Goal: Information Seeking & Learning: Learn about a topic

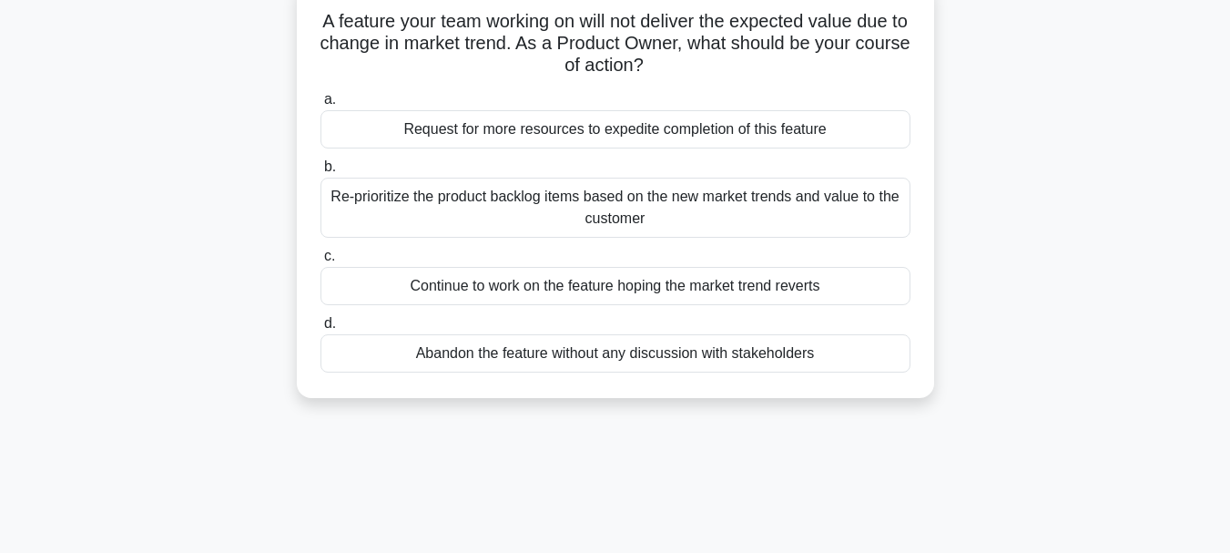
scroll to position [131, 0]
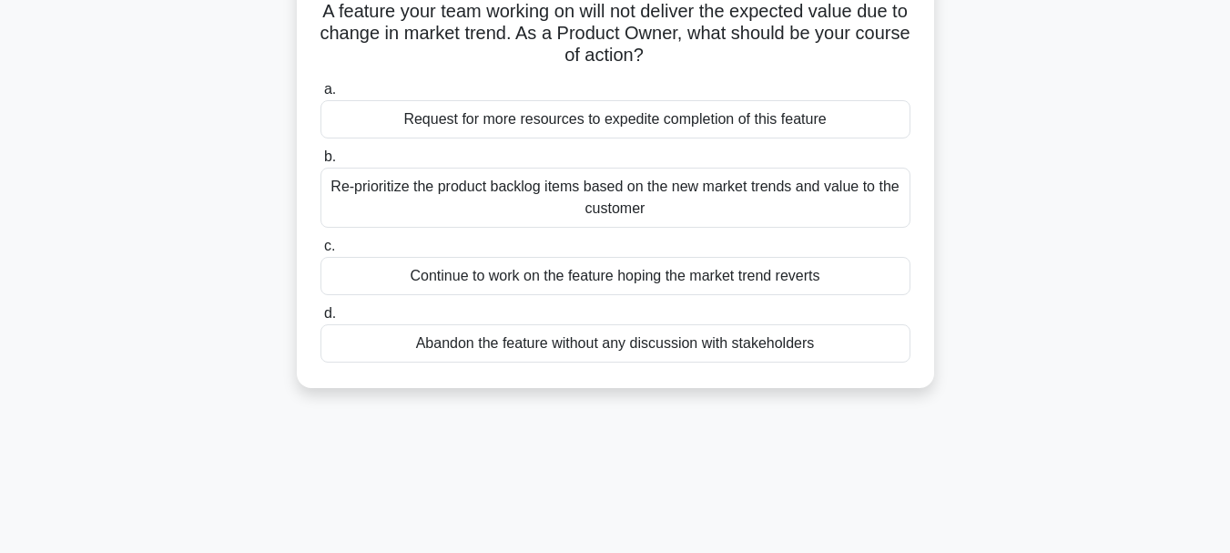
click at [791, 204] on div "Re-prioritize the product backlog items based on the new market trends and valu…" at bounding box center [616, 198] width 590 height 60
click at [321, 163] on input "b. Re-prioritize the product backlog items based on the new market trends and v…" at bounding box center [321, 157] width 0 height 12
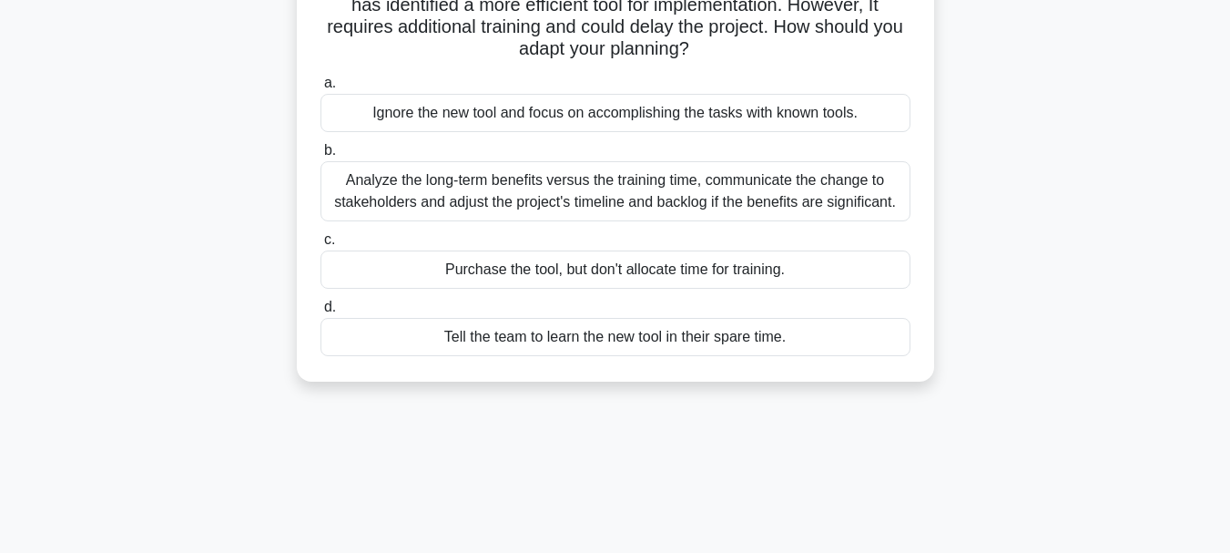
scroll to position [162, 0]
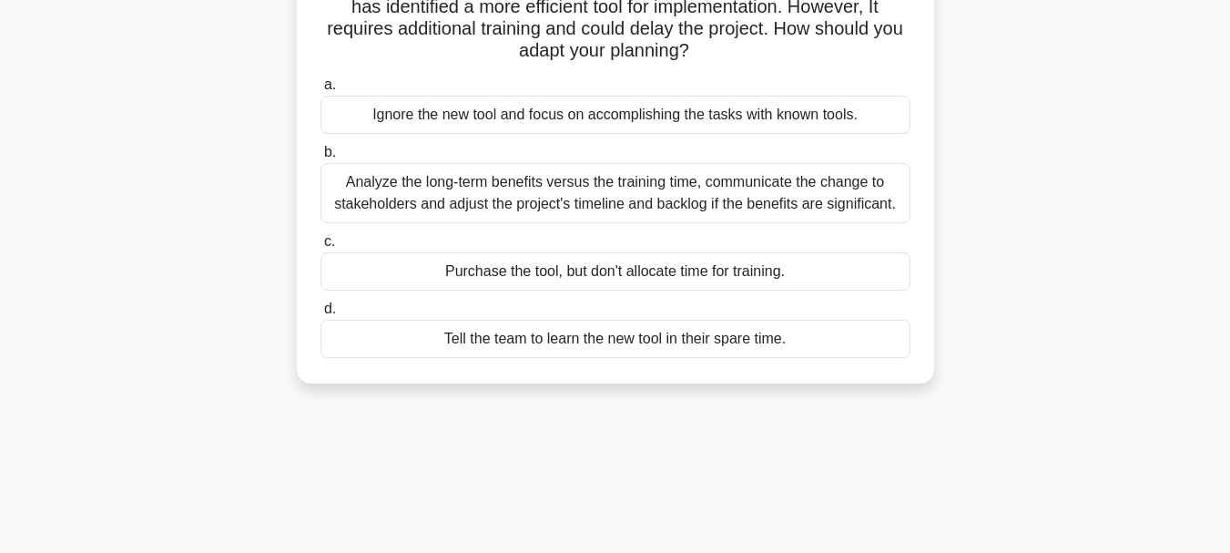
drag, startPoint x: 1208, startPoint y: 152, endPoint x: 1236, endPoint y: 160, distance: 29.4
click at [1229, 160] on html "Register 8:39 Stop PMI-ACP" at bounding box center [615, 330] width 1230 height 984
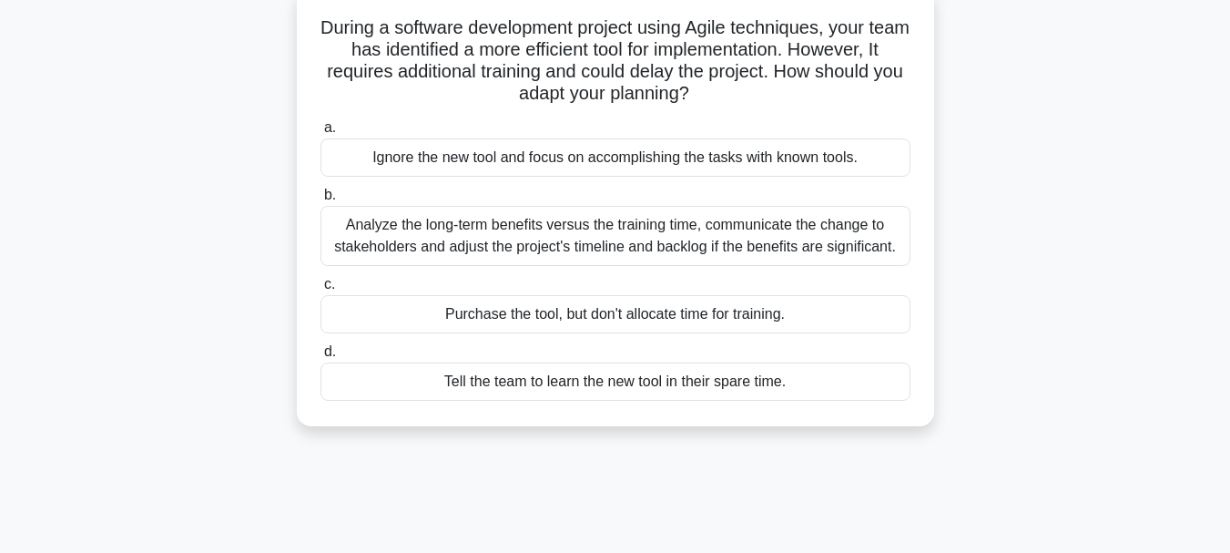
scroll to position [120, 0]
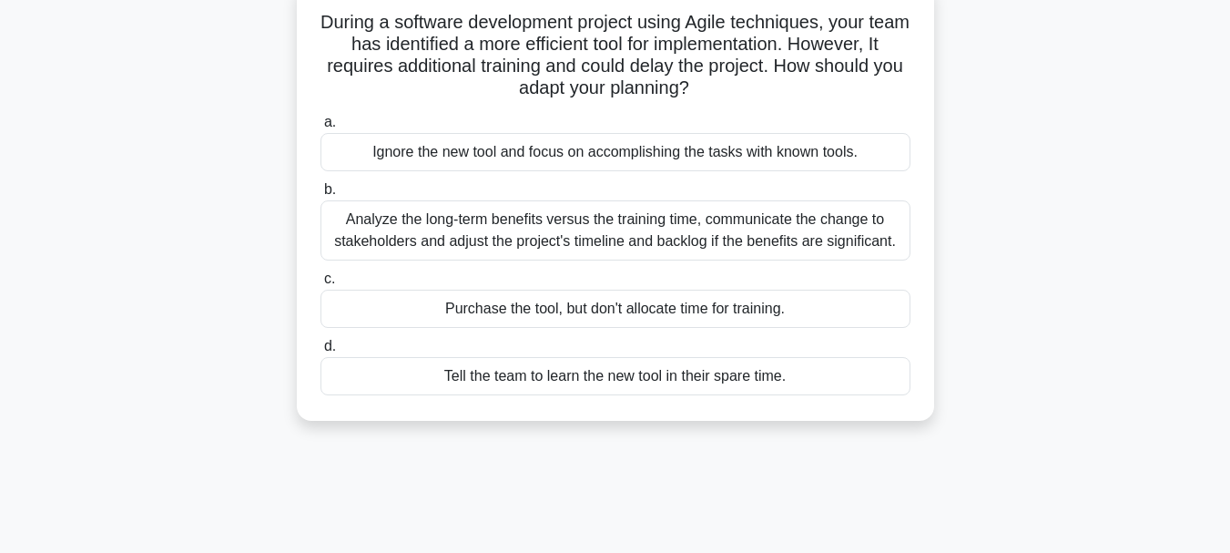
click at [617, 227] on div "Analyze the long-term benefits versus the training time, communicate the change…" at bounding box center [616, 230] width 590 height 60
click at [321, 196] on input "b. Analyze the long-term benefits versus the training time, communicate the cha…" at bounding box center [321, 190] width 0 height 12
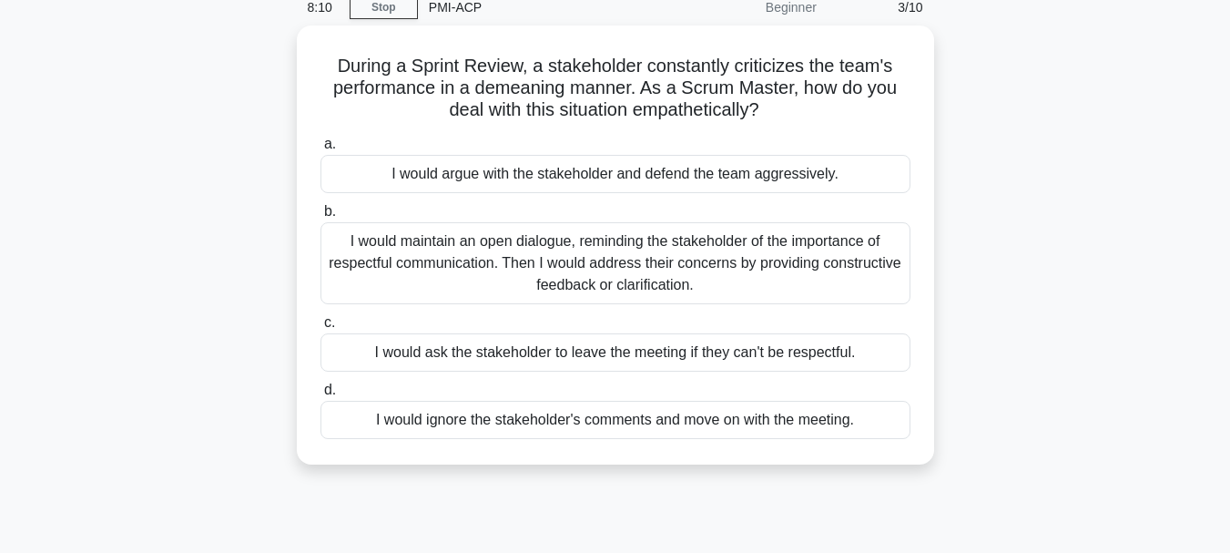
scroll to position [79, 0]
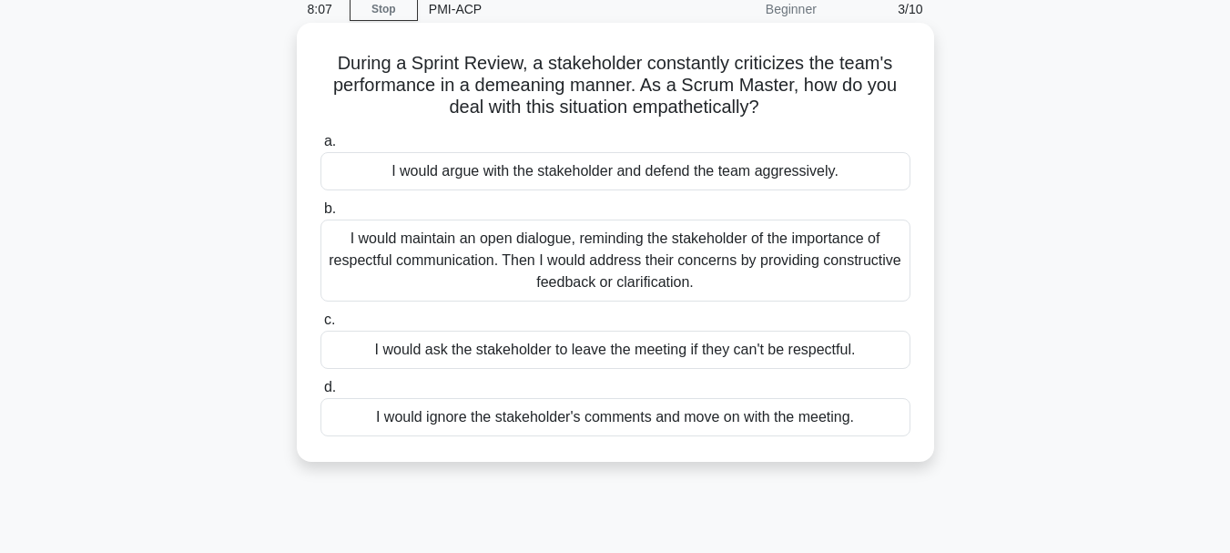
drag, startPoint x: 777, startPoint y: 107, endPoint x: 309, endPoint y: 66, distance: 469.8
click at [309, 66] on div "During a Sprint Review, a stakeholder constantly criticizes the team's performa…" at bounding box center [615, 242] width 623 height 424
copy h5 "During a Sprint Review, a stakeholder constantly criticizes the team's performa…"
click at [609, 126] on div "During a Sprint Review, a stakeholder constantly criticizes the team's performa…" at bounding box center [615, 242] width 623 height 424
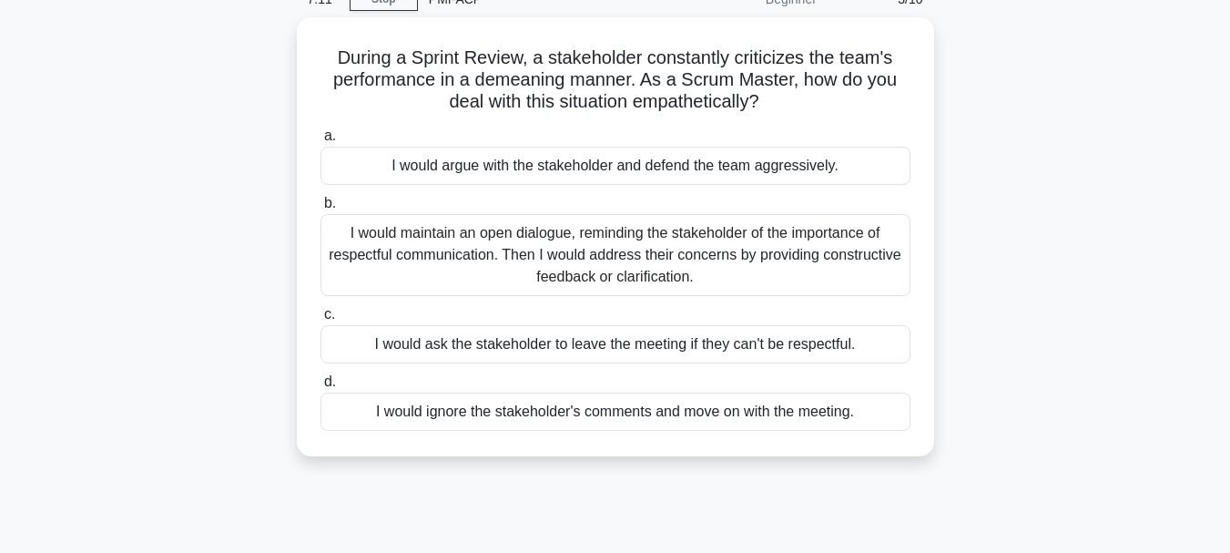
scroll to position [91, 0]
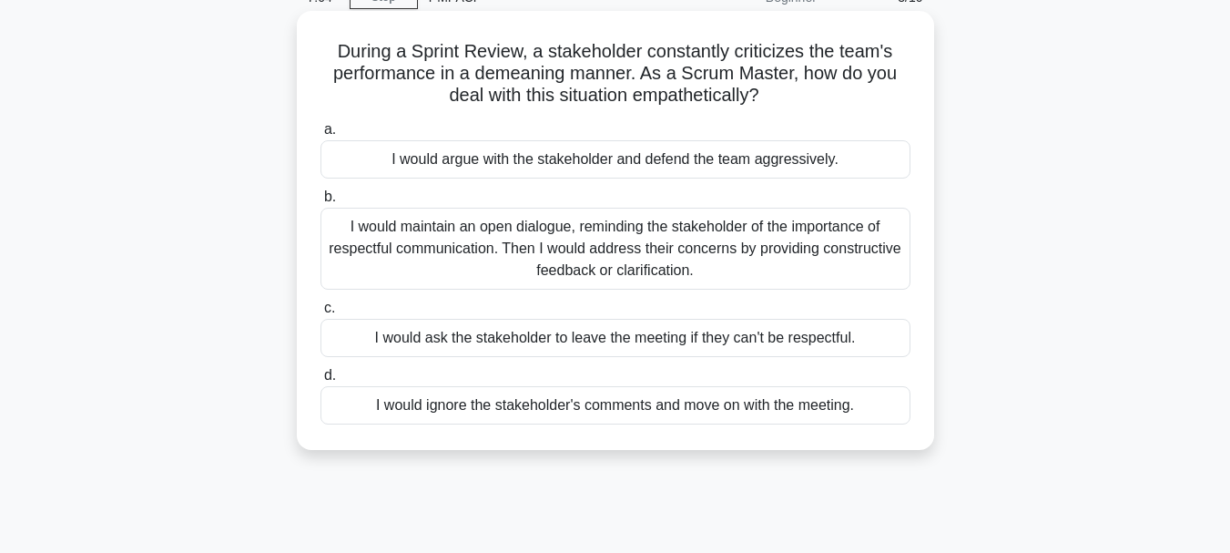
click at [664, 342] on div "I would ask the stakeholder to leave the meeting if they can't be respectful." at bounding box center [616, 338] width 590 height 38
click at [321, 314] on input "c. I would ask the stakeholder to leave the meeting if they can't be respectful." at bounding box center [321, 308] width 0 height 12
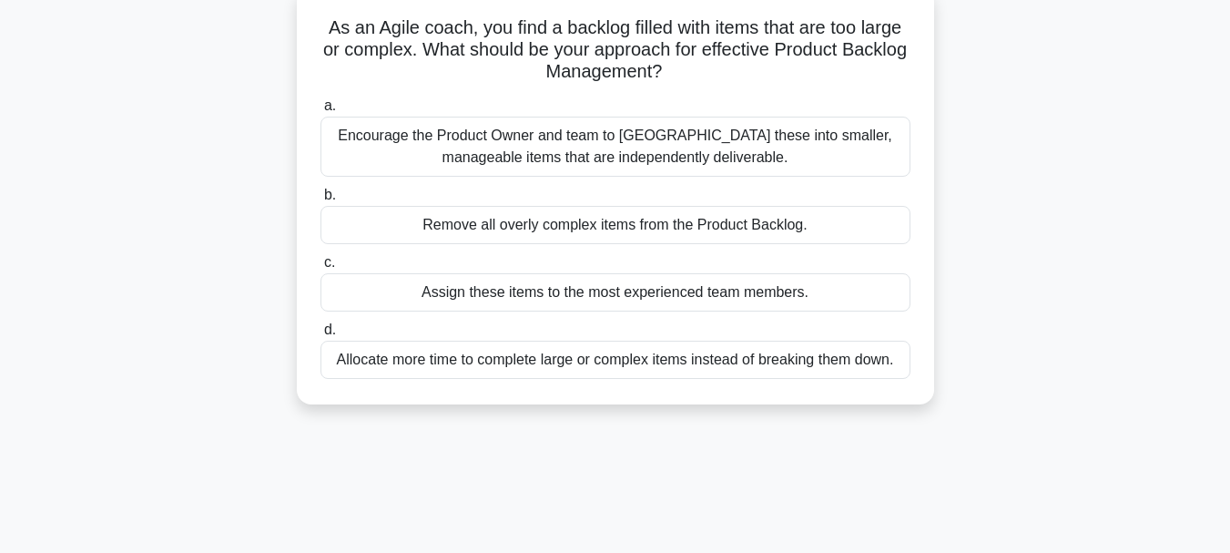
scroll to position [122, 0]
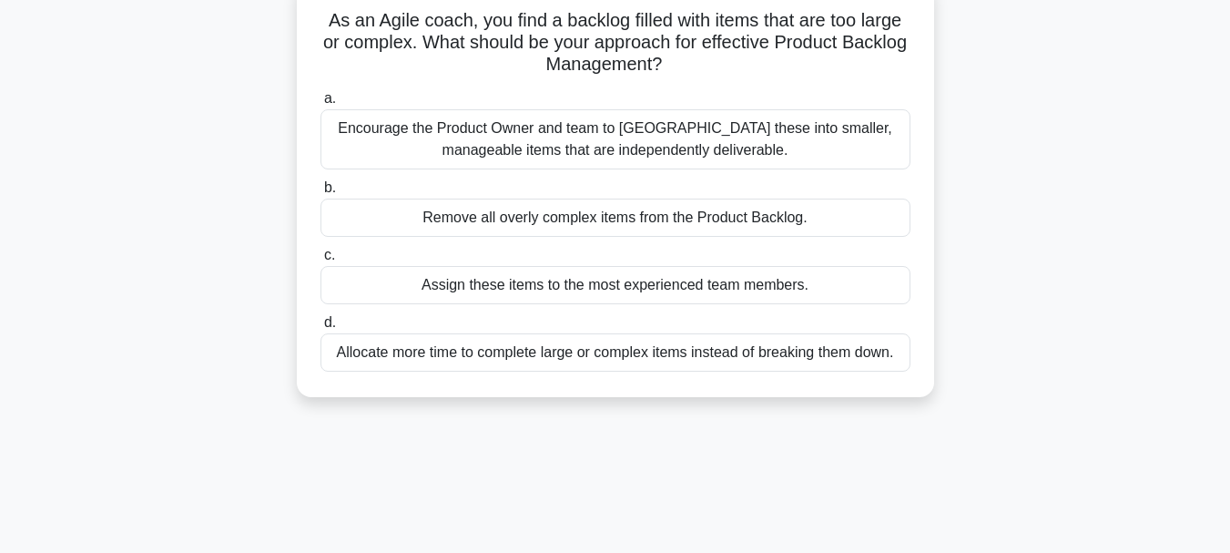
click at [756, 288] on div "Assign these items to the most experienced team members." at bounding box center [616, 285] width 590 height 38
click at [321, 261] on input "c. Assign these items to the most experienced team members." at bounding box center [321, 256] width 0 height 12
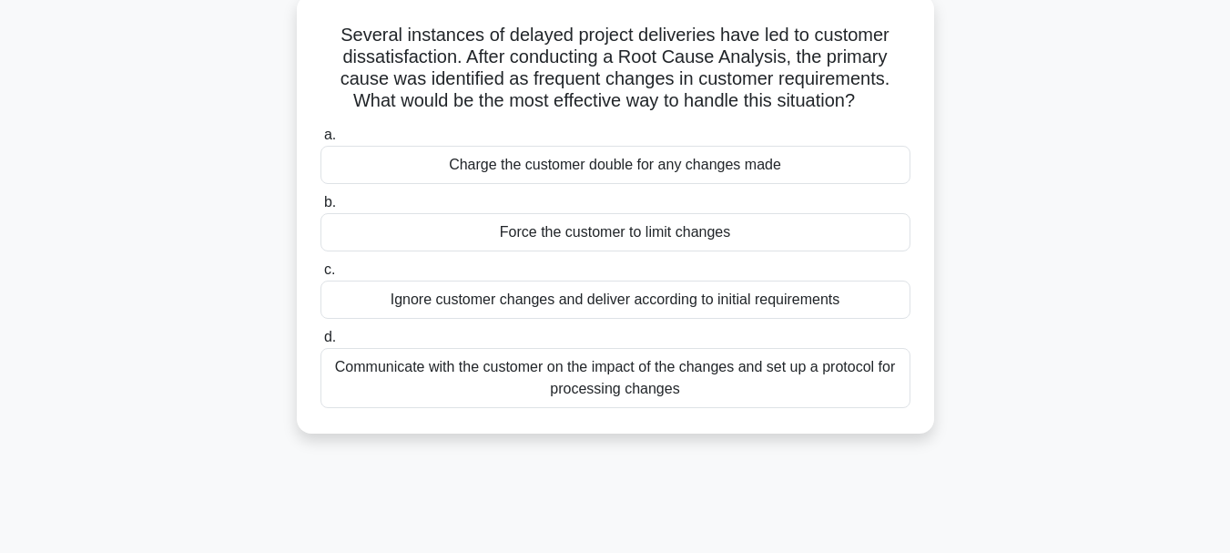
scroll to position [114, 0]
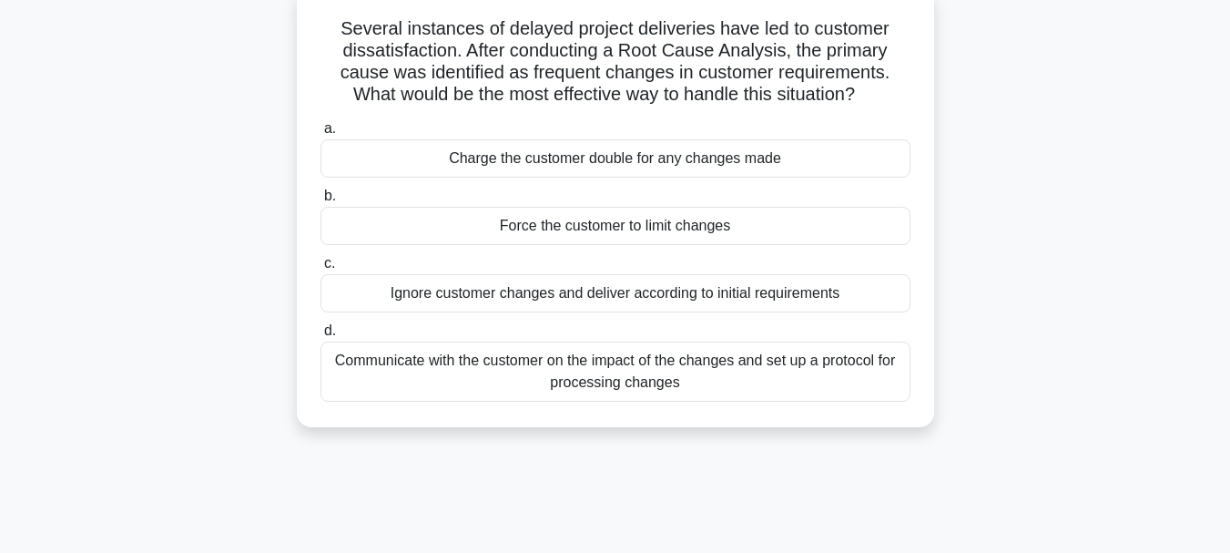
click at [608, 381] on div "Communicate with the customer on the impact of the changes and set up a protoco…" at bounding box center [616, 372] width 590 height 60
click at [321, 337] on input "d. Communicate with the customer on the impact of the changes and set up a prot…" at bounding box center [321, 331] width 0 height 12
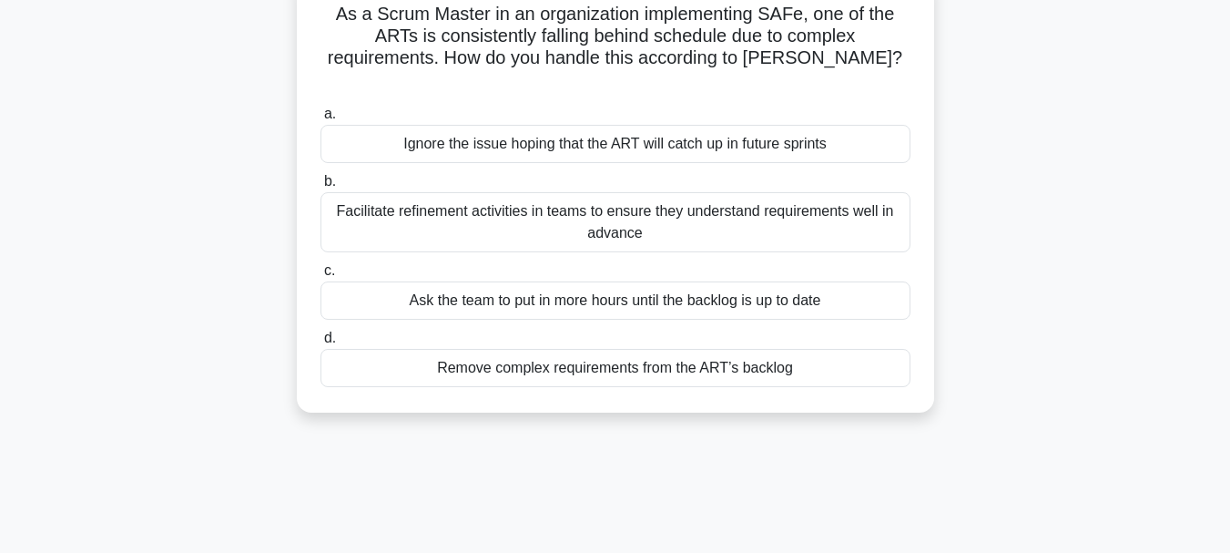
scroll to position [131, 0]
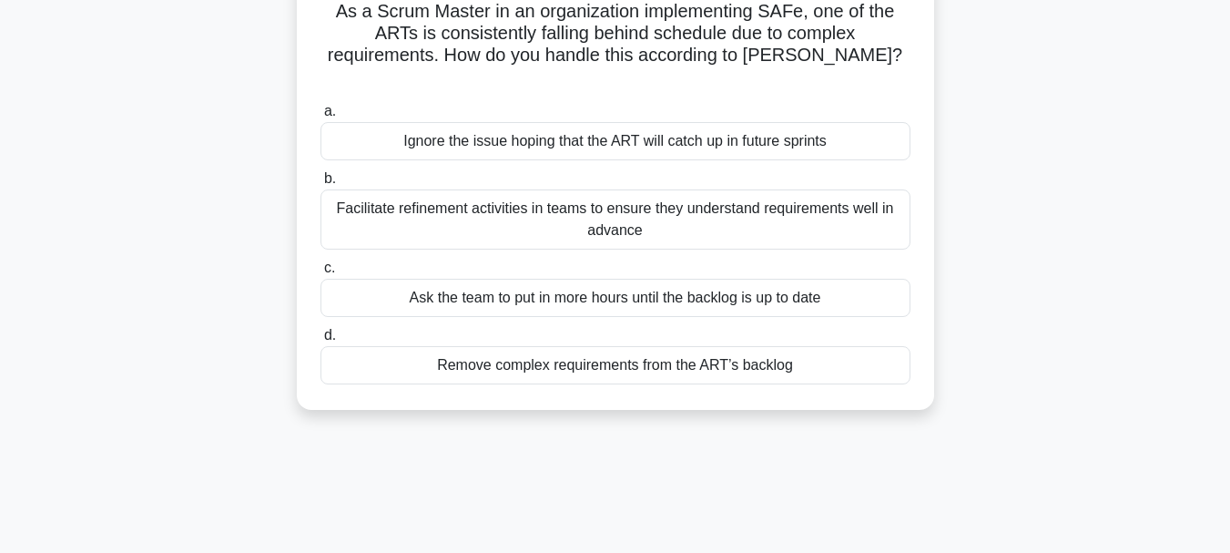
click at [740, 204] on div "Facilitate refinement activities in teams to ensure they understand requirement…" at bounding box center [616, 219] width 590 height 60
click at [321, 185] on input "b. Facilitate refinement activities in teams to ensure they understand requirem…" at bounding box center [321, 179] width 0 height 12
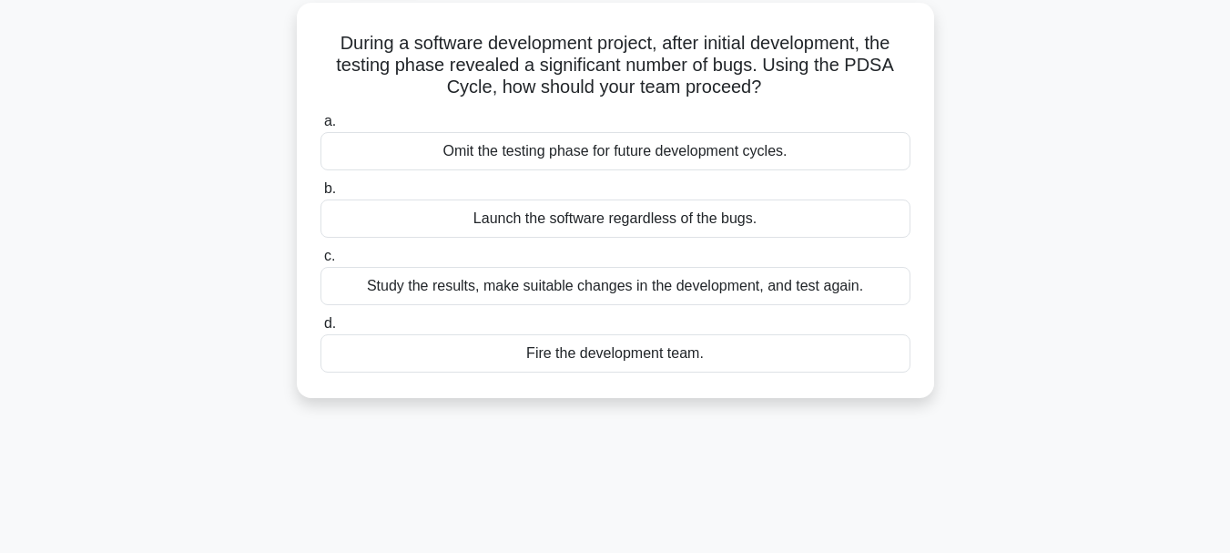
scroll to position [107, 0]
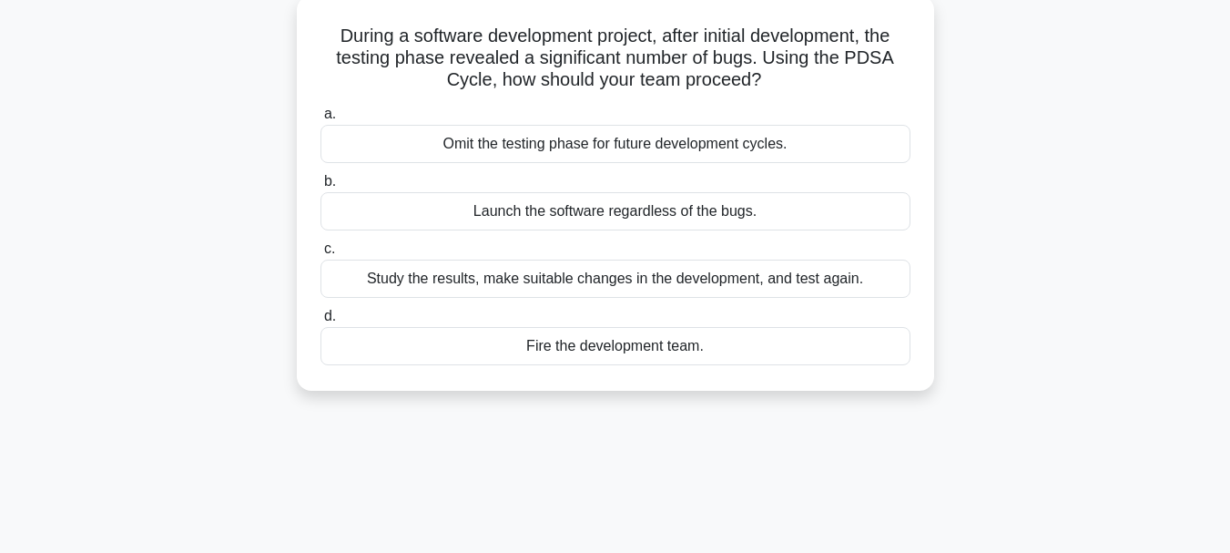
click at [799, 287] on div "Study the results, make suitable changes in the development, and test again." at bounding box center [616, 279] width 590 height 38
click at [321, 255] on input "c. Study the results, make suitable changes in the development, and test again." at bounding box center [321, 249] width 0 height 12
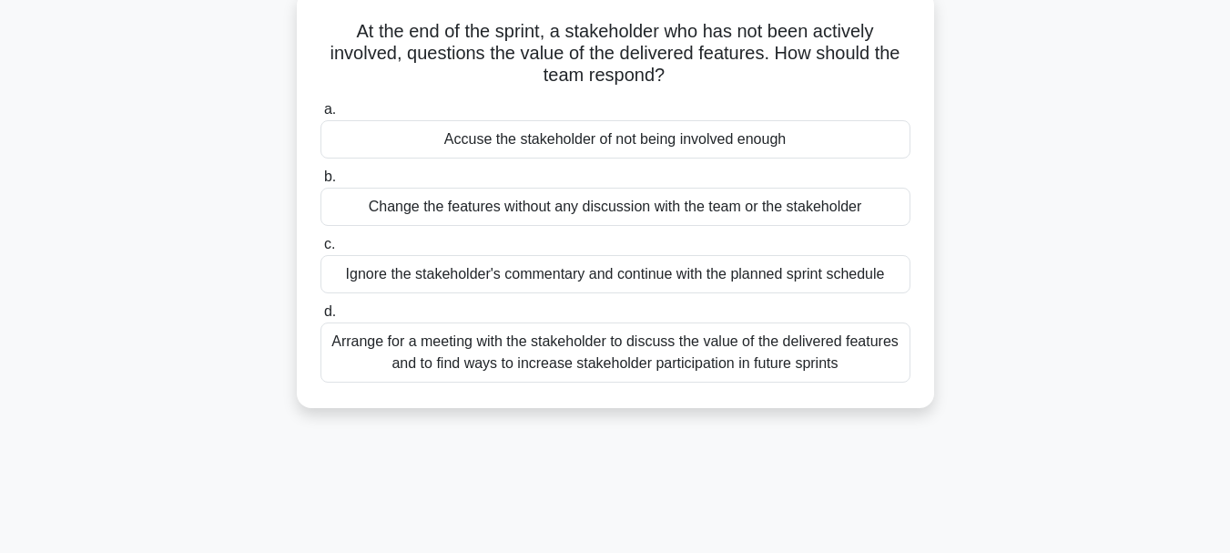
scroll to position [122, 0]
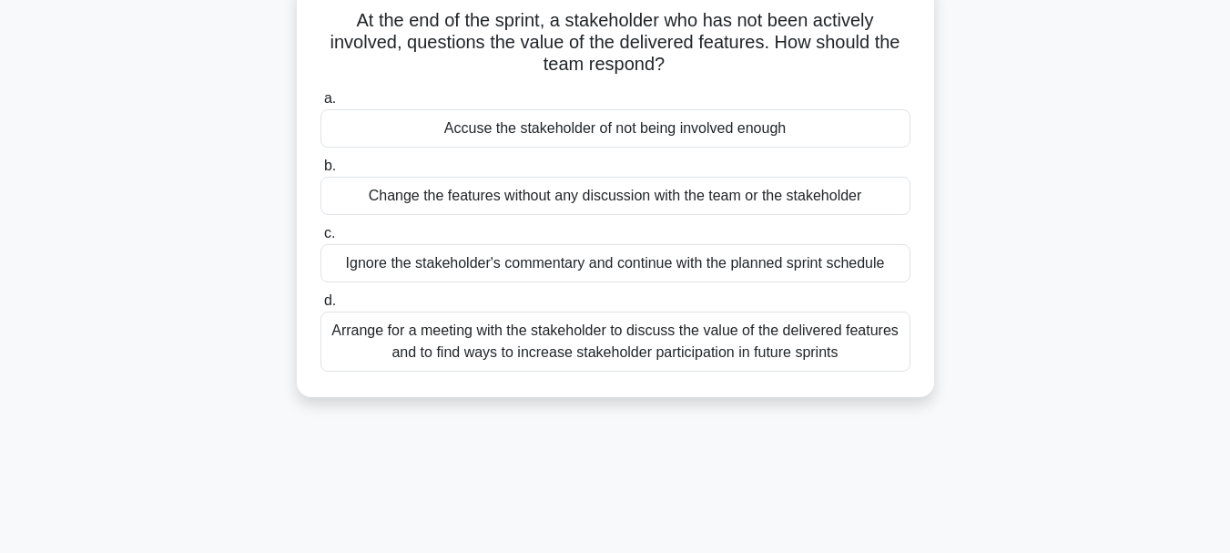
click at [820, 353] on div "Arrange for a meeting with the stakeholder to discuss the value of the delivere…" at bounding box center [616, 341] width 590 height 60
click at [321, 307] on input "d. Arrange for a meeting with the stakeholder to discuss the value of the deliv…" at bounding box center [321, 301] width 0 height 12
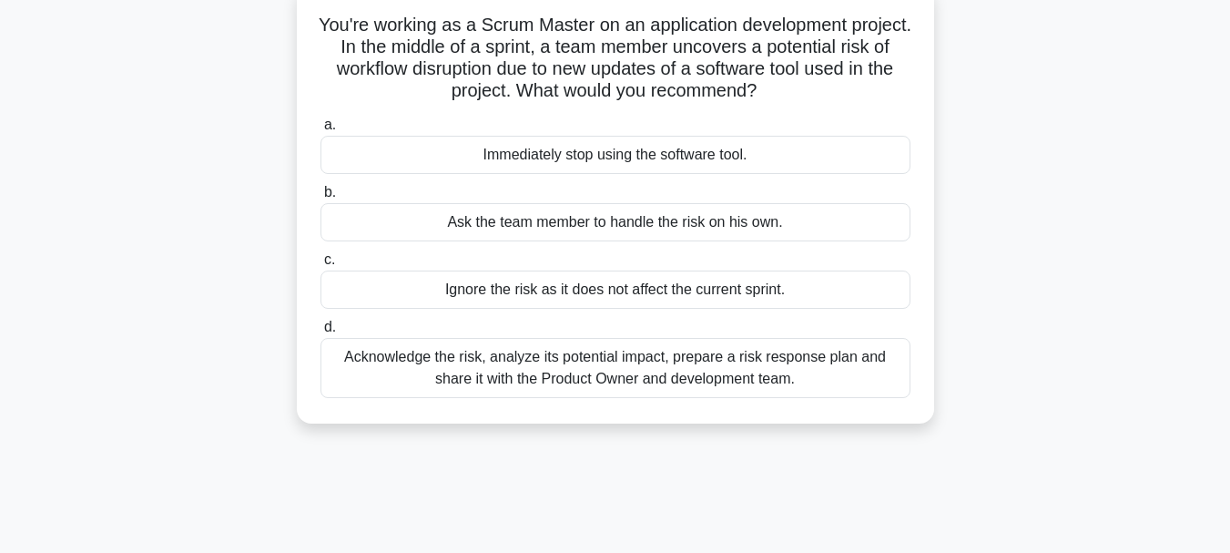
click at [820, 353] on div "Acknowledge the risk, analyze its potential impact, prepare a risk response pla…" at bounding box center [616, 368] width 590 height 60
click at [321, 333] on input "d. Acknowledge the risk, analyze its potential impact, prepare a risk response …" at bounding box center [321, 327] width 0 height 12
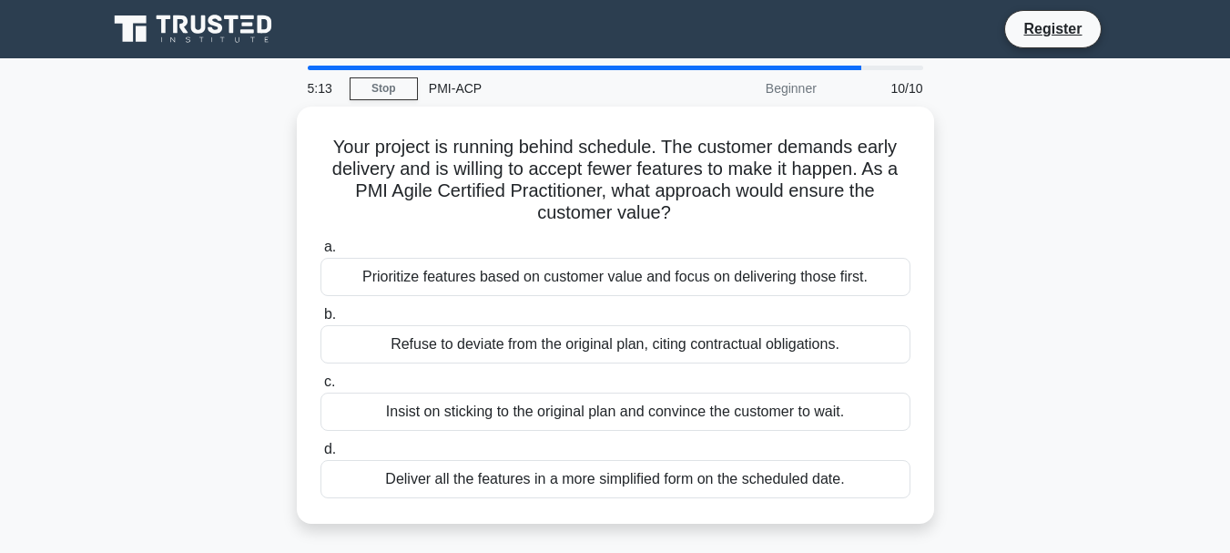
scroll to position [104, 0]
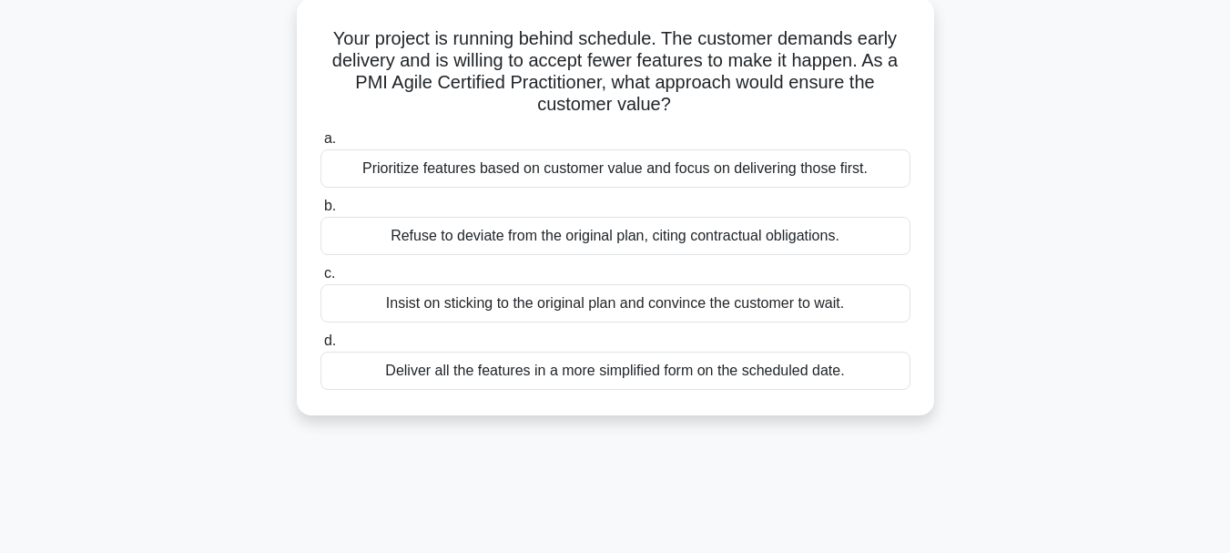
click at [822, 162] on div "Prioritize features based on customer value and focus on delivering those first." at bounding box center [616, 168] width 590 height 38
click at [321, 145] on input "a. Prioritize features based on customer value and focus on delivering those fi…" at bounding box center [321, 139] width 0 height 12
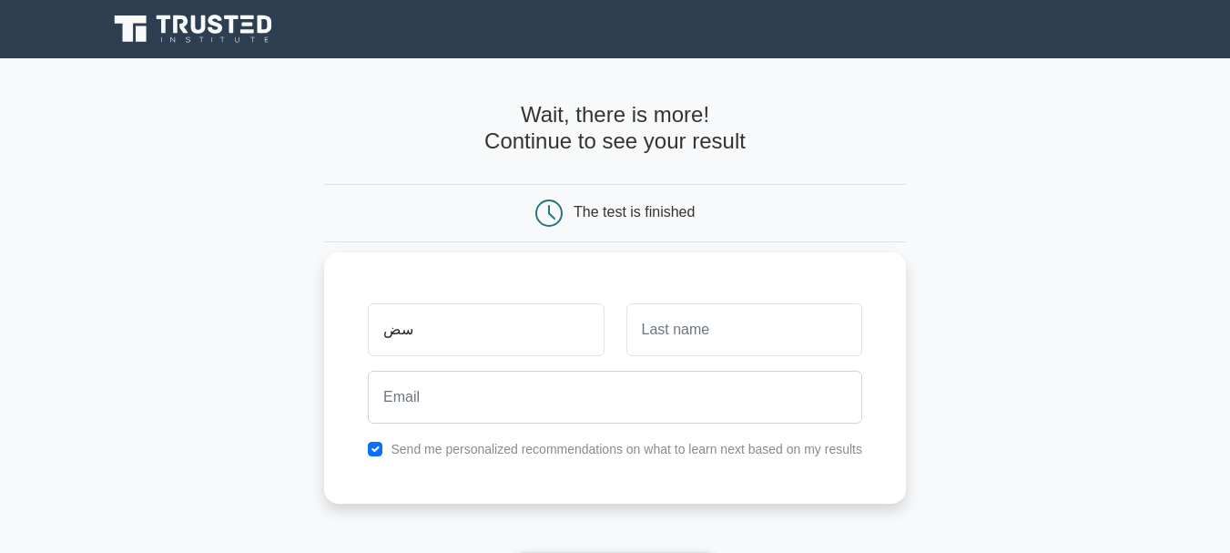
type input "س"
type input "[PERSON_NAME] Nour"
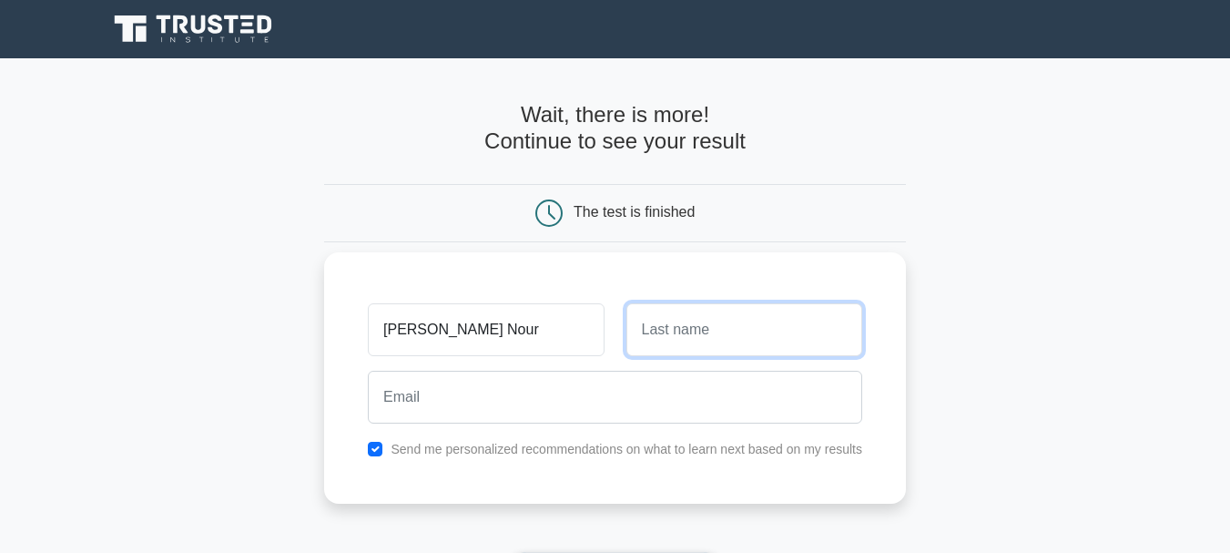
click at [748, 314] on input "text" at bounding box center [745, 329] width 236 height 53
type input "DJENNA"
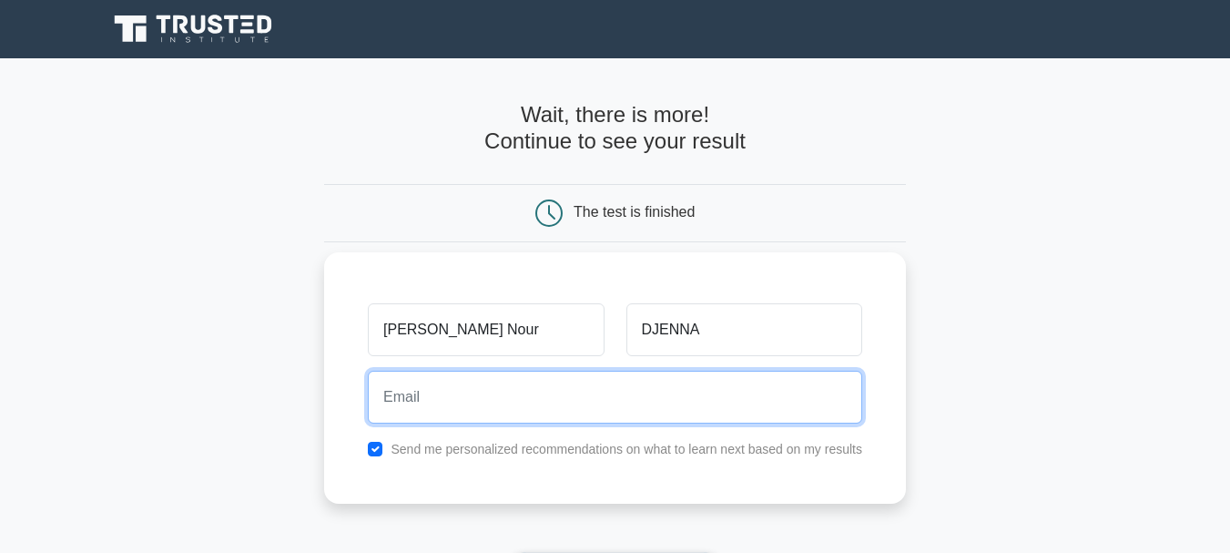
click at [444, 420] on input "email" at bounding box center [615, 397] width 495 height 53
type input "safadj82@gmail.com"
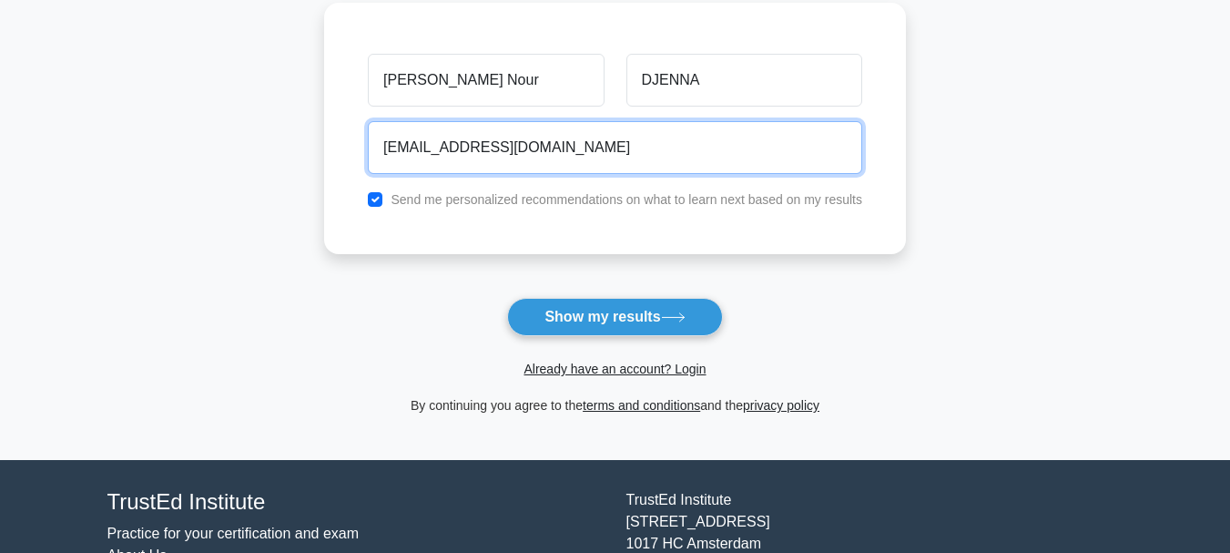
scroll to position [262, 0]
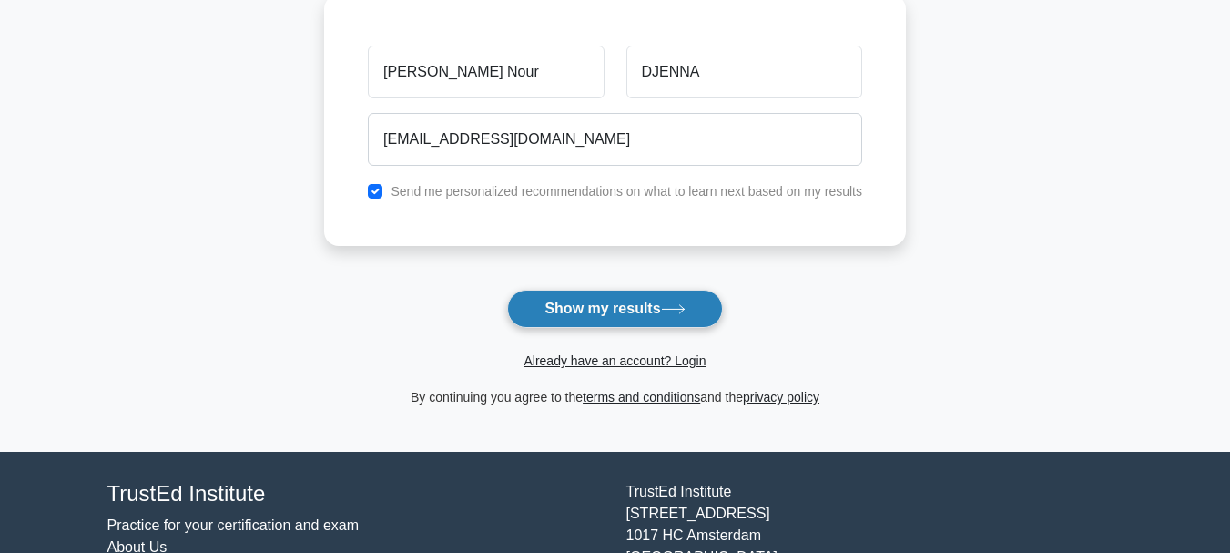
click at [607, 315] on button "Show my results" at bounding box center [614, 309] width 215 height 38
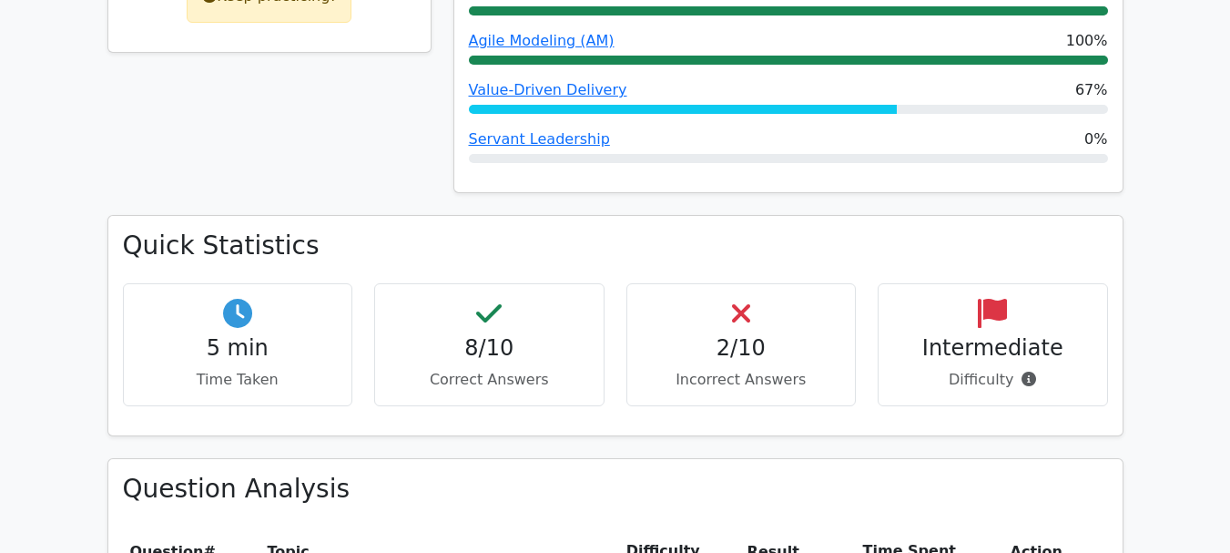
scroll to position [1018, 0]
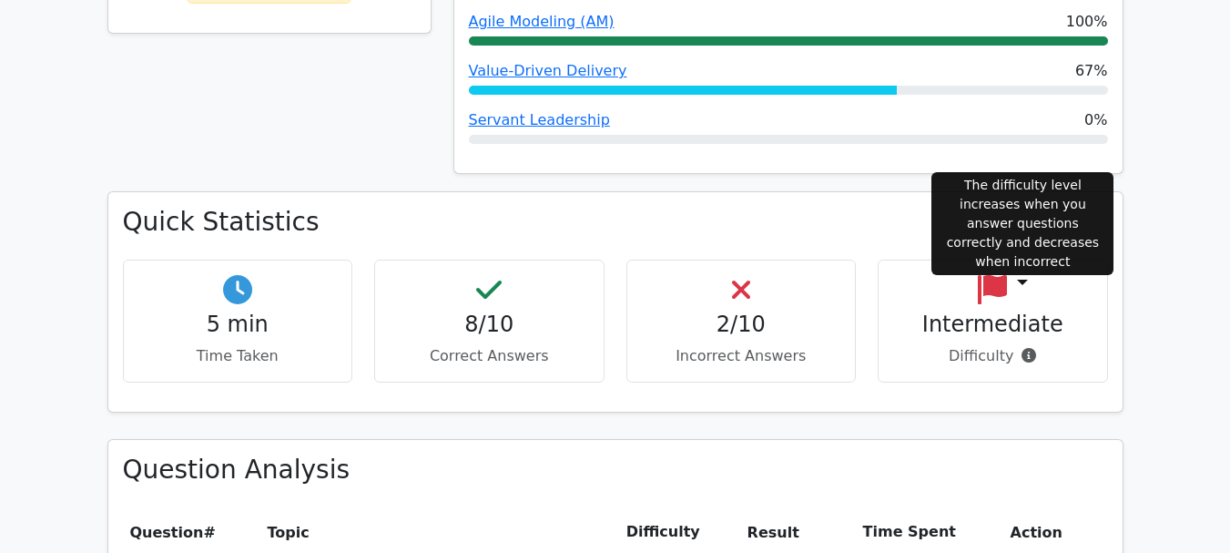
click at [1025, 348] on icon at bounding box center [1029, 355] width 15 height 15
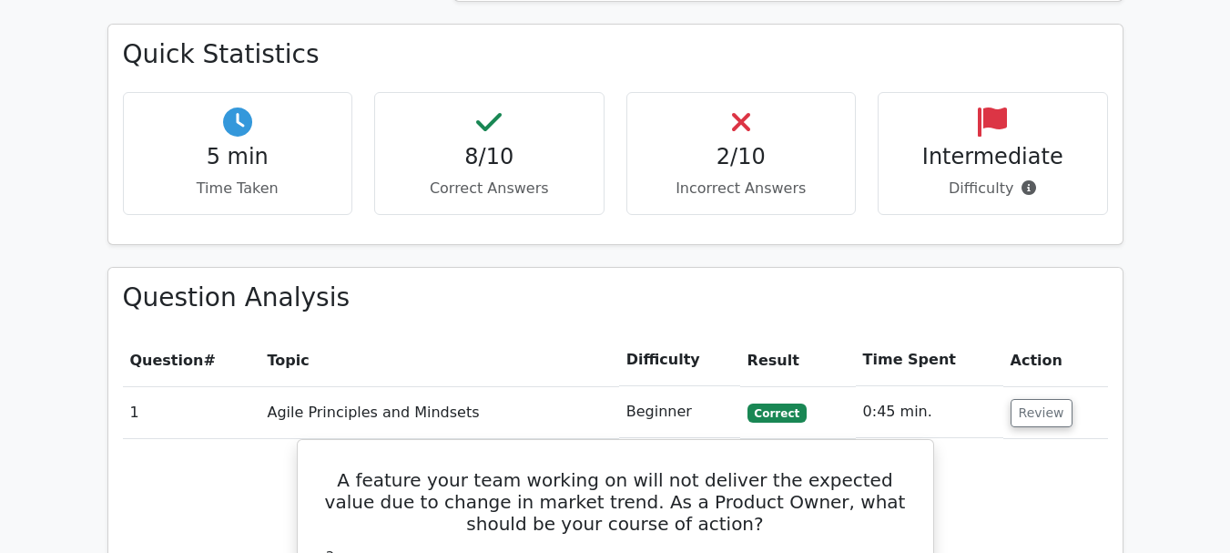
scroll to position [1198, 0]
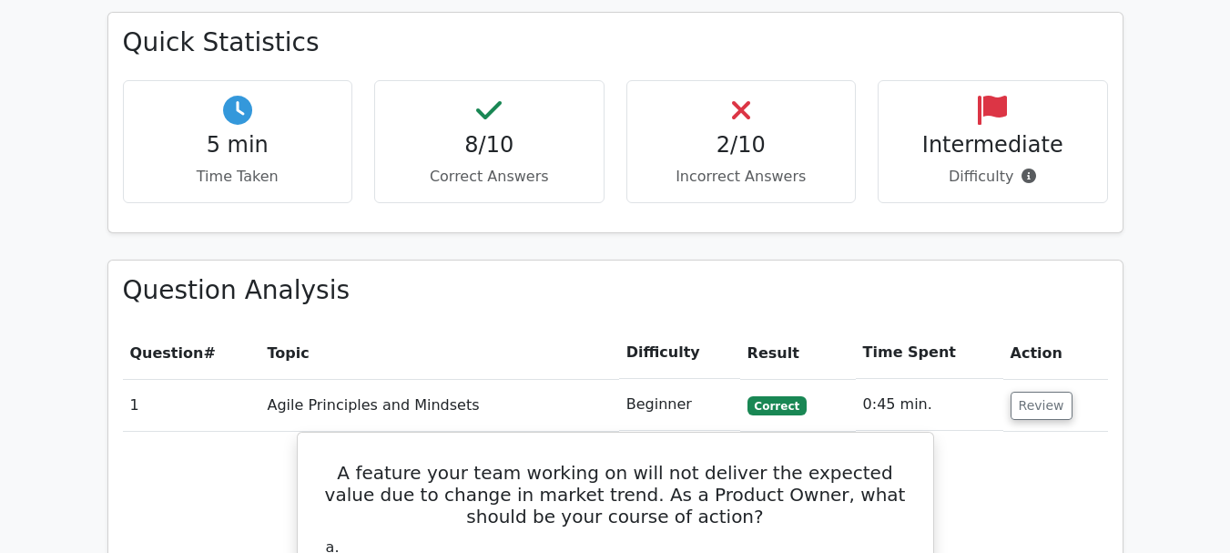
click at [953, 132] on h4 "Intermediate" at bounding box center [992, 145] width 199 height 26
click at [722, 166] on p "Incorrect Answers" at bounding box center [741, 177] width 199 height 22
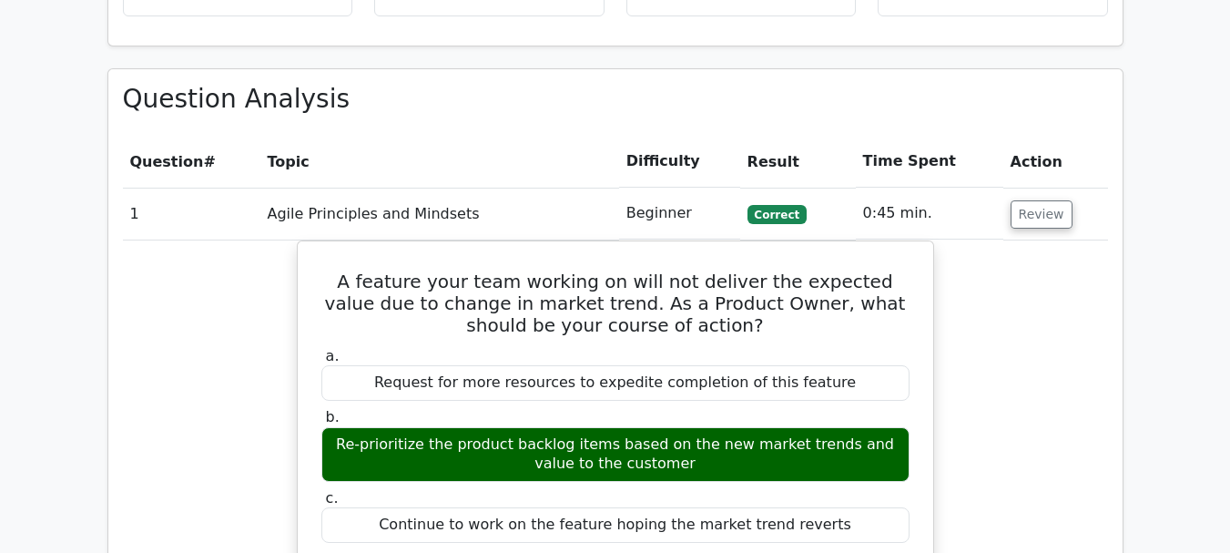
scroll to position [1383, 0]
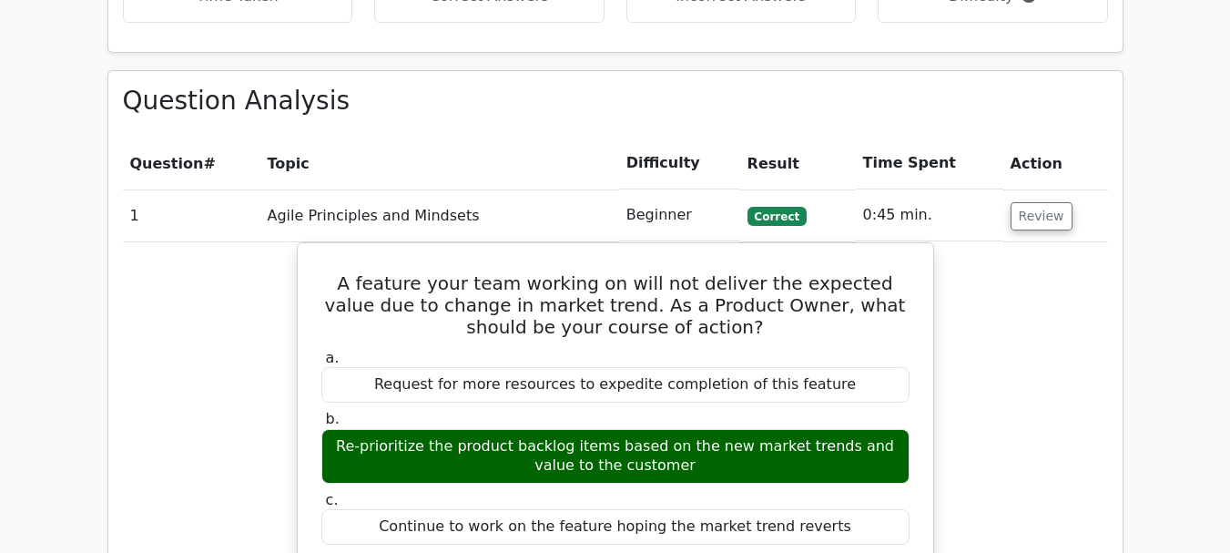
click at [663, 189] on td "Beginner" at bounding box center [679, 215] width 121 height 52
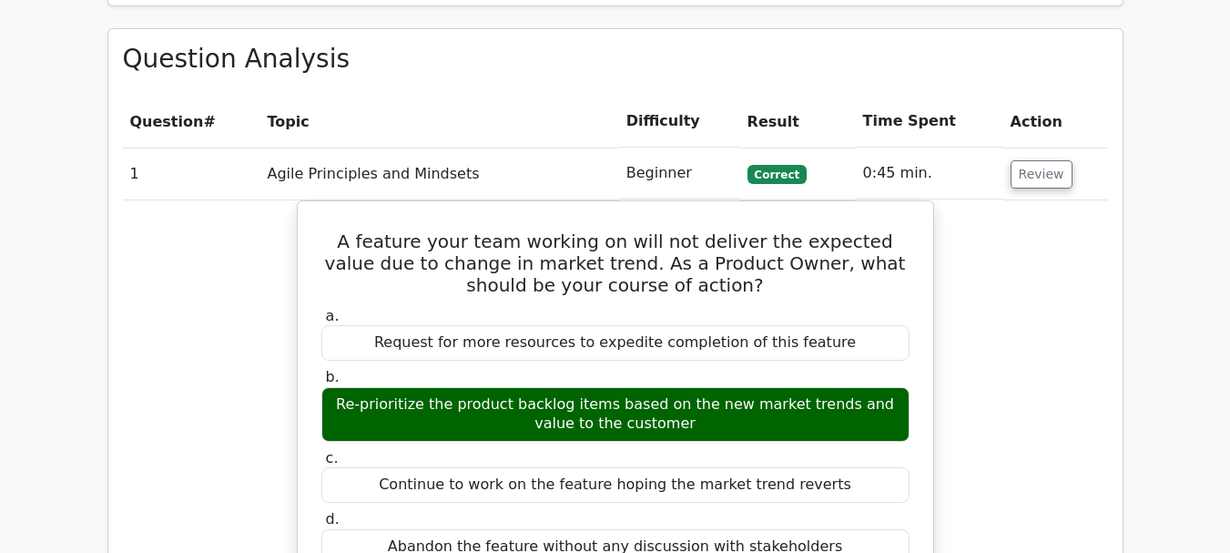
scroll to position [1415, 0]
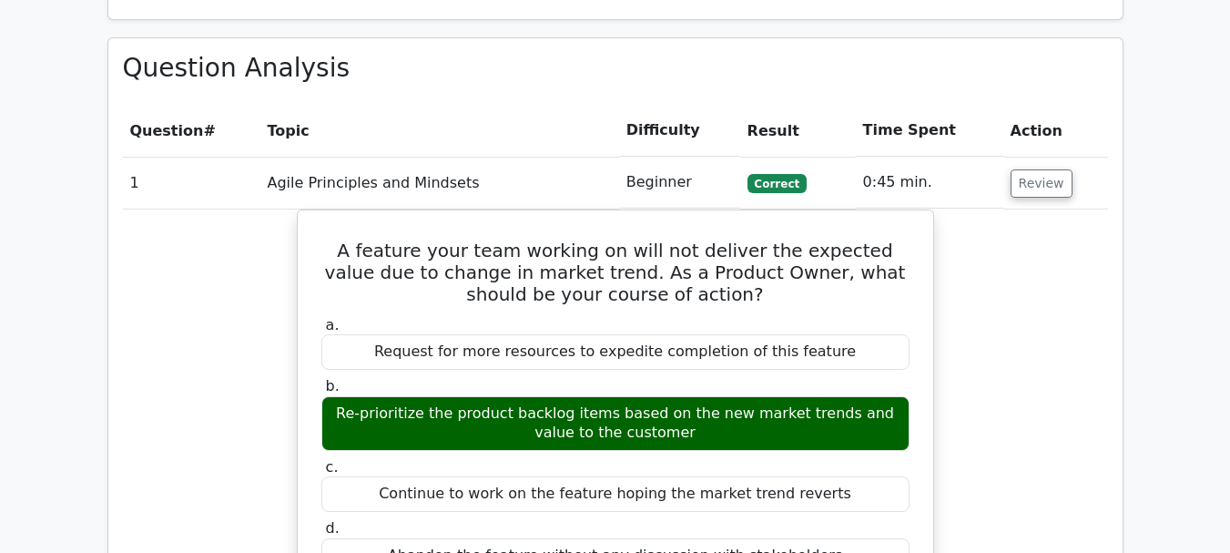
click at [660, 105] on th "Difficulty" at bounding box center [679, 131] width 121 height 52
click at [1017, 105] on th "Action" at bounding box center [1056, 131] width 105 height 52
click at [1037, 105] on th "Action" at bounding box center [1056, 131] width 105 height 52
click at [1040, 169] on button "Review" at bounding box center [1042, 183] width 62 height 28
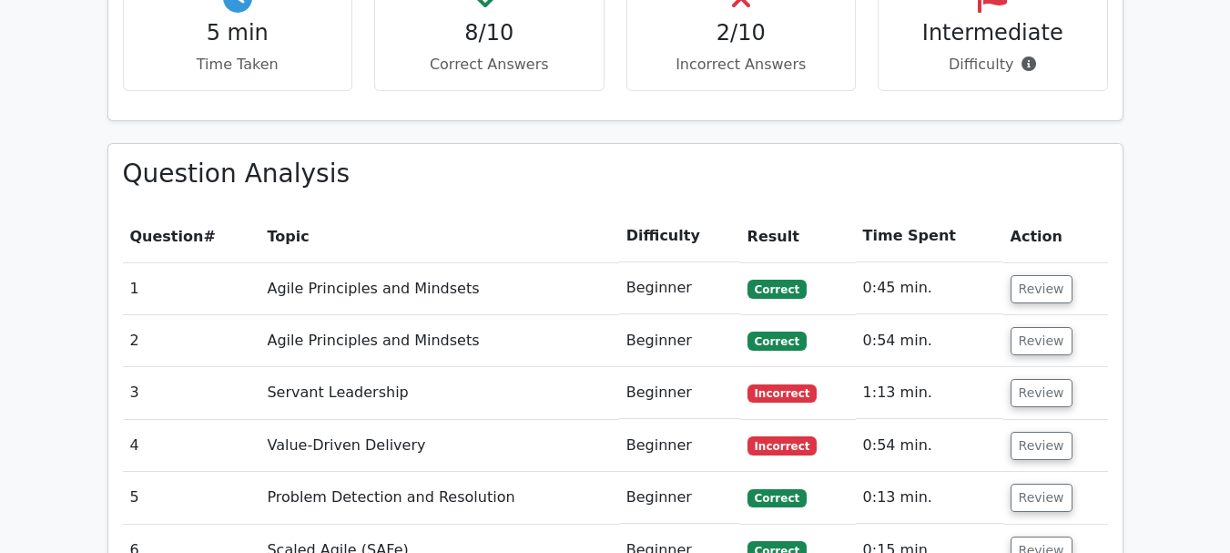
scroll to position [1334, 0]
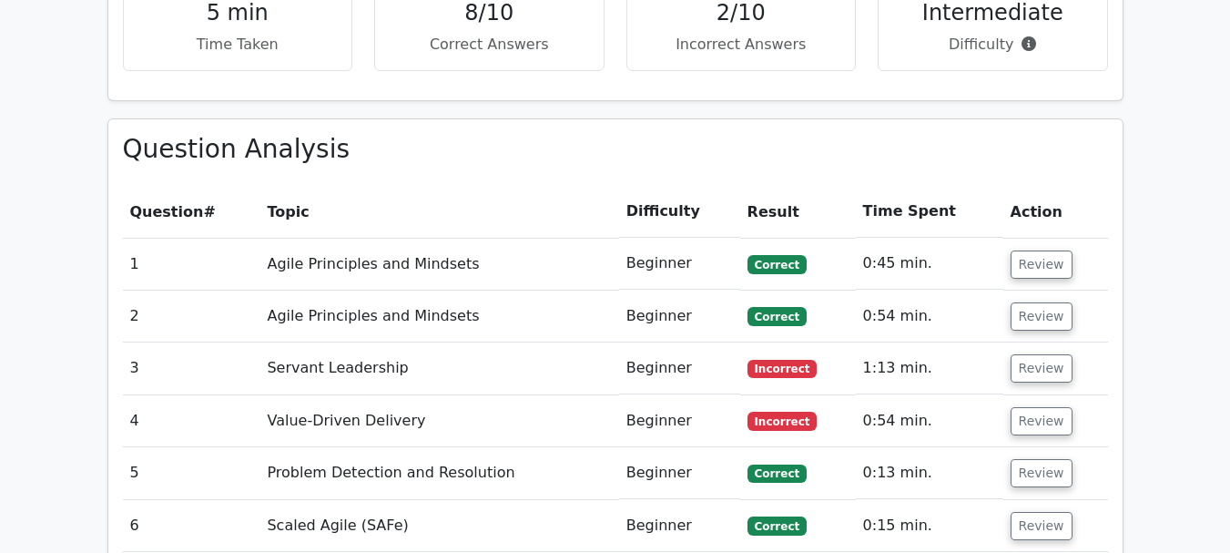
click at [895, 186] on th "Time Spent" at bounding box center [930, 212] width 148 height 52
click at [679, 186] on th "Difficulty" at bounding box center [679, 212] width 121 height 52
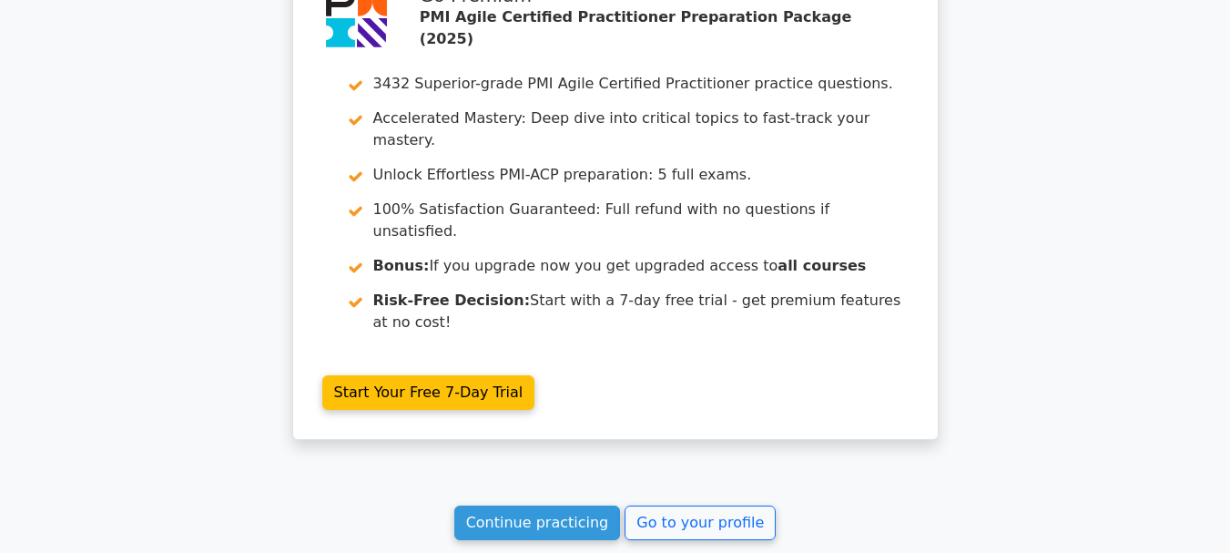
scroll to position [2351, 0]
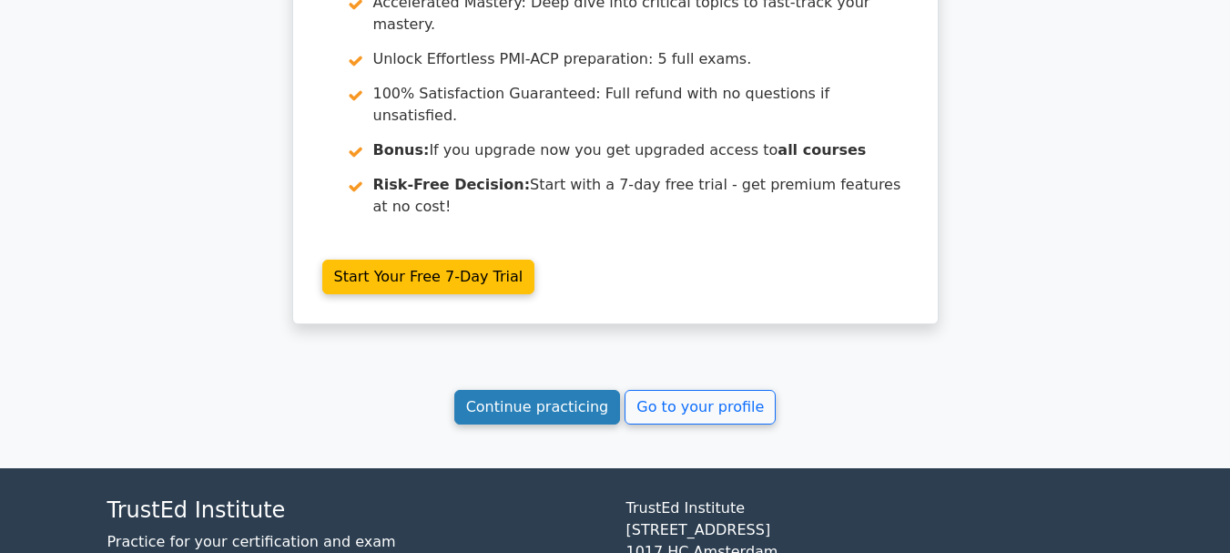
click at [605, 390] on link "Continue practicing" at bounding box center [537, 407] width 167 height 35
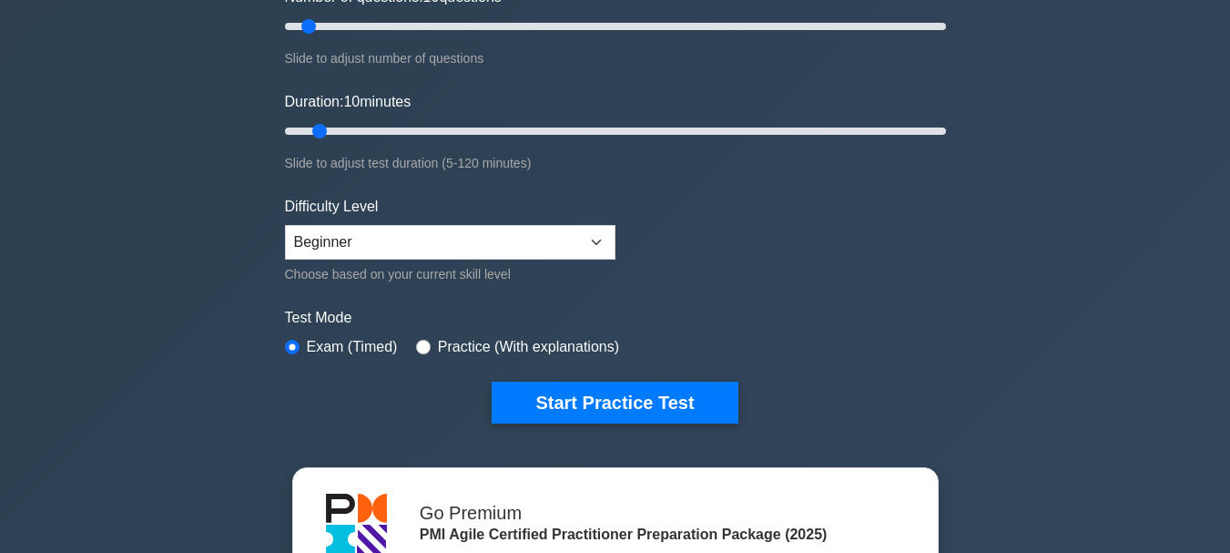
scroll to position [274, 0]
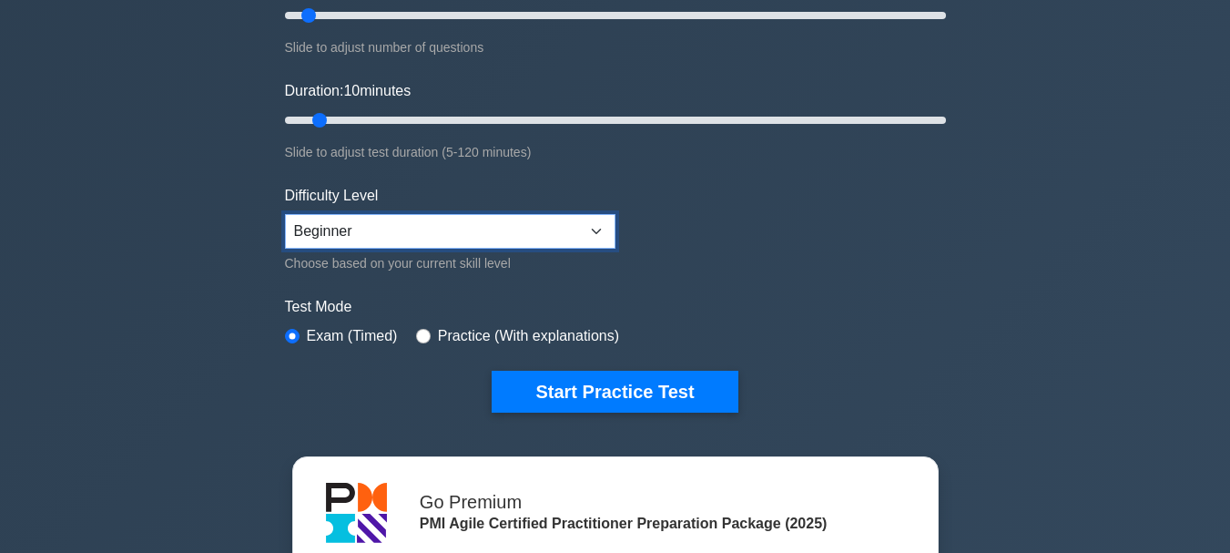
click at [611, 228] on select "Beginner Intermediate Expert" at bounding box center [450, 231] width 331 height 35
select select "expert"
click at [285, 214] on select "Beginner Intermediate Expert" at bounding box center [450, 231] width 331 height 35
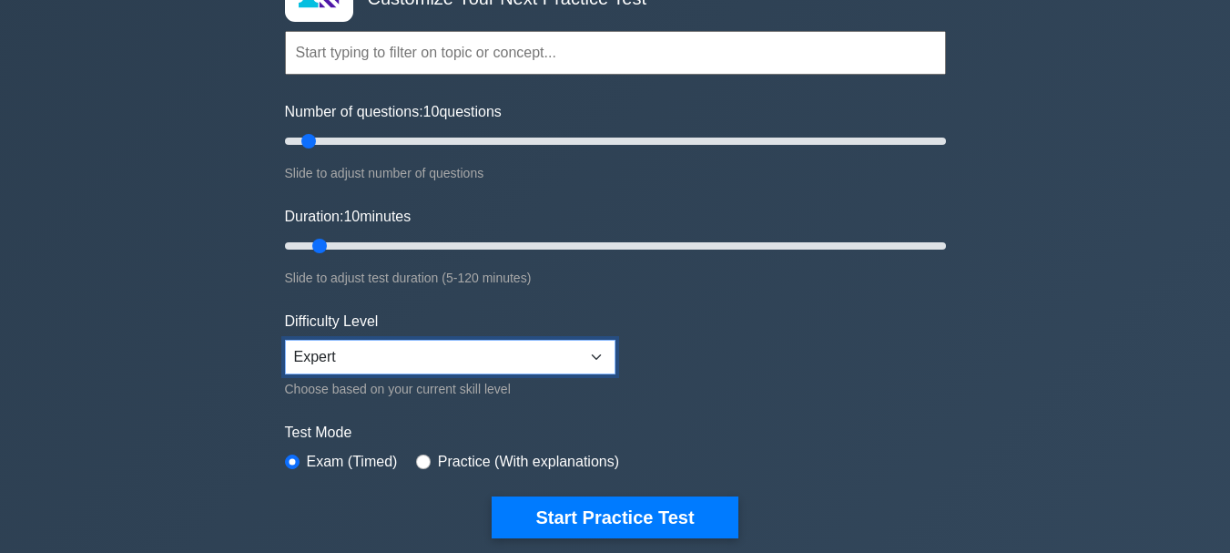
scroll to position [160, 0]
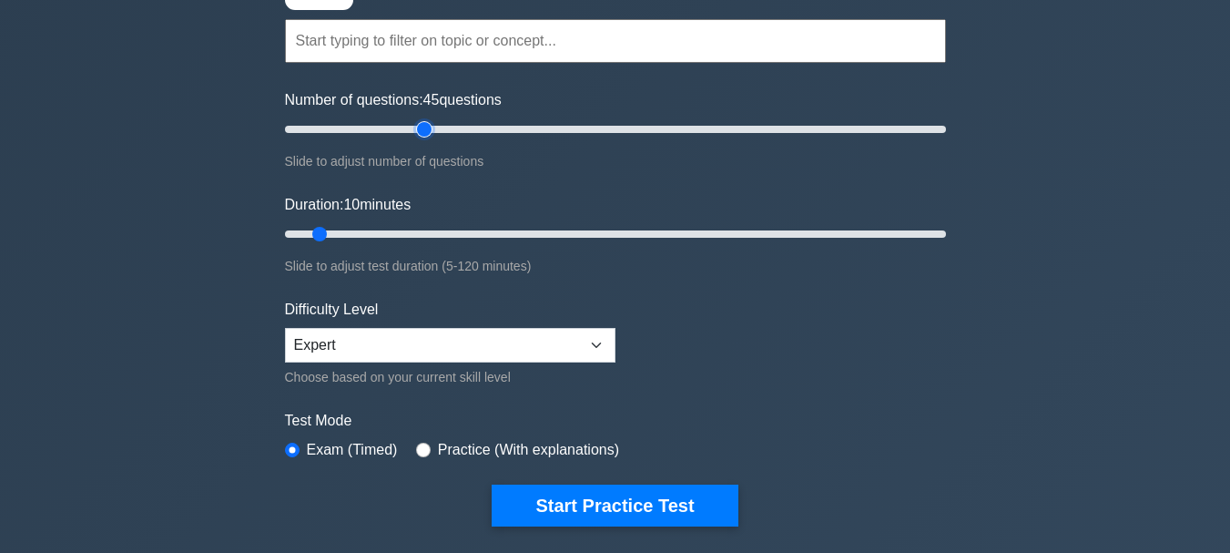
drag, startPoint x: 313, startPoint y: 128, endPoint x: 426, endPoint y: 113, distance: 114.0
type input "45"
click at [426, 118] on input "Number of questions: 45 questions" at bounding box center [615, 129] width 661 height 22
drag, startPoint x: 320, startPoint y: 236, endPoint x: 536, endPoint y: 238, distance: 216.8
type input "50"
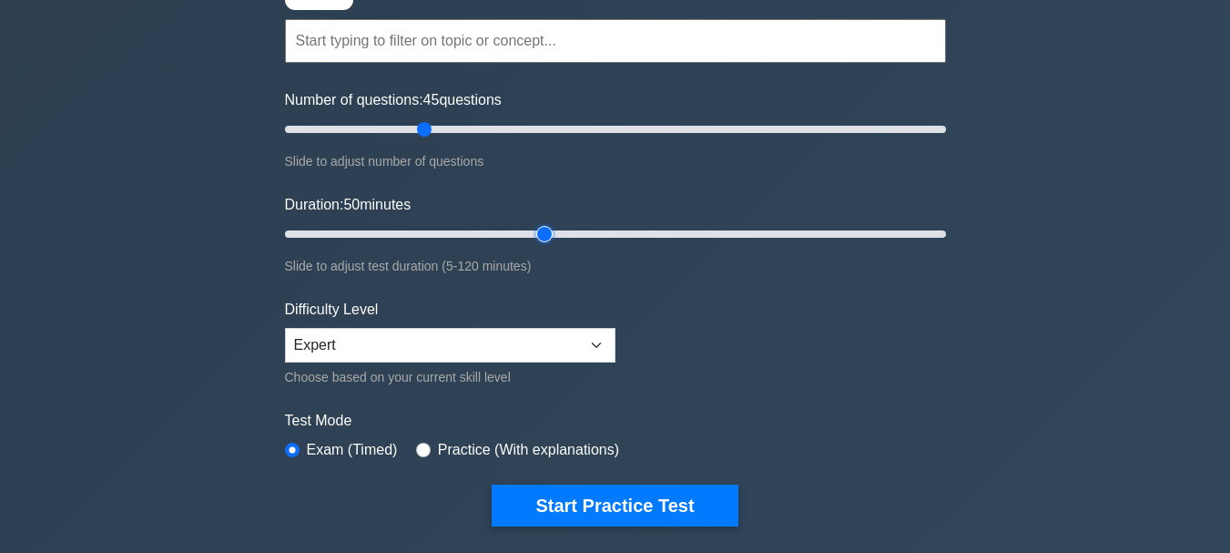
click at [536, 238] on input "Duration: 50 minutes" at bounding box center [615, 234] width 661 height 22
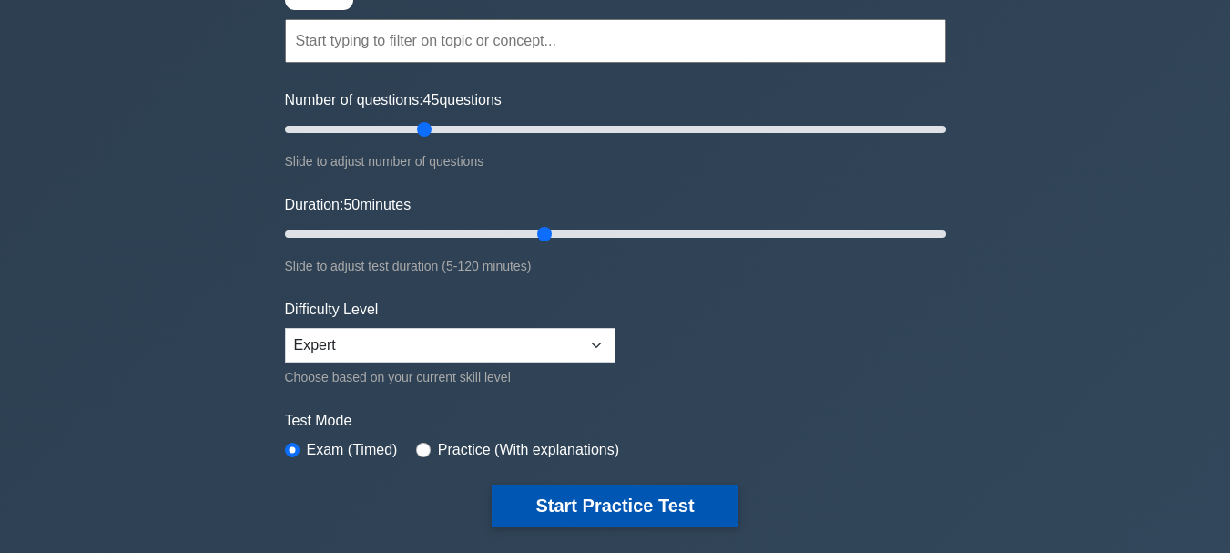
click at [649, 515] on button "Start Practice Test" at bounding box center [615, 506] width 246 height 42
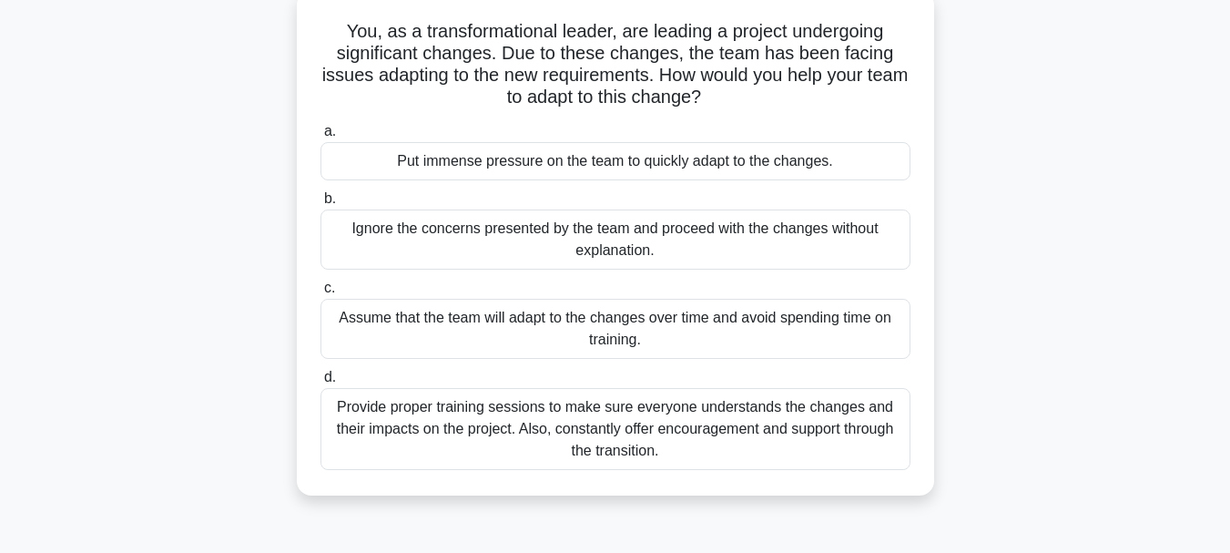
scroll to position [110, 0]
click at [577, 430] on div "Provide proper training sessions to make sure everyone understands the changes …" at bounding box center [616, 430] width 590 height 82
click at [321, 384] on input "d. Provide proper training sessions to make sure everyone understands the chang…" at bounding box center [321, 378] width 0 height 12
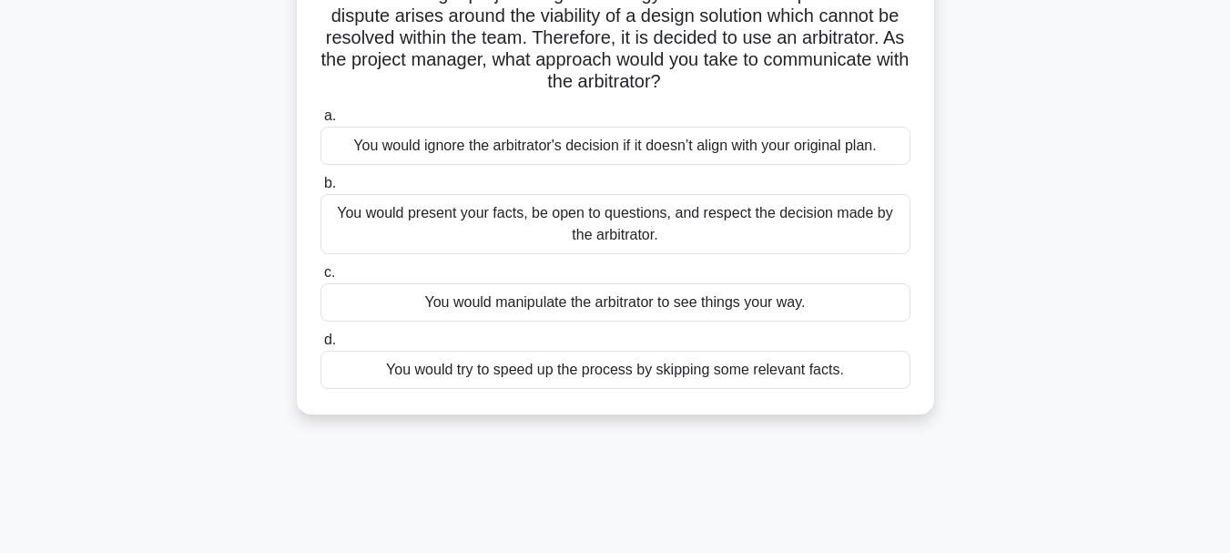
scroll to position [150, 0]
click at [759, 221] on div "You would present your facts, be open to questions, and respect the decision ma…" at bounding box center [616, 222] width 590 height 60
click at [321, 188] on input "b. You would present your facts, be open to questions, and respect the decision…" at bounding box center [321, 182] width 0 height 12
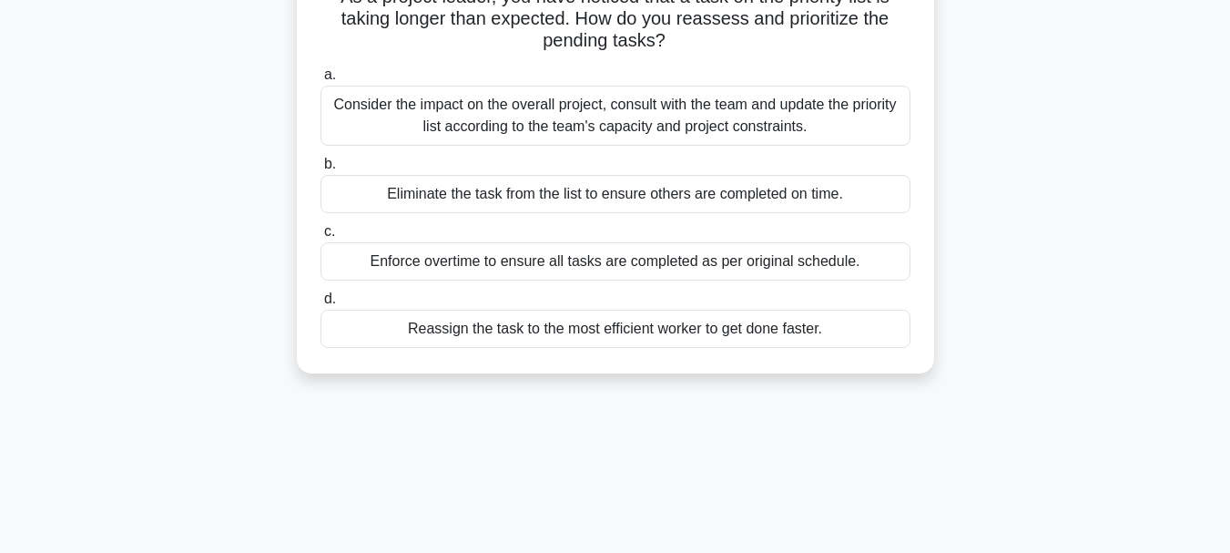
scroll to position [0, 0]
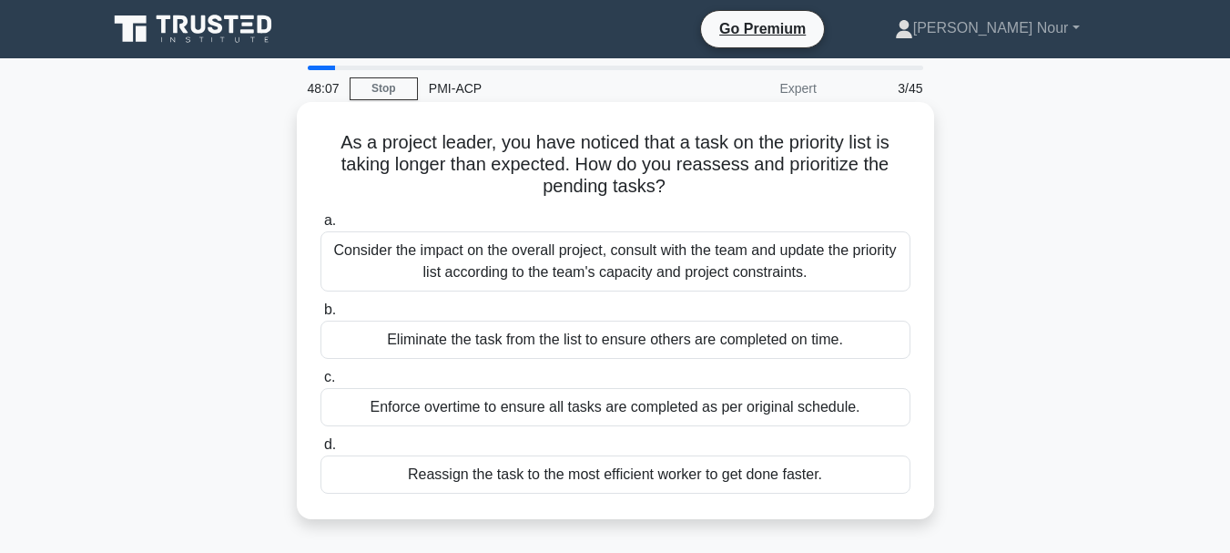
click at [726, 267] on div "Consider the impact on the overall project, consult with the team and update th…" at bounding box center [616, 261] width 590 height 60
click at [321, 227] on input "a. Consider the impact on the overall project, consult with the team and update…" at bounding box center [321, 221] width 0 height 12
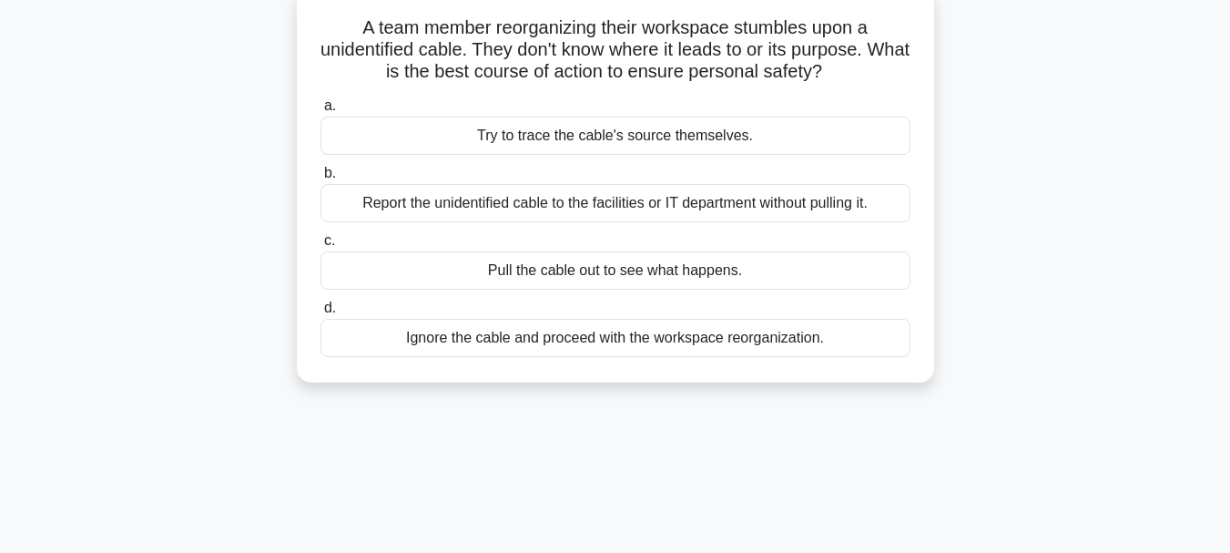
scroll to position [126, 0]
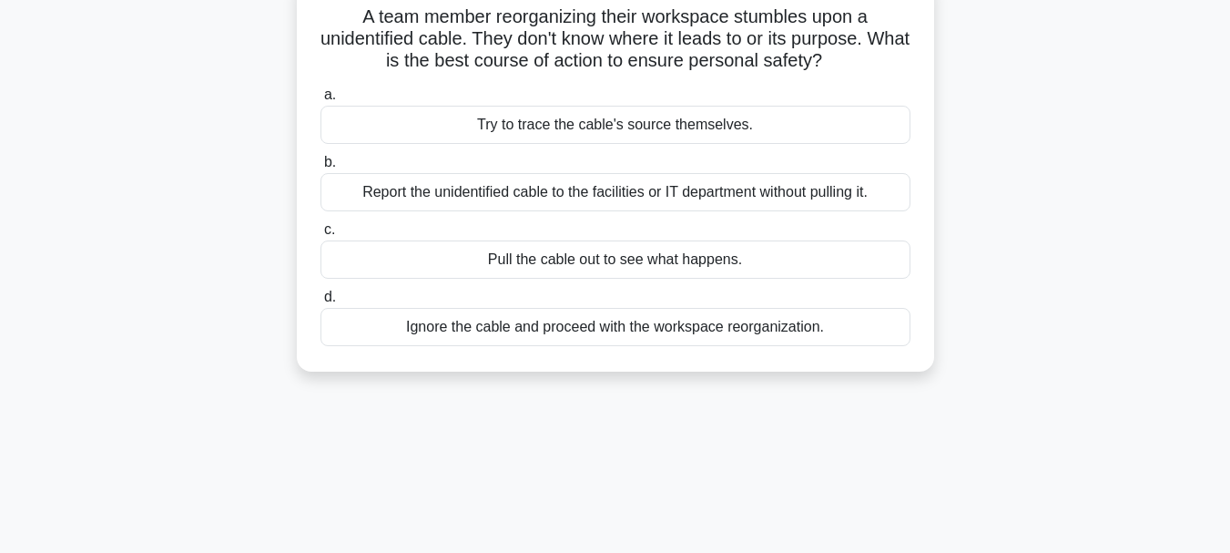
click at [524, 199] on div "Report the unidentified cable to the facilities or IT department without pullin…" at bounding box center [616, 192] width 590 height 38
click at [321, 168] on input "b. Report the unidentified cable to the facilities or IT department without pul…" at bounding box center [321, 163] width 0 height 12
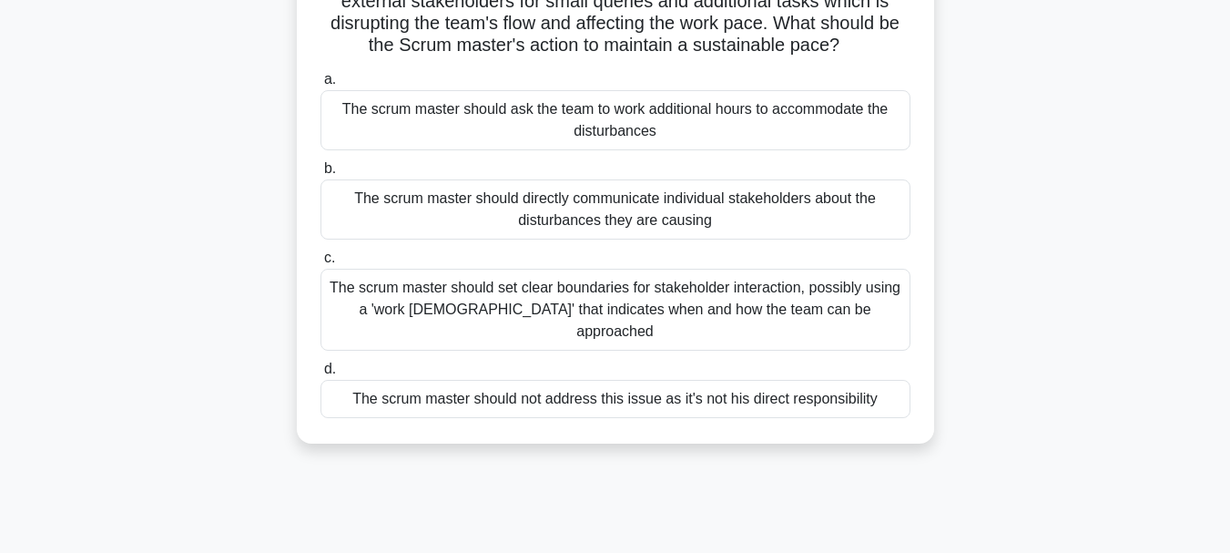
scroll to position [174, 0]
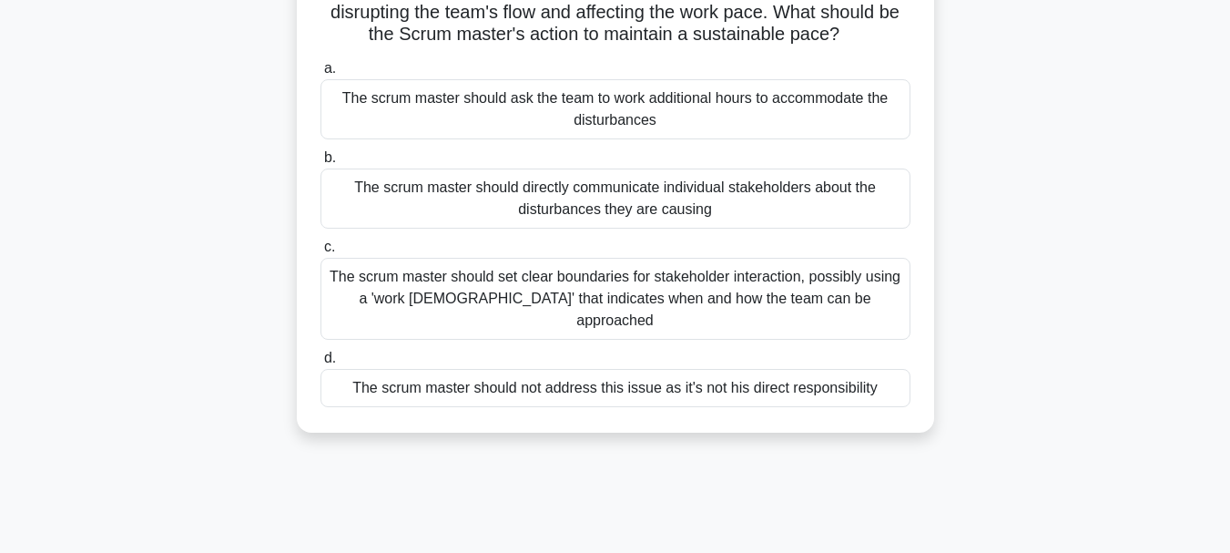
click at [847, 290] on div "The scrum master should set clear boundaries for stakeholder interaction, possi…" at bounding box center [616, 299] width 590 height 82
click at [321, 253] on input "c. The scrum master should set clear boundaries for stakeholder interaction, po…" at bounding box center [321, 247] width 0 height 12
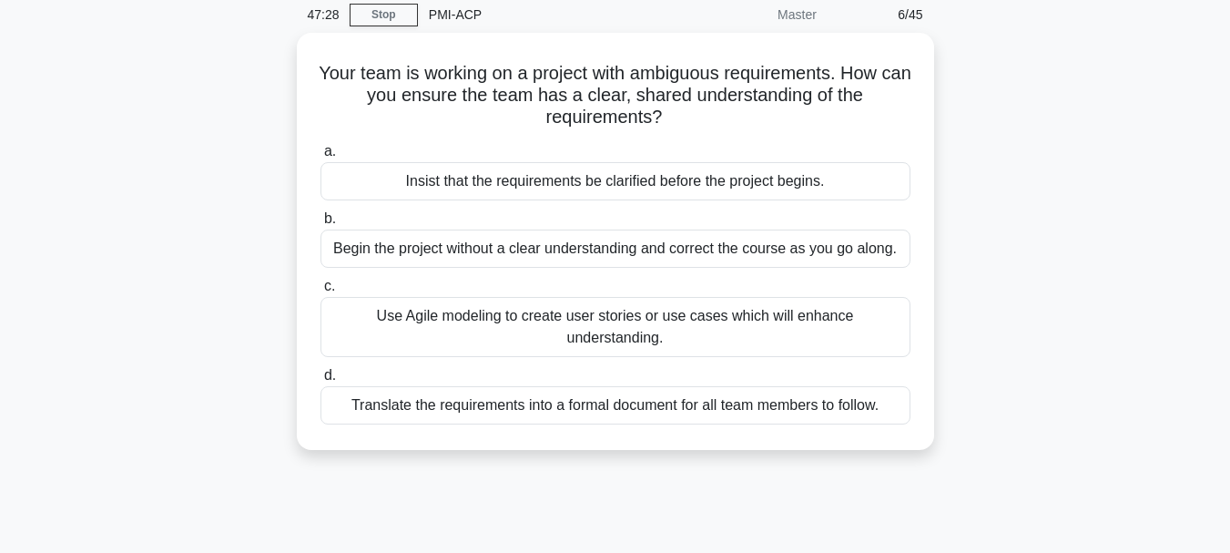
scroll to position [114, 0]
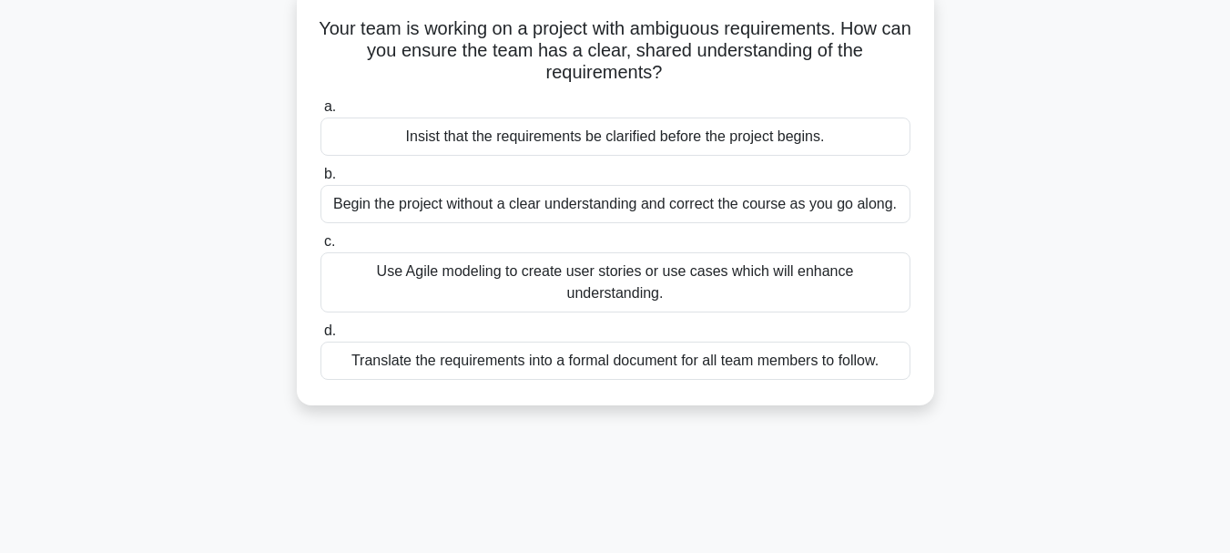
click at [857, 351] on div "Translate the requirements into a formal document for all team members to follo…" at bounding box center [616, 361] width 590 height 38
click at [321, 337] on input "d. Translate the requirements into a formal document for all team members to fo…" at bounding box center [321, 331] width 0 height 12
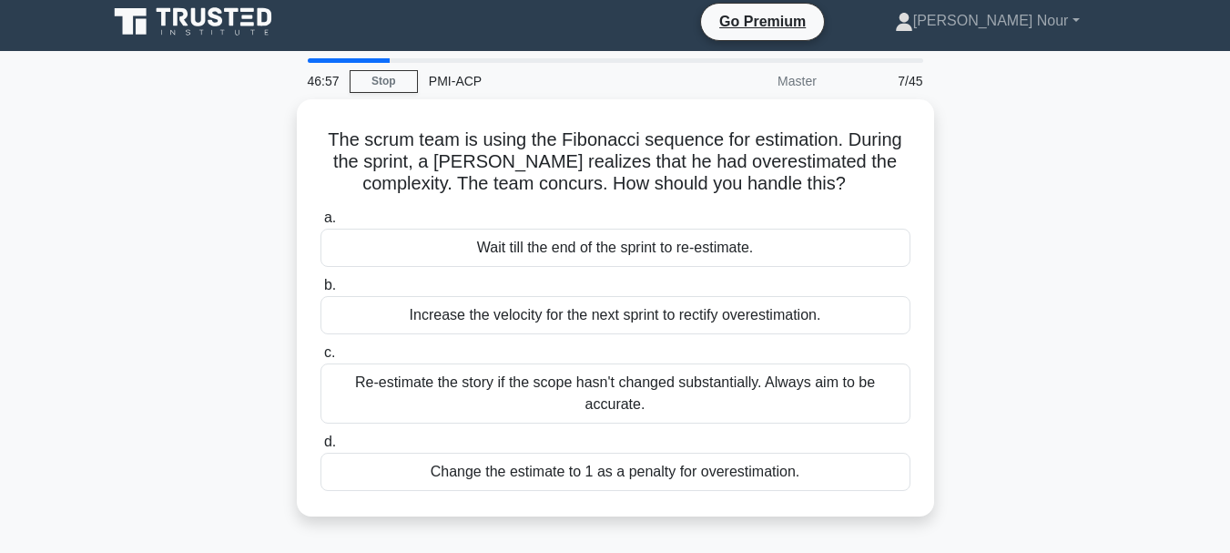
scroll to position [0, 0]
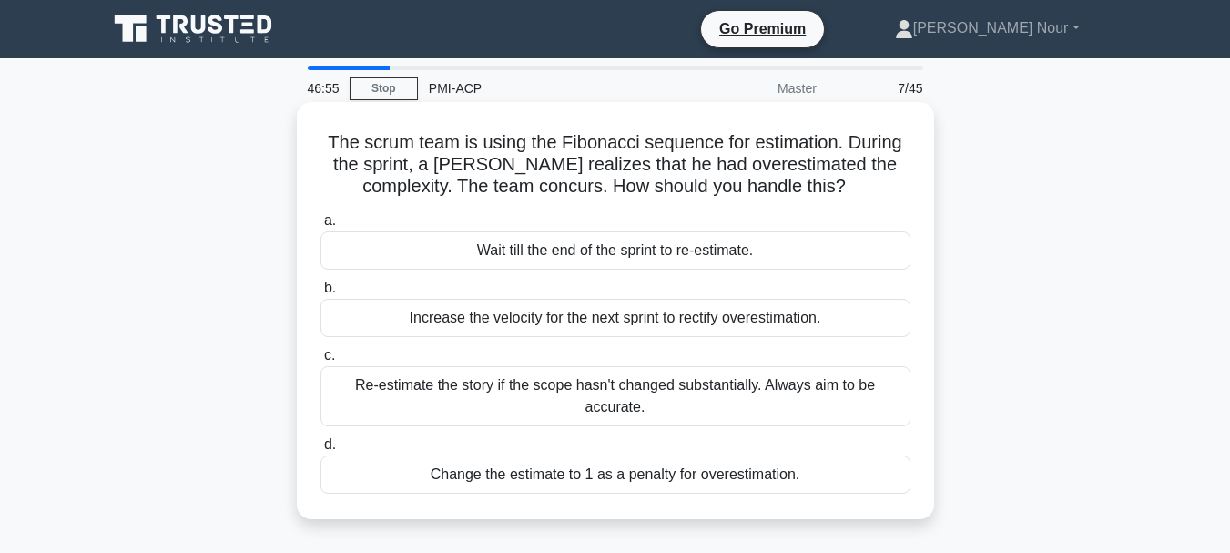
click at [753, 397] on div "Re-estimate the story if the scope hasn't changed substantially. Always aim to …" at bounding box center [616, 396] width 590 height 60
click at [321, 362] on input "c. Re-estimate the story if the scope hasn't changed substantially. Always aim …" at bounding box center [321, 356] width 0 height 12
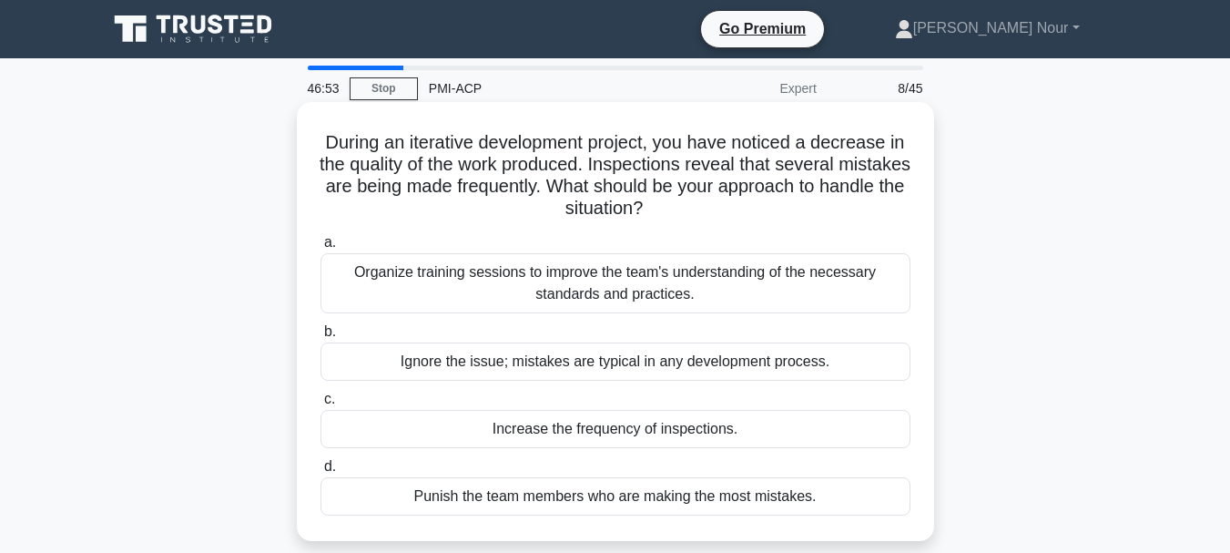
click at [733, 299] on div "Organize training sessions to improve the team's understanding of the necessary…" at bounding box center [616, 283] width 590 height 60
click at [321, 249] on input "a. Organize training sessions to improve the team's understanding of the necess…" at bounding box center [321, 243] width 0 height 12
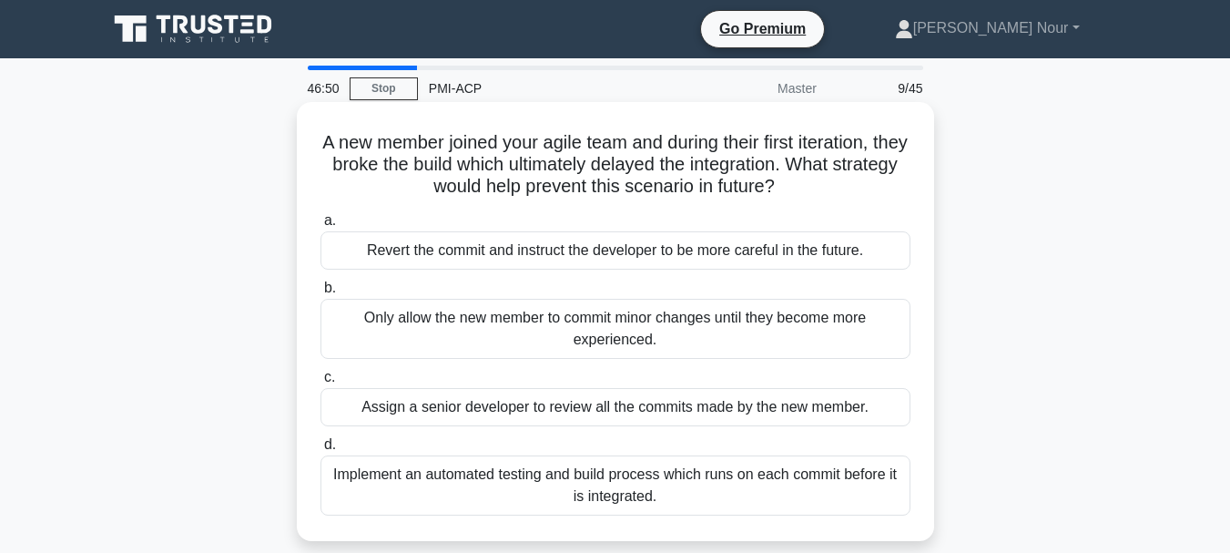
click at [548, 485] on div "Implement an automated testing and build process which runs on each commit befo…" at bounding box center [616, 485] width 590 height 60
click at [321, 451] on input "d. Implement an automated testing and build process which runs on each commit b…" at bounding box center [321, 445] width 0 height 12
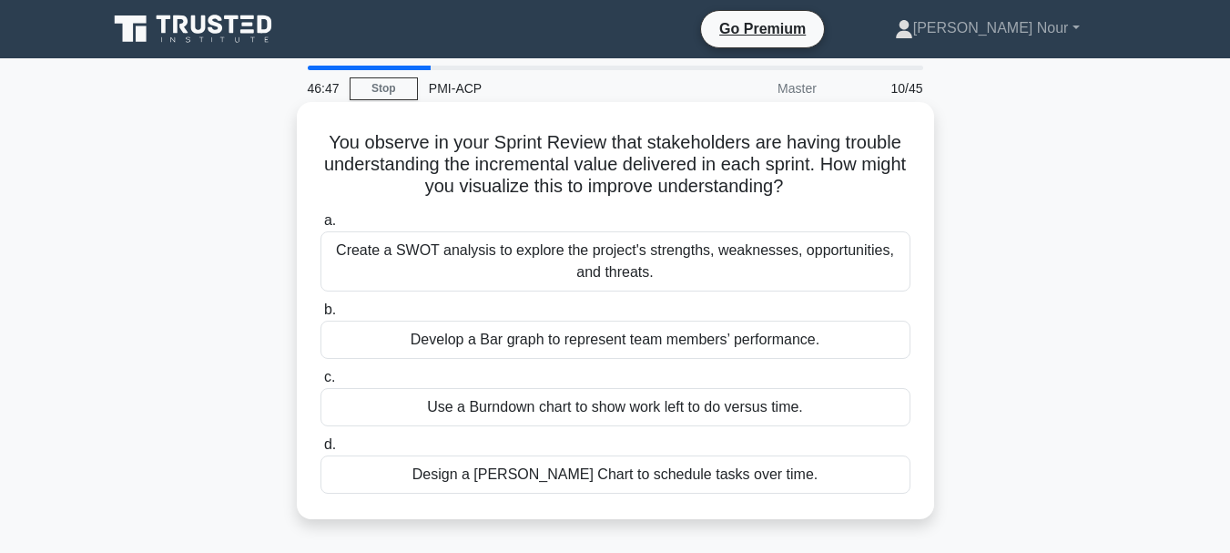
click at [654, 269] on div "Create a SWOT analysis to explore the project's strengths, weaknesses, opportun…" at bounding box center [616, 261] width 590 height 60
click at [321, 227] on input "a. Create a SWOT analysis to explore the project's strengths, weaknesses, oppor…" at bounding box center [321, 221] width 0 height 12
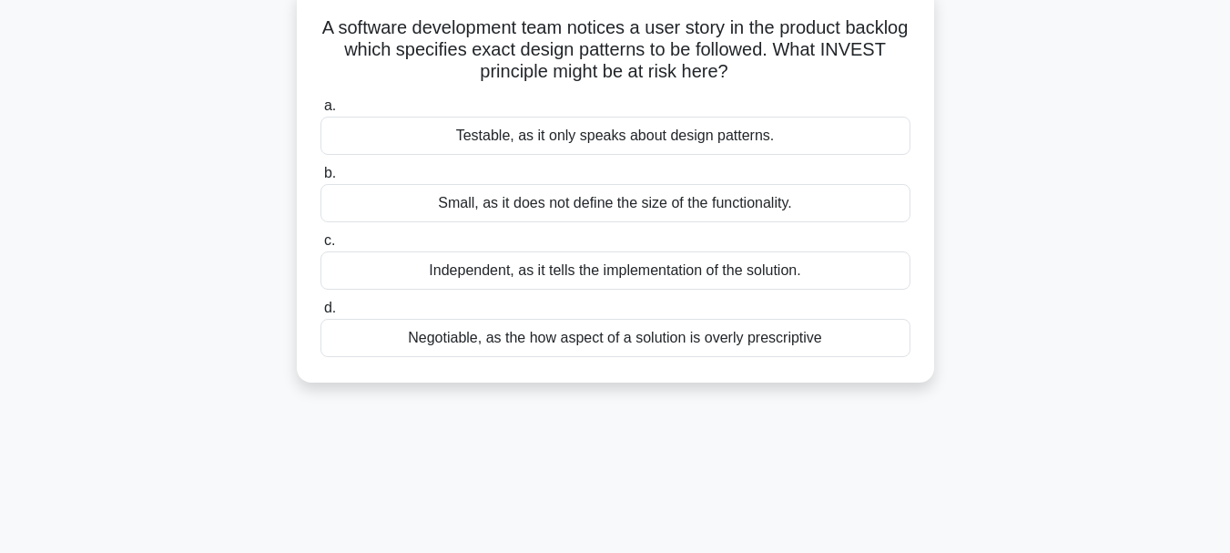
scroll to position [122, 0]
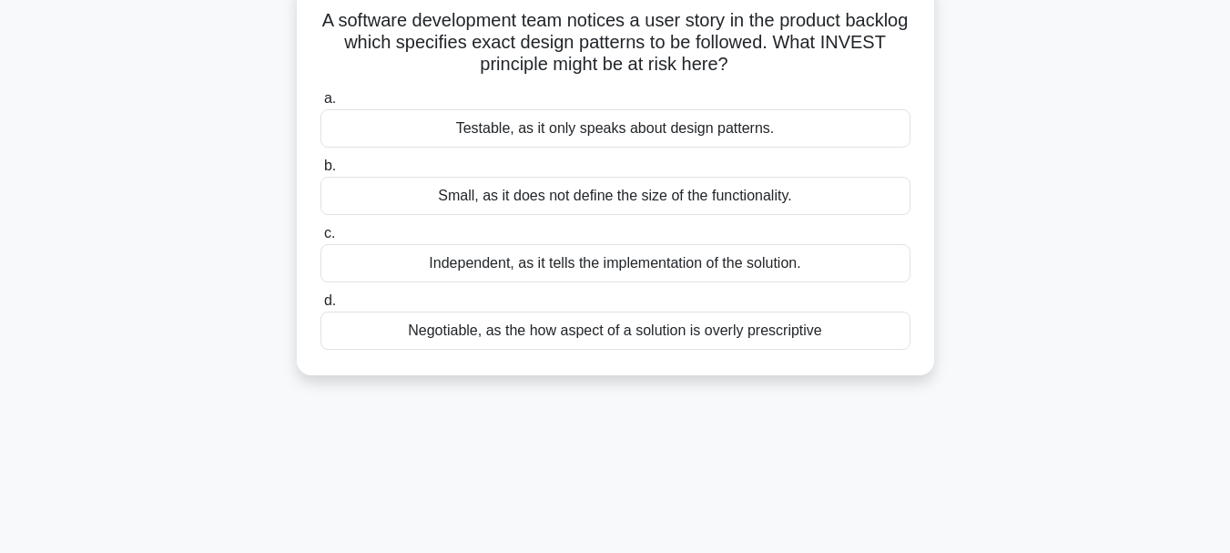
click at [632, 329] on div "Negotiable, as the how aspect of a solution is overly prescriptive" at bounding box center [616, 330] width 590 height 38
click at [321, 307] on input "d. Negotiable, as the how aspect of a solution is overly prescriptive" at bounding box center [321, 301] width 0 height 12
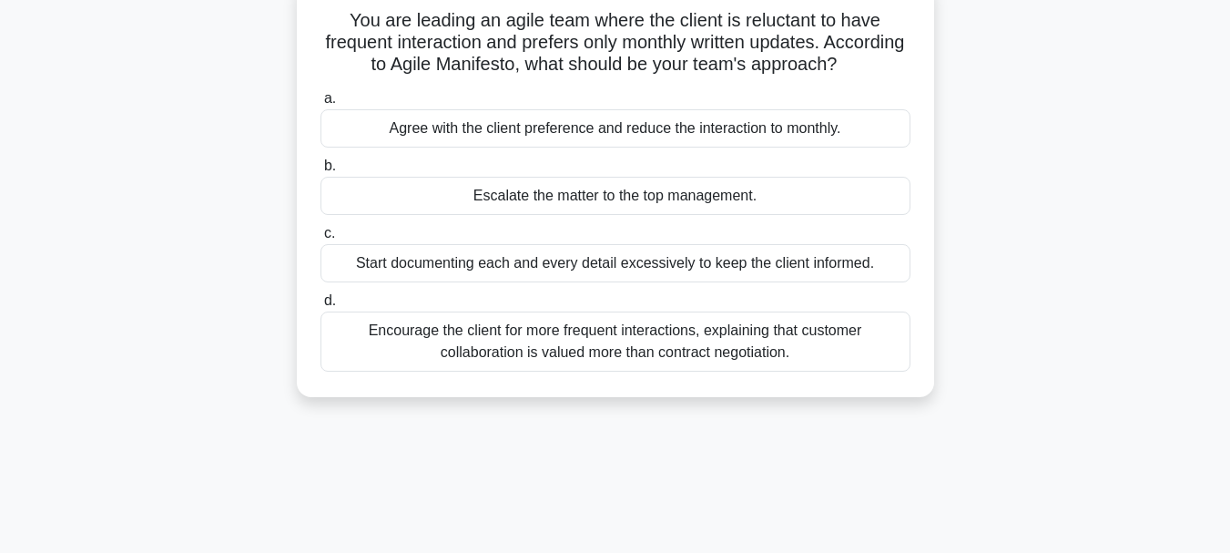
click at [620, 362] on div "Encourage the client for more frequent interactions, explaining that customer c…" at bounding box center [616, 341] width 590 height 60
click at [321, 307] on input "d. Encourage the client for more frequent interactions, explaining that custome…" at bounding box center [321, 301] width 0 height 12
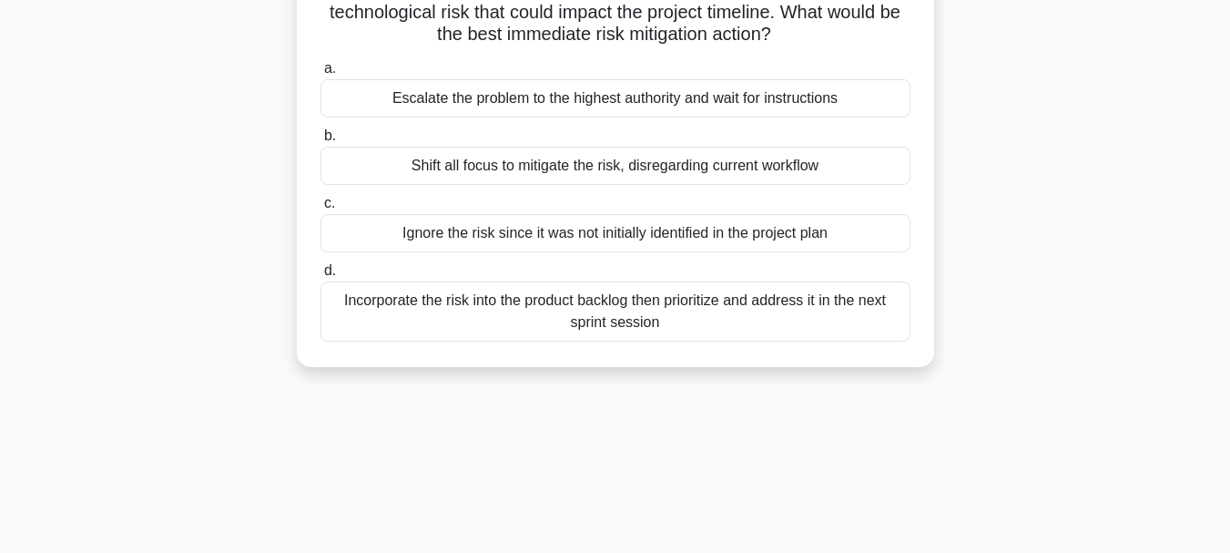
scroll to position [160, 0]
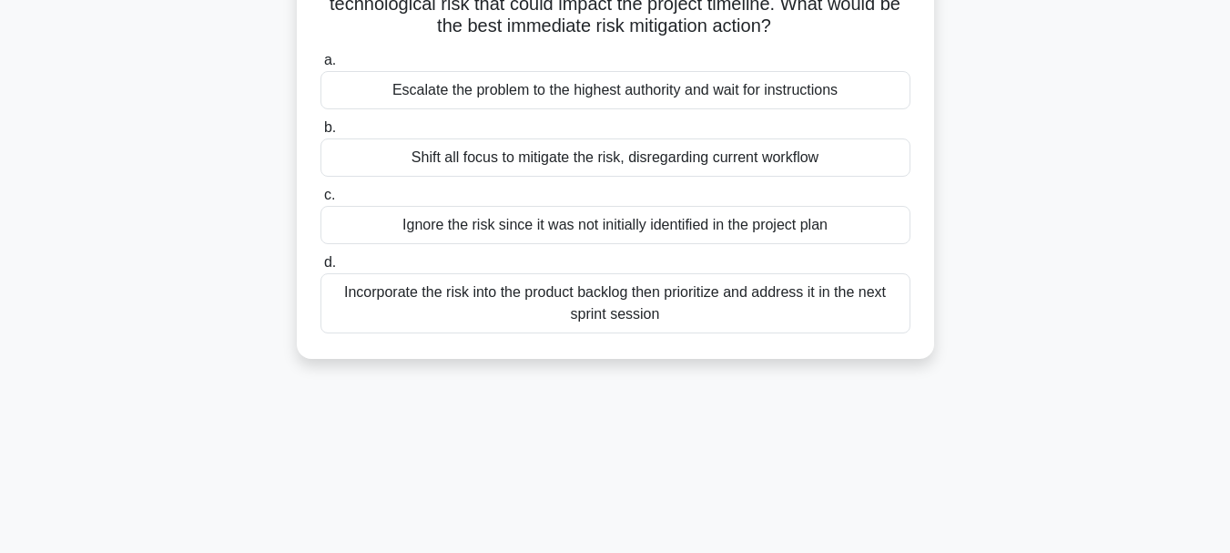
click at [728, 316] on div "Incorporate the risk into the product backlog then prioritize and address it in…" at bounding box center [616, 303] width 590 height 60
click at [321, 269] on input "d. Incorporate the risk into the product backlog then prioritize and address it…" at bounding box center [321, 263] width 0 height 12
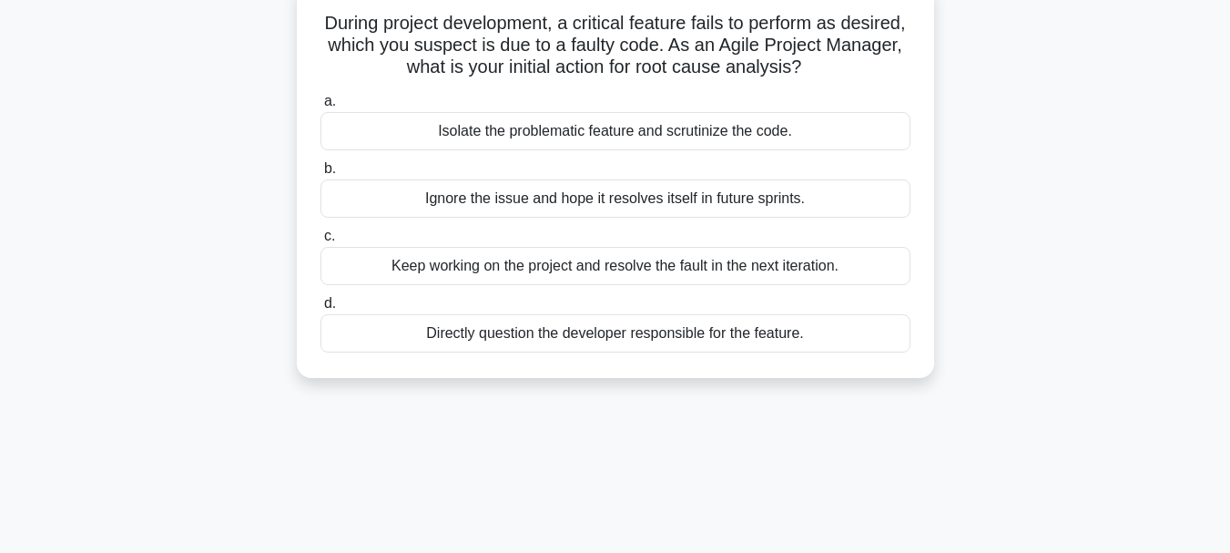
scroll to position [135, 0]
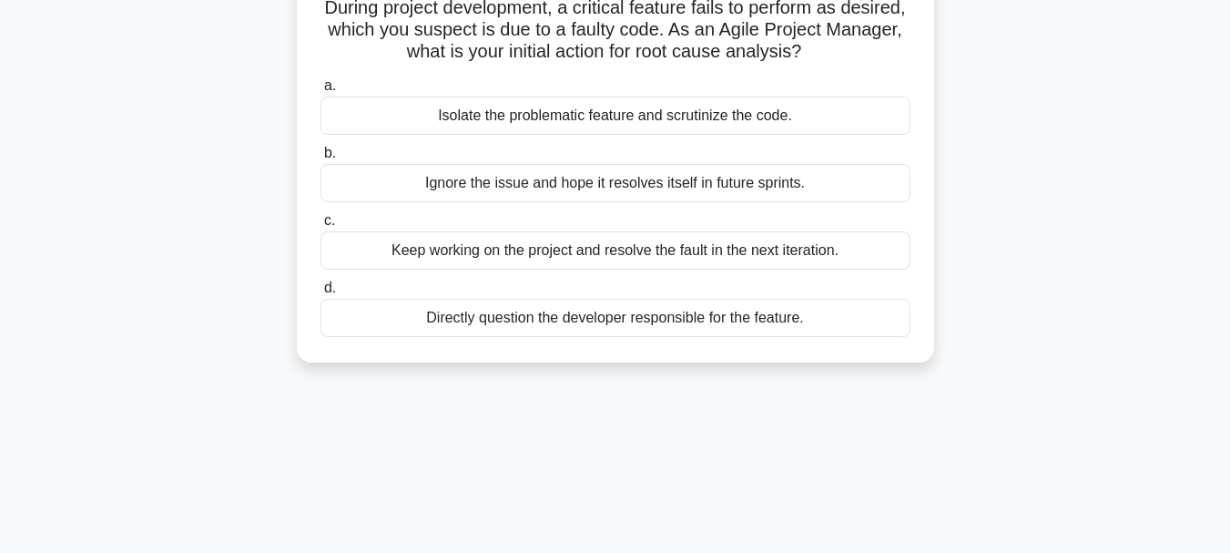
click at [755, 250] on div "Keep working on the project and resolve the fault in the next iteration." at bounding box center [616, 250] width 590 height 38
click at [321, 227] on input "c. Keep working on the project and resolve the fault in the next iteration." at bounding box center [321, 221] width 0 height 12
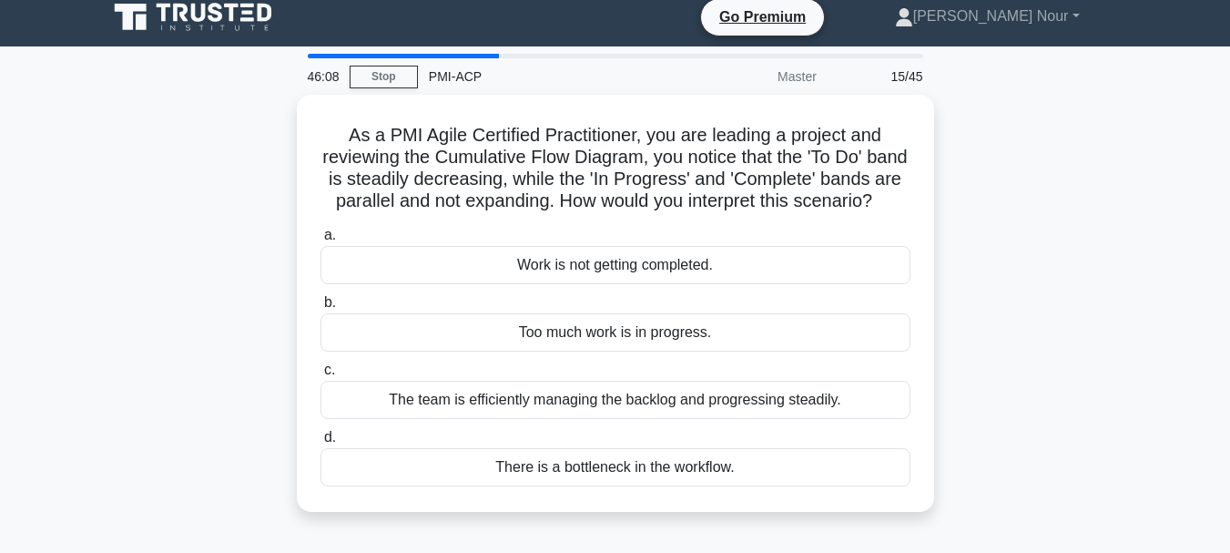
scroll to position [0, 0]
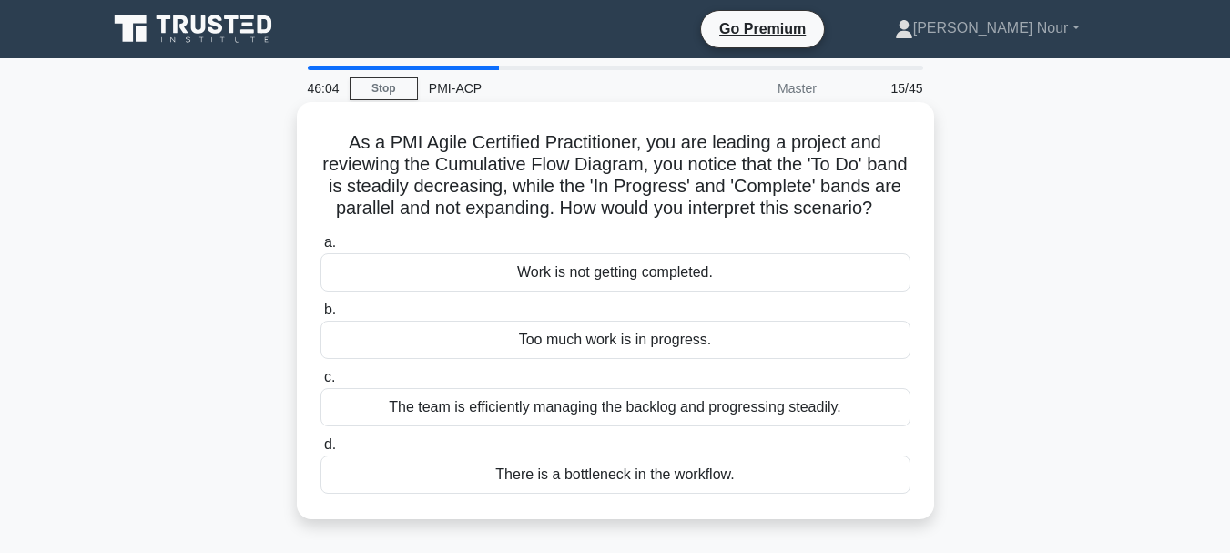
click at [642, 426] on div "The team is efficiently managing the backlog and progressing steadily." at bounding box center [616, 407] width 590 height 38
click at [321, 383] on input "c. The team is efficiently managing the backlog and progressing steadily." at bounding box center [321, 378] width 0 height 12
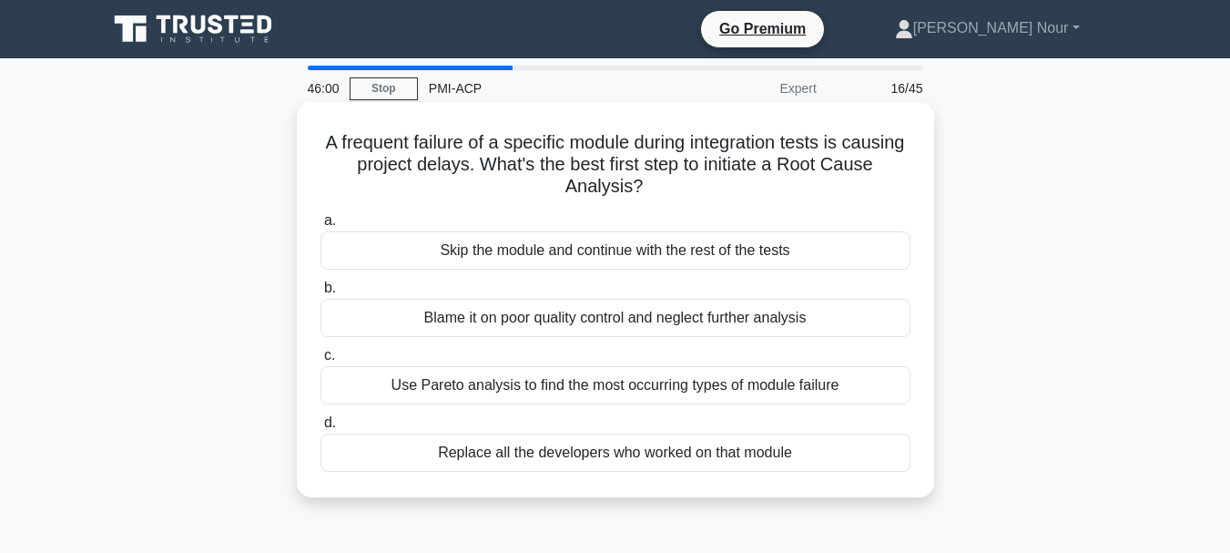
click at [653, 391] on div "Use Pareto analysis to find the most occurring types of module failure" at bounding box center [616, 385] width 590 height 38
click at [321, 362] on input "c. Use Pareto analysis to find the most occurring types of module failure" at bounding box center [321, 356] width 0 height 12
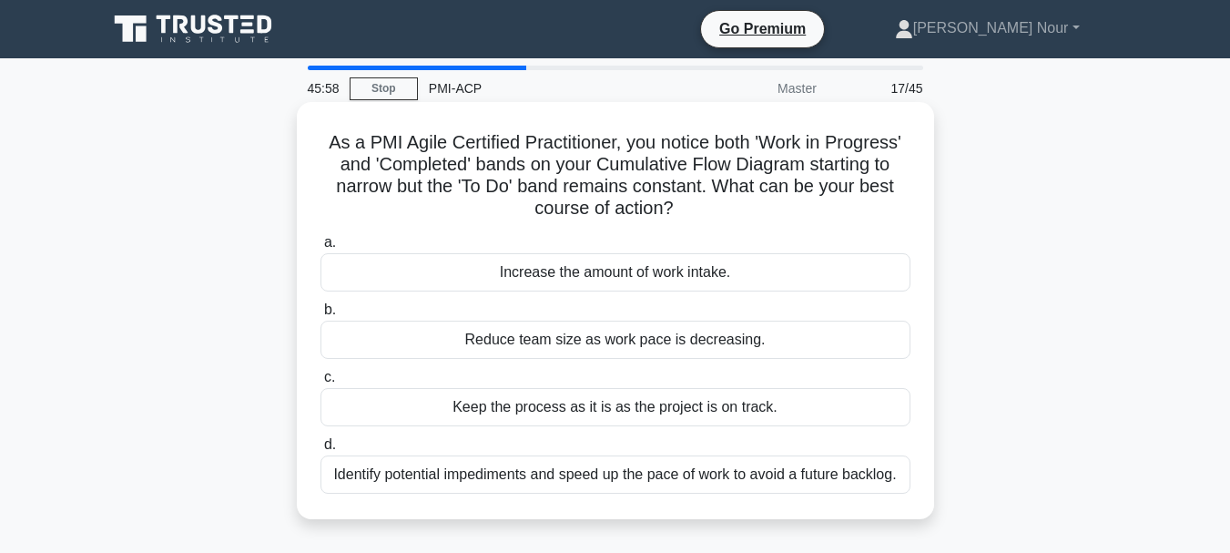
click at [618, 485] on div "Identify potential impediments and speed up the pace of work to avoid a future …" at bounding box center [616, 474] width 590 height 38
click at [321, 451] on input "d. Identify potential impediments and speed up the pace of work to avoid a futu…" at bounding box center [321, 445] width 0 height 12
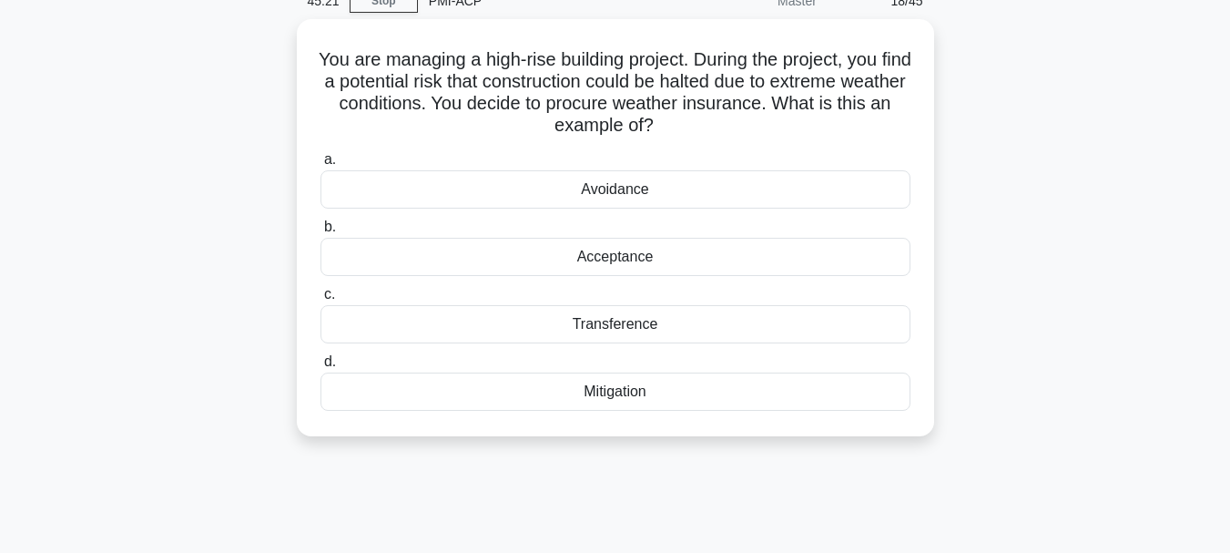
scroll to position [91, 0]
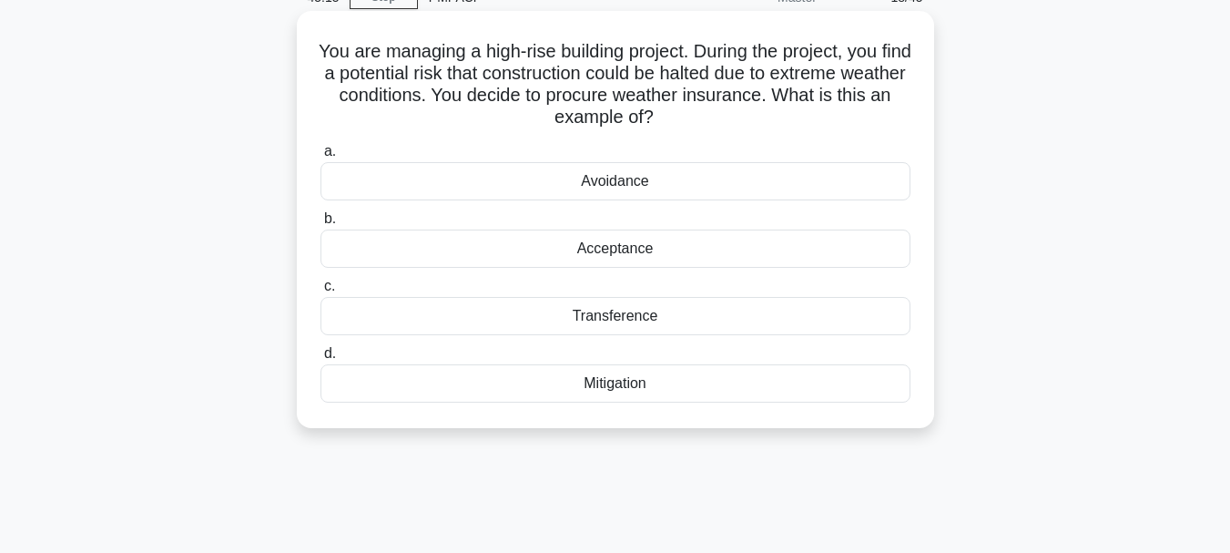
click at [709, 191] on div "Avoidance" at bounding box center [616, 181] width 590 height 38
click at [321, 158] on input "a. Avoidance" at bounding box center [321, 152] width 0 height 12
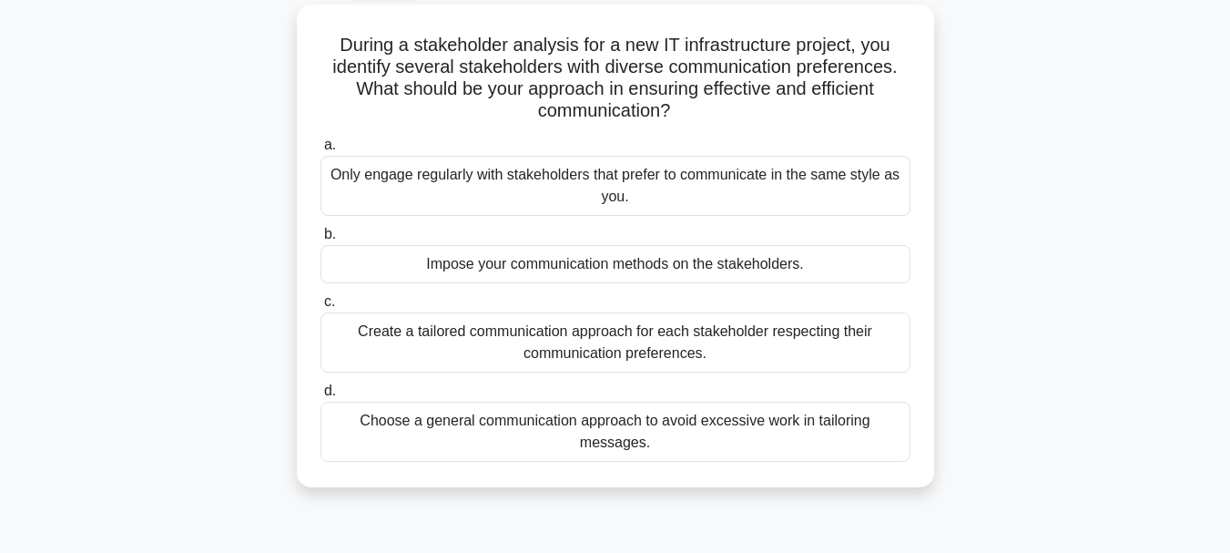
scroll to position [136, 0]
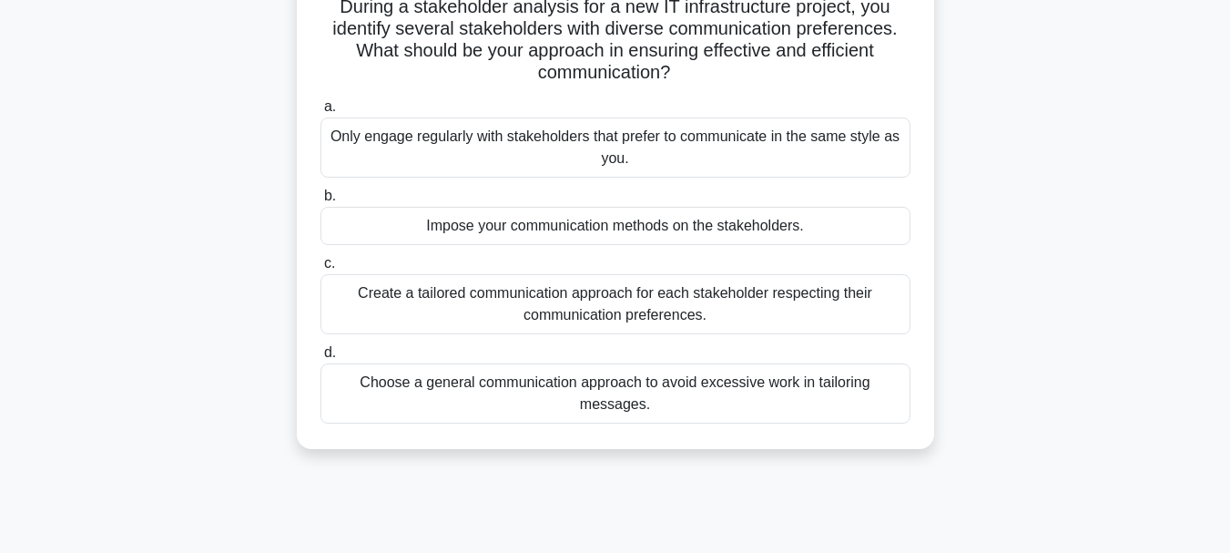
click at [795, 323] on div "Create a tailored communication approach for each stakeholder respecting their …" at bounding box center [616, 304] width 590 height 60
click at [321, 270] on input "c. Create a tailored communication approach for each stakeholder respecting the…" at bounding box center [321, 264] width 0 height 12
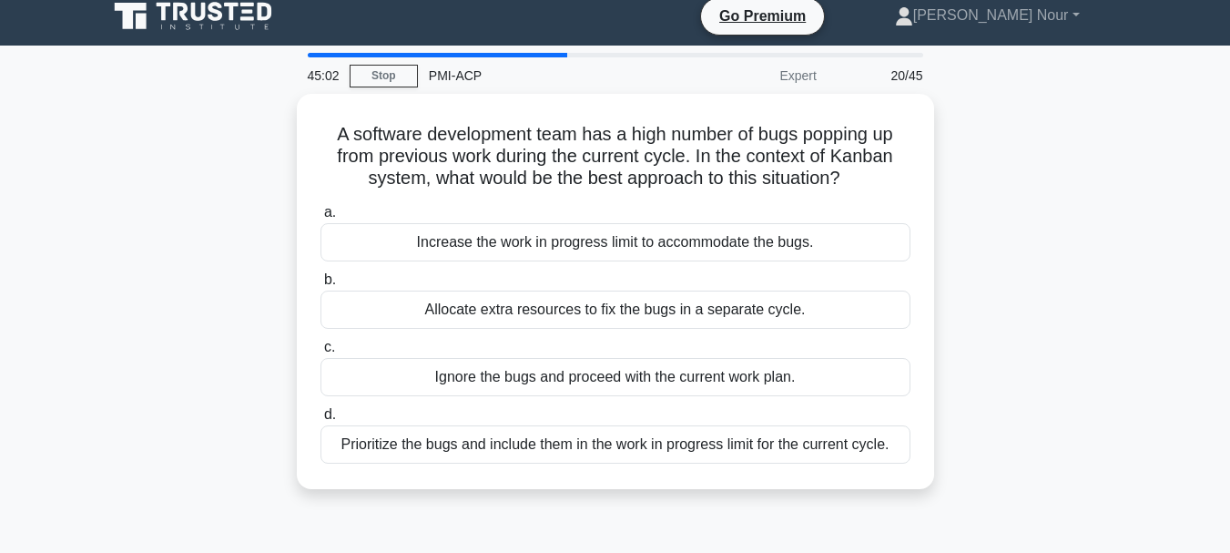
scroll to position [0, 0]
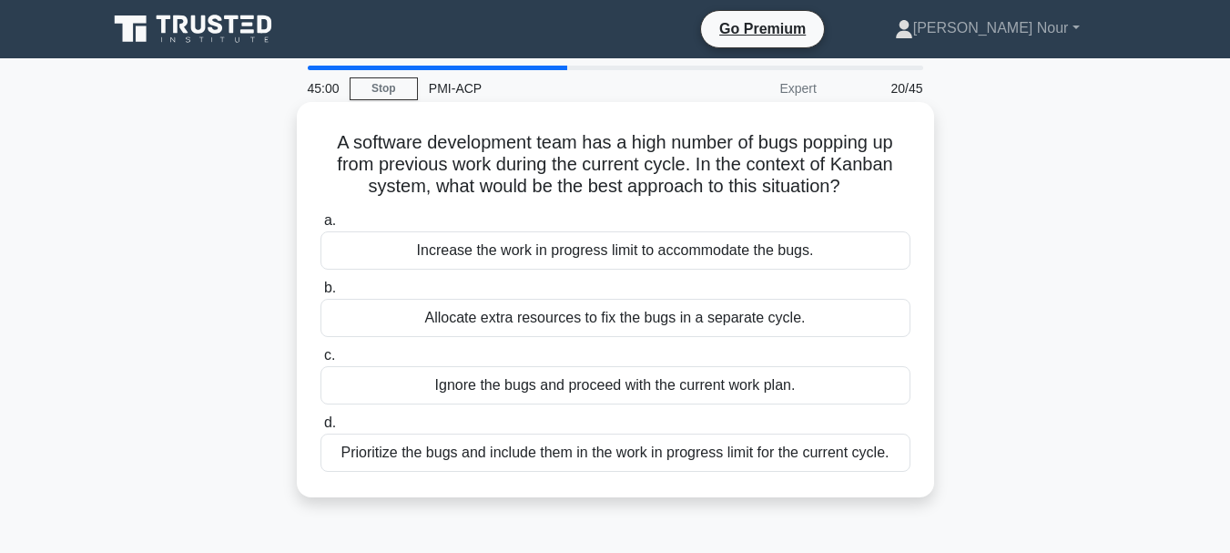
click at [624, 456] on div "Prioritize the bugs and include them in the work in progress limit for the curr…" at bounding box center [616, 453] width 590 height 38
click at [321, 429] on input "d. Prioritize the bugs and include them in the work in progress limit for the c…" at bounding box center [321, 423] width 0 height 12
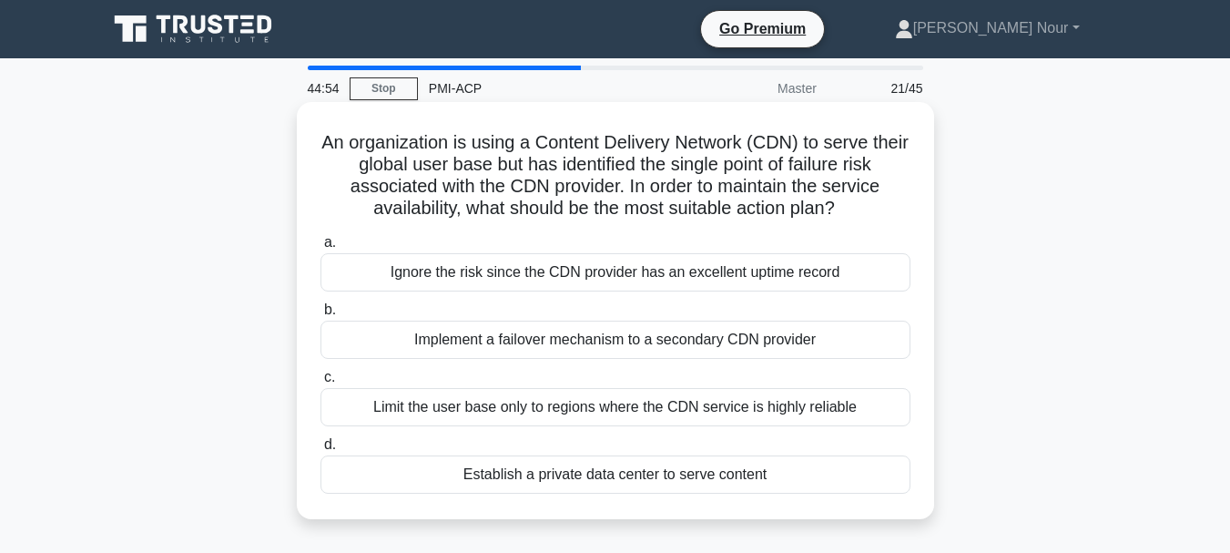
click at [686, 406] on div "Limit the user base only to regions where the CDN service is highly reliable" at bounding box center [616, 407] width 590 height 38
click at [321, 383] on input "c. Limit the user base only to regions where the CDN service is highly reliable" at bounding box center [321, 378] width 0 height 12
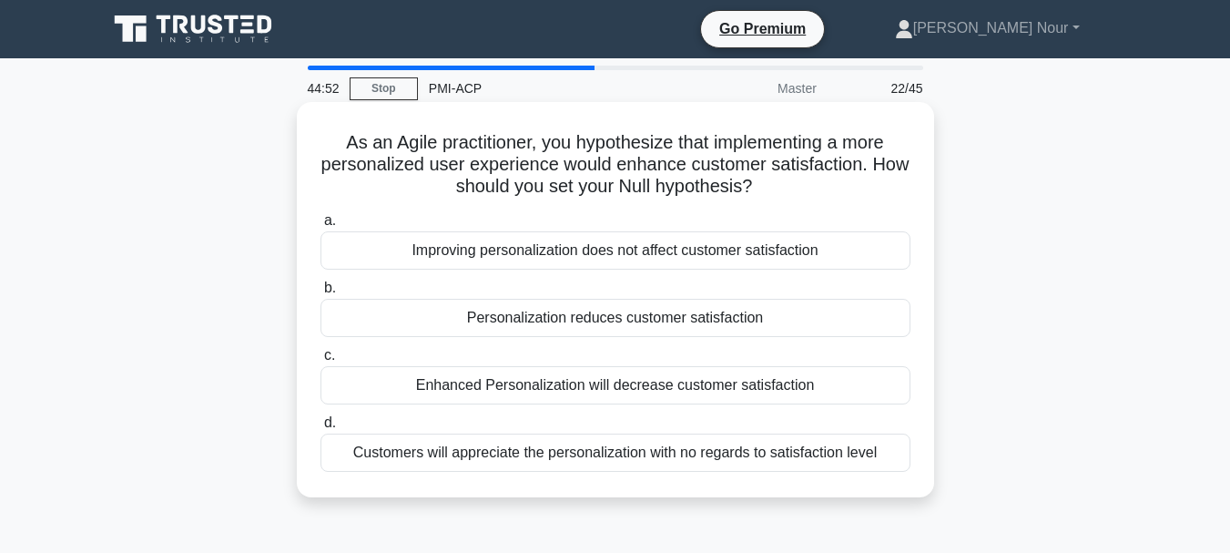
click at [668, 456] on div "Customers will appreciate the personalization with no regards to satisfaction l…" at bounding box center [616, 453] width 590 height 38
click at [321, 429] on input "d. Customers will appreciate the personalization with no regards to satisfactio…" at bounding box center [321, 423] width 0 height 12
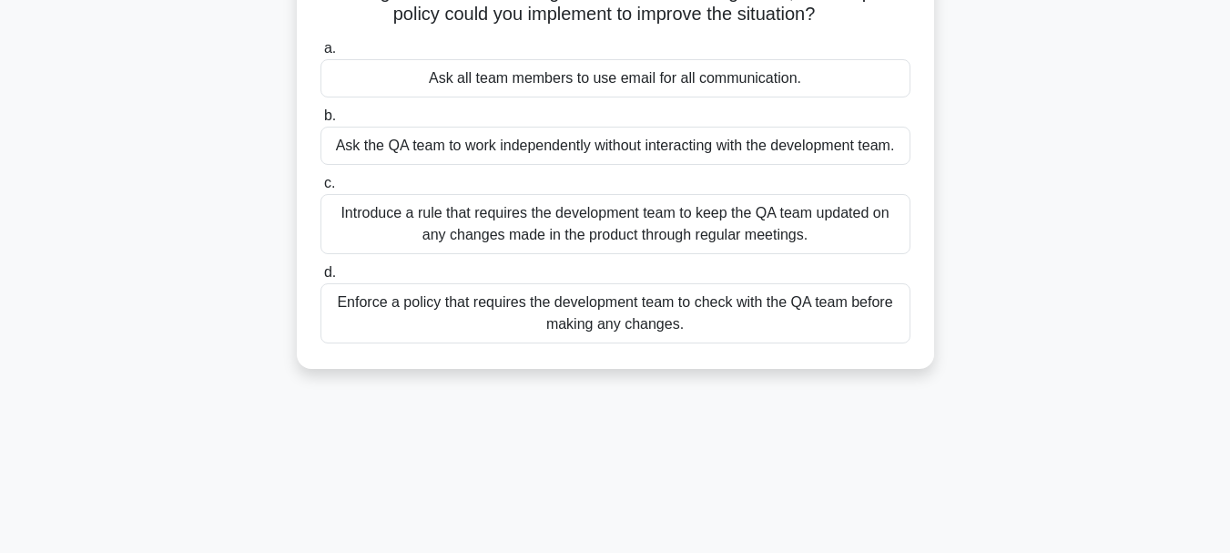
scroll to position [193, 0]
click at [538, 319] on div "Enforce a policy that requires the development team to check with the QA team b…" at bounding box center [616, 314] width 590 height 60
click at [321, 280] on input "d. Enforce a policy that requires the development team to check with the QA tea…" at bounding box center [321, 274] width 0 height 12
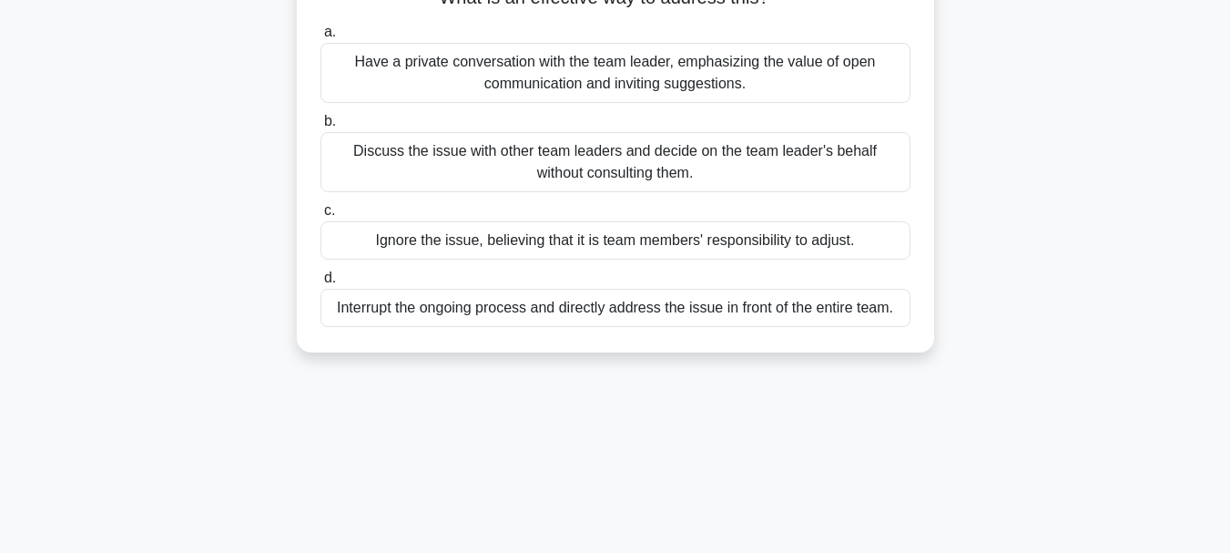
scroll to position [0, 0]
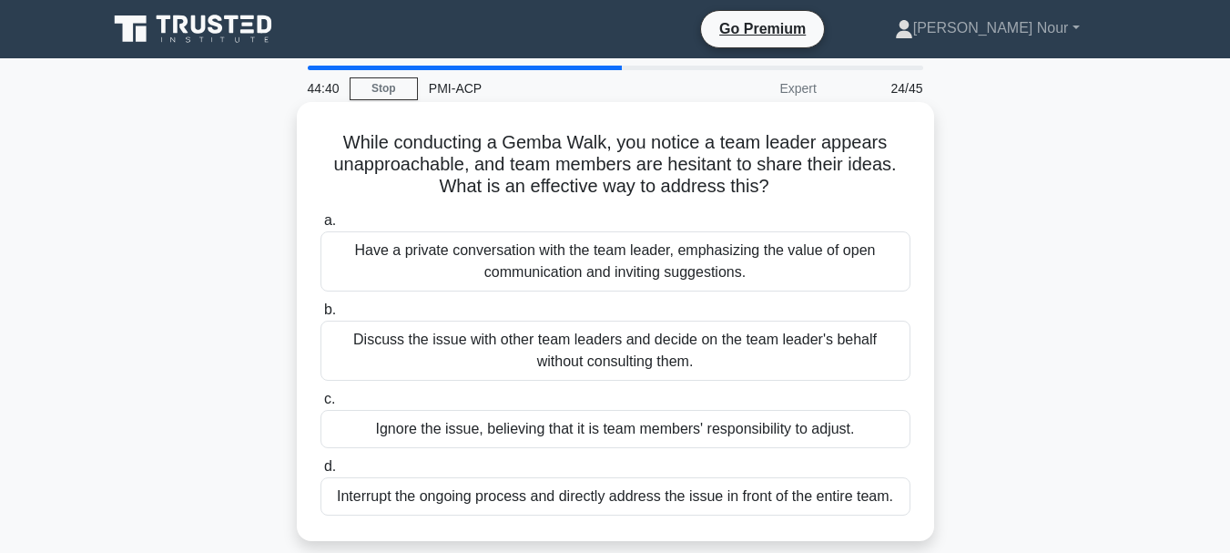
click at [760, 345] on div "Discuss the issue with other team leaders and decide on the team leader's behal…" at bounding box center [616, 351] width 590 height 60
click at [321, 316] on input "b. Discuss the issue with other team leaders and decide on the team leader's be…" at bounding box center [321, 310] width 0 height 12
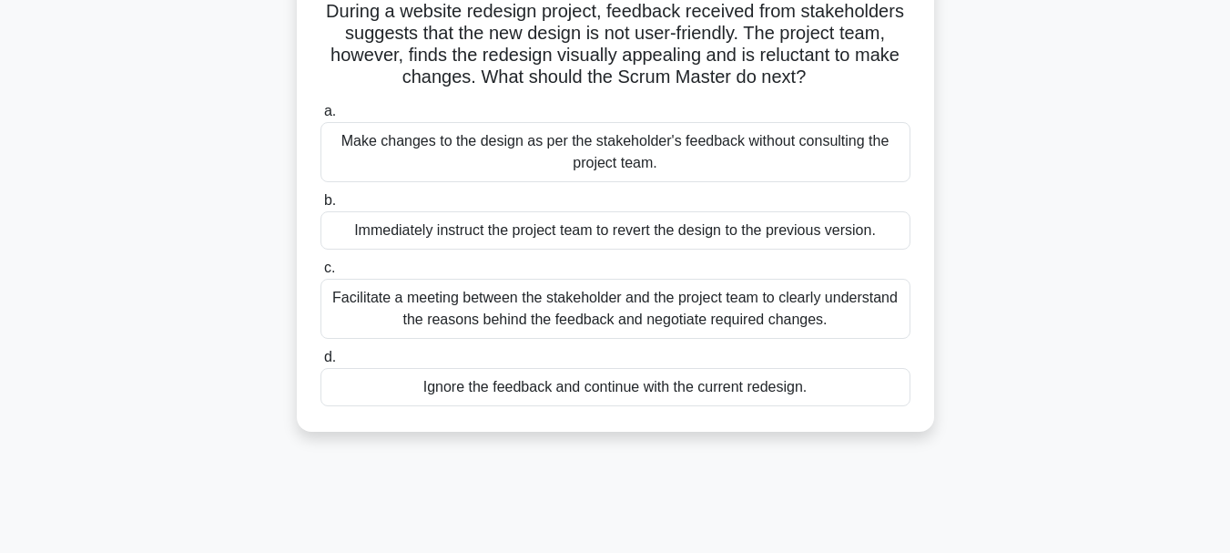
scroll to position [145, 0]
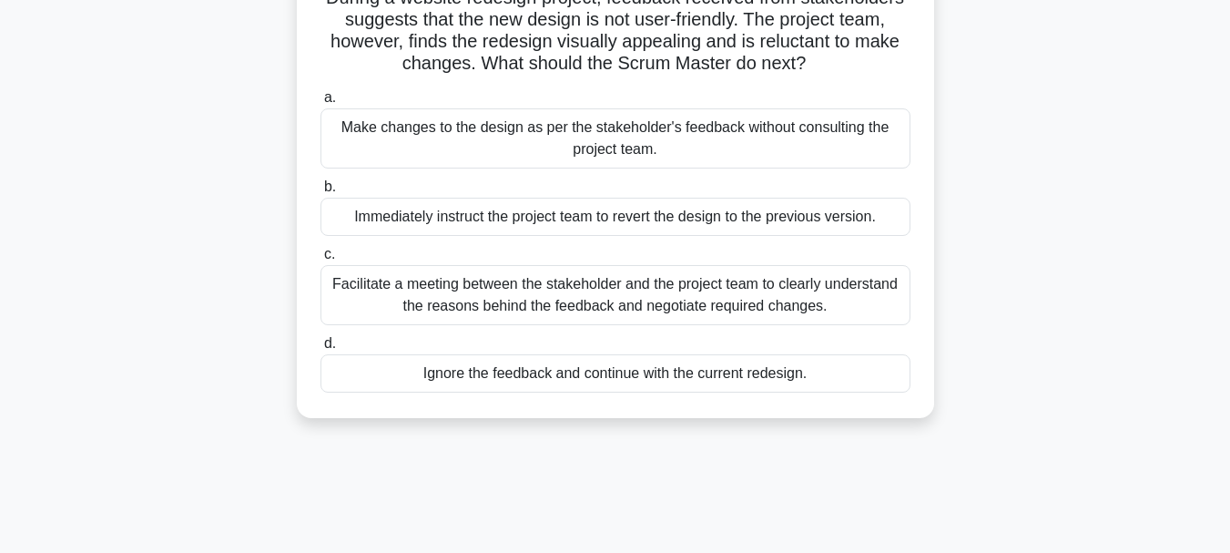
click at [850, 309] on div "Facilitate a meeting between the stakeholder and the project team to clearly un…" at bounding box center [616, 295] width 590 height 60
click at [321, 260] on input "c. Facilitate a meeting between the stakeholder and the project team to clearly…" at bounding box center [321, 255] width 0 height 12
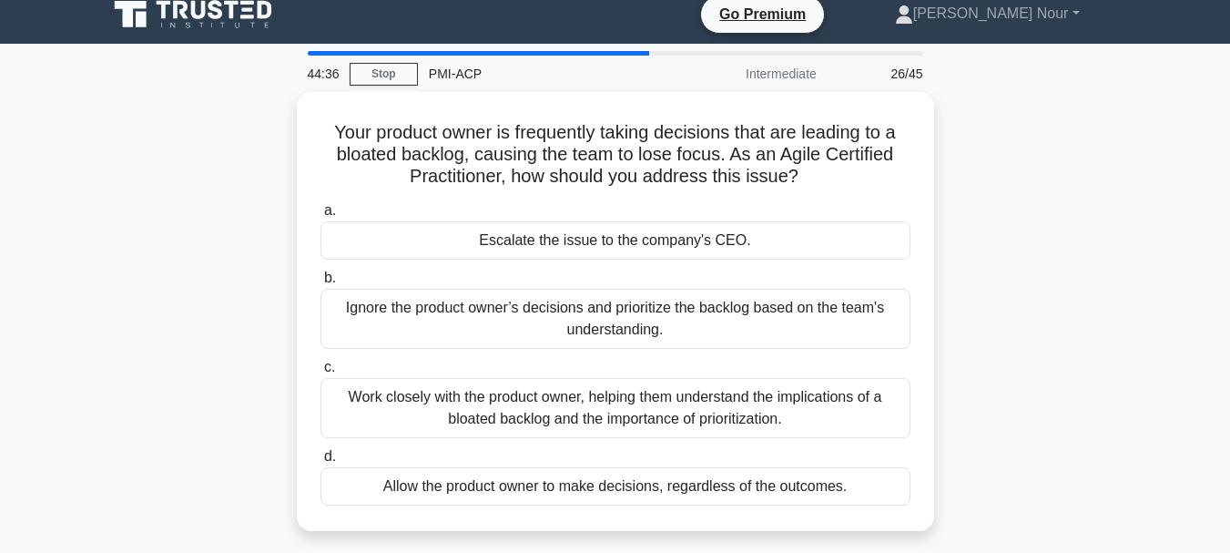
scroll to position [0, 0]
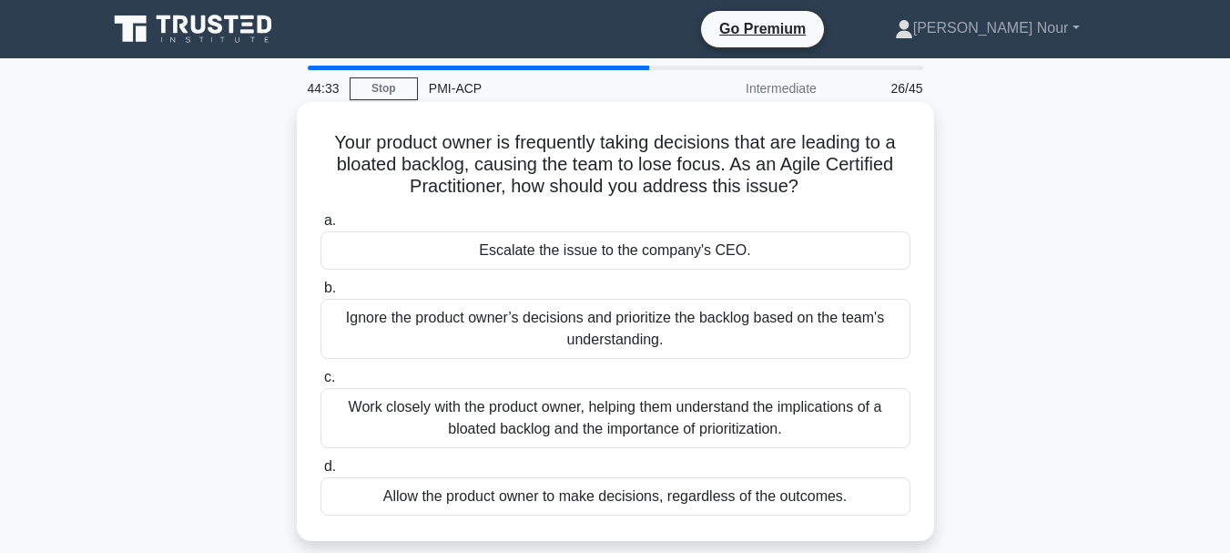
click at [743, 405] on div "Work closely with the product owner, helping them understand the implications o…" at bounding box center [616, 418] width 590 height 60
click at [321, 383] on input "c. Work closely with the product owner, helping them understand the implication…" at bounding box center [321, 378] width 0 height 12
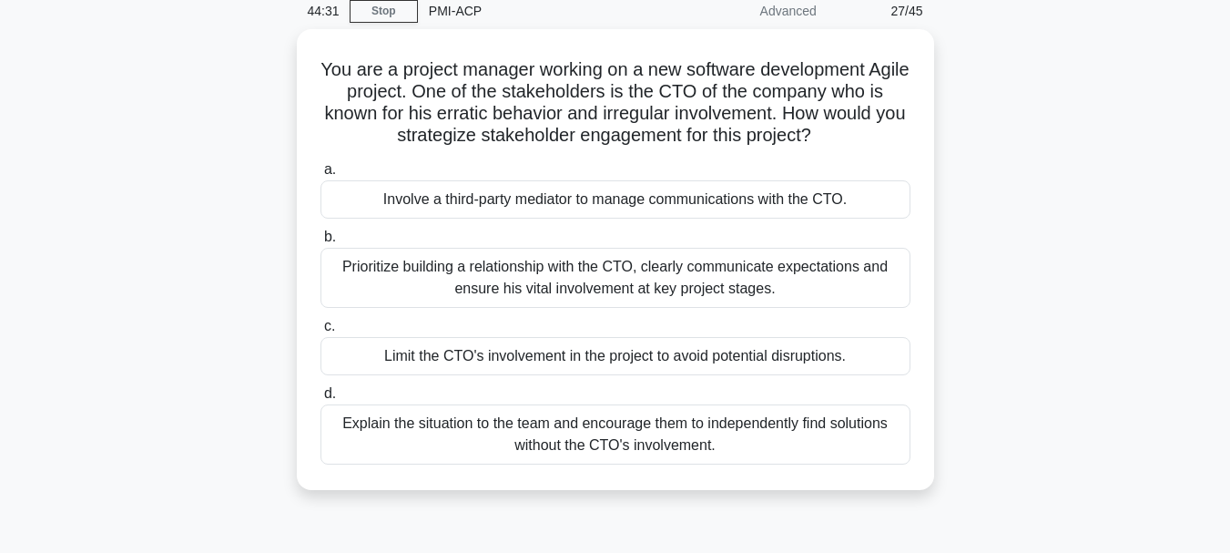
scroll to position [100, 0]
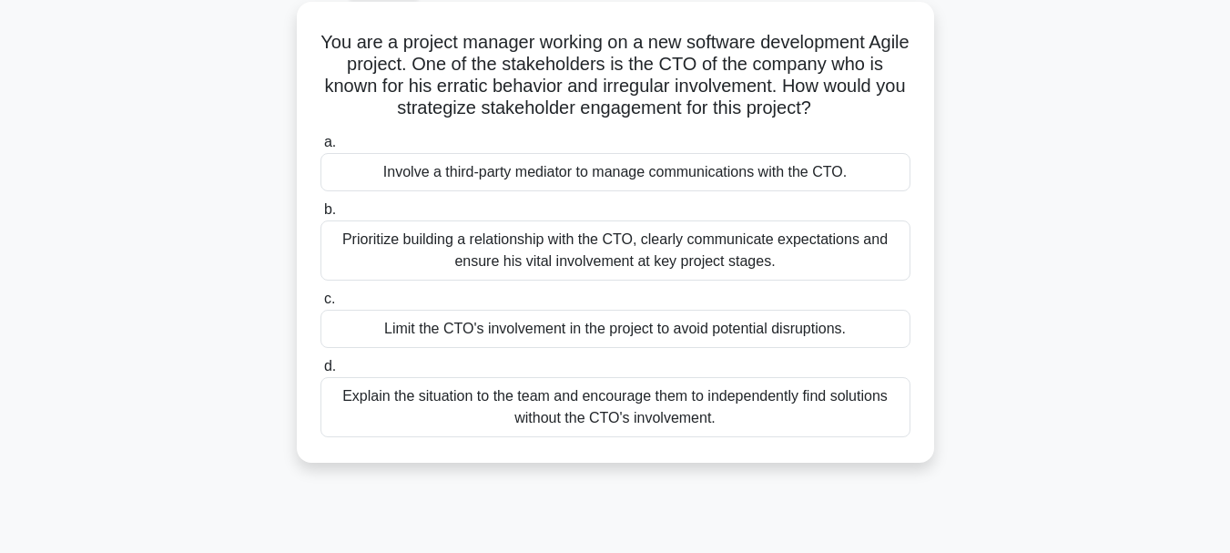
click at [714, 410] on div "Explain the situation to the team and encourage them to independently find solu…" at bounding box center [616, 407] width 590 height 60
click at [321, 372] on input "d. Explain the situation to the team and encourage them to independently find s…" at bounding box center [321, 367] width 0 height 12
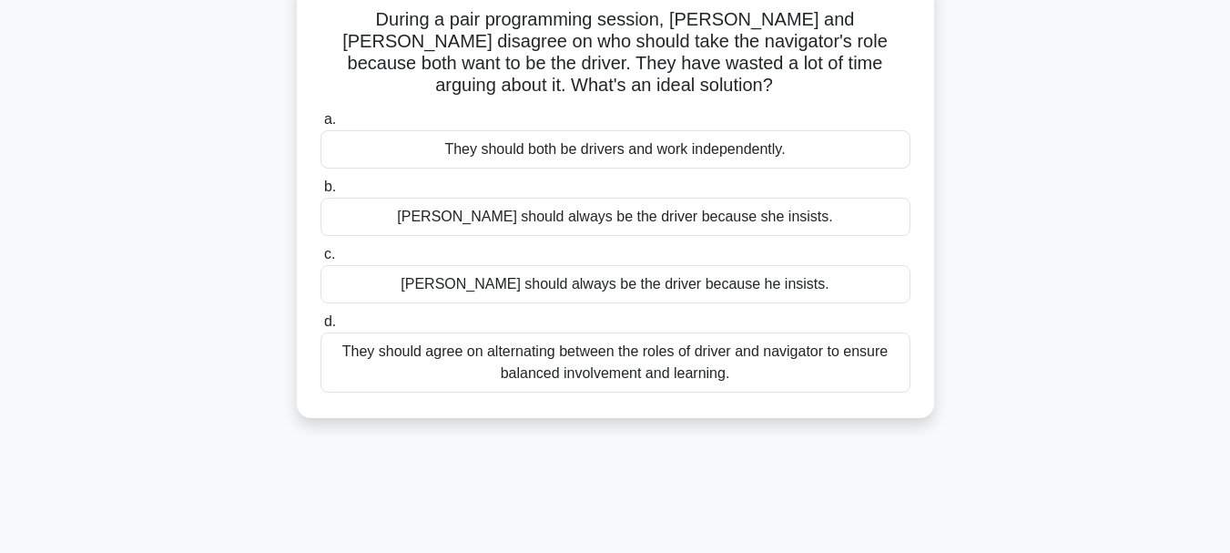
scroll to position [133, 0]
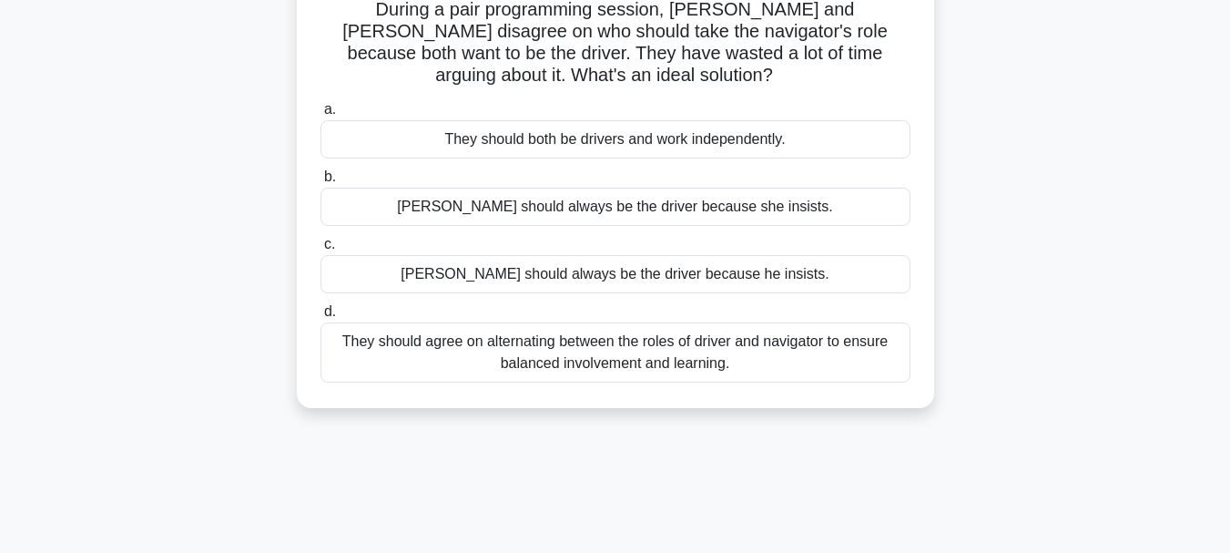
click at [726, 352] on div "They should agree on alternating between the roles of driver and navigator to e…" at bounding box center [616, 352] width 590 height 60
click at [321, 318] on input "d. They should agree on alternating between the roles of driver and navigator t…" at bounding box center [321, 312] width 0 height 12
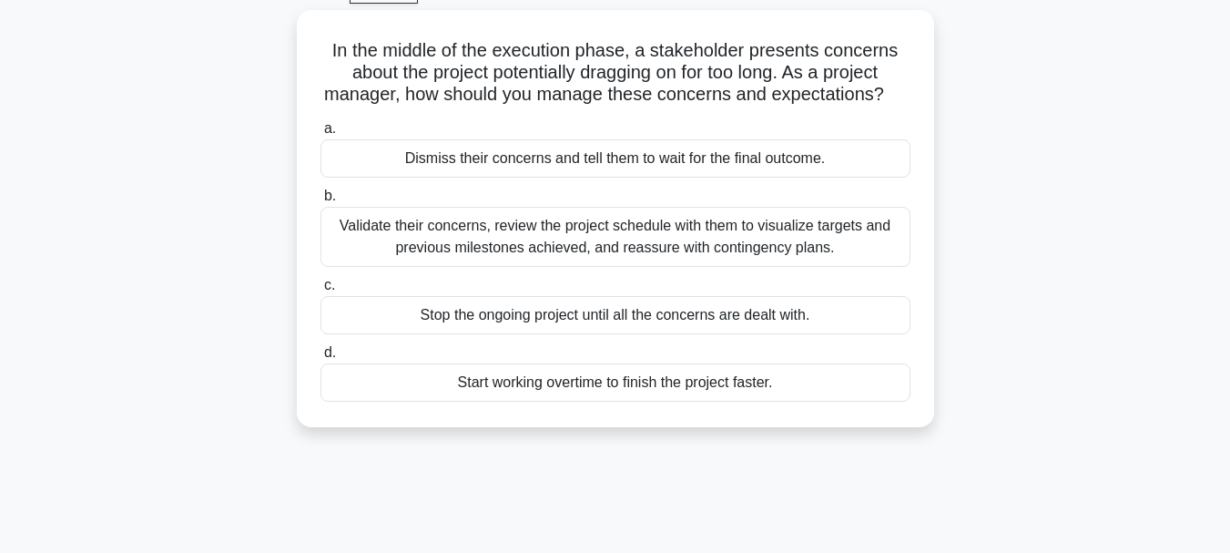
scroll to position [107, 0]
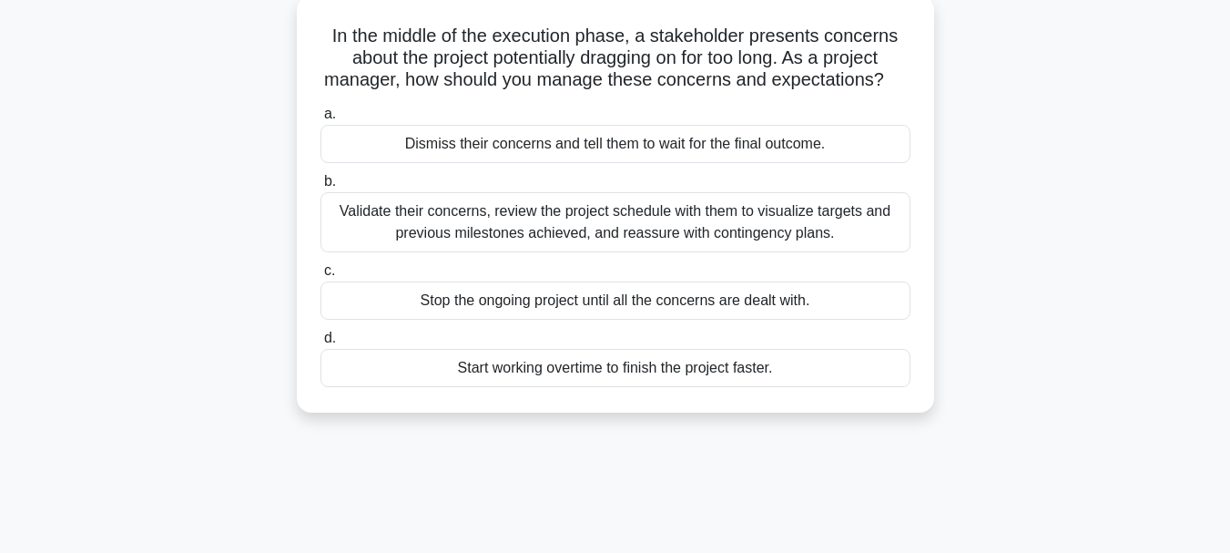
click at [673, 234] on div "Validate their concerns, review the project schedule with them to visualize tar…" at bounding box center [616, 222] width 590 height 60
click at [321, 188] on input "b. Validate their concerns, review the project schedule with them to visualize …" at bounding box center [321, 182] width 0 height 12
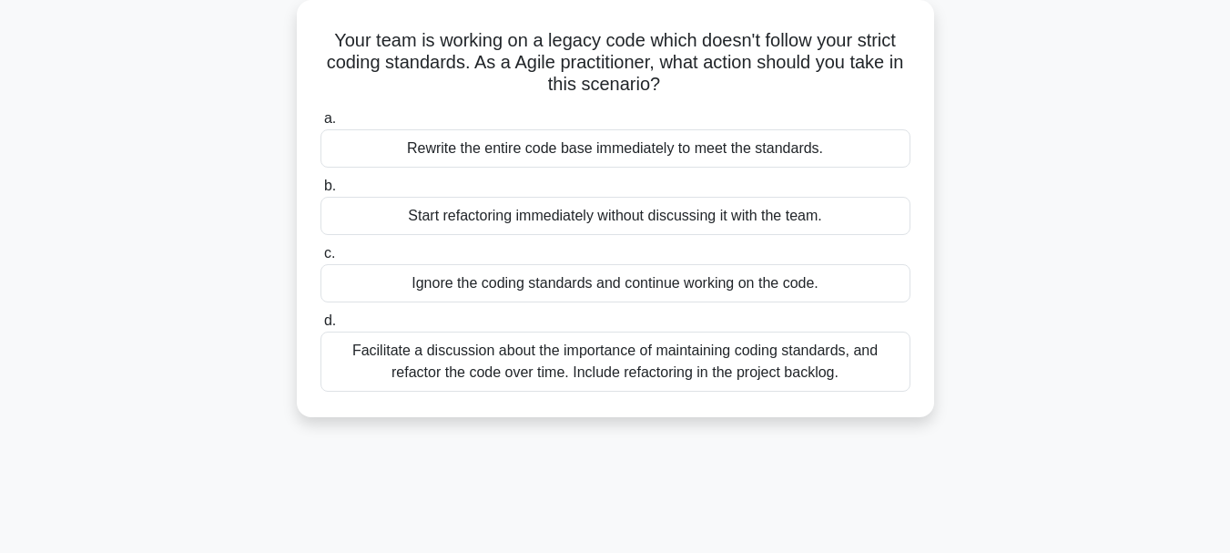
scroll to position [0, 0]
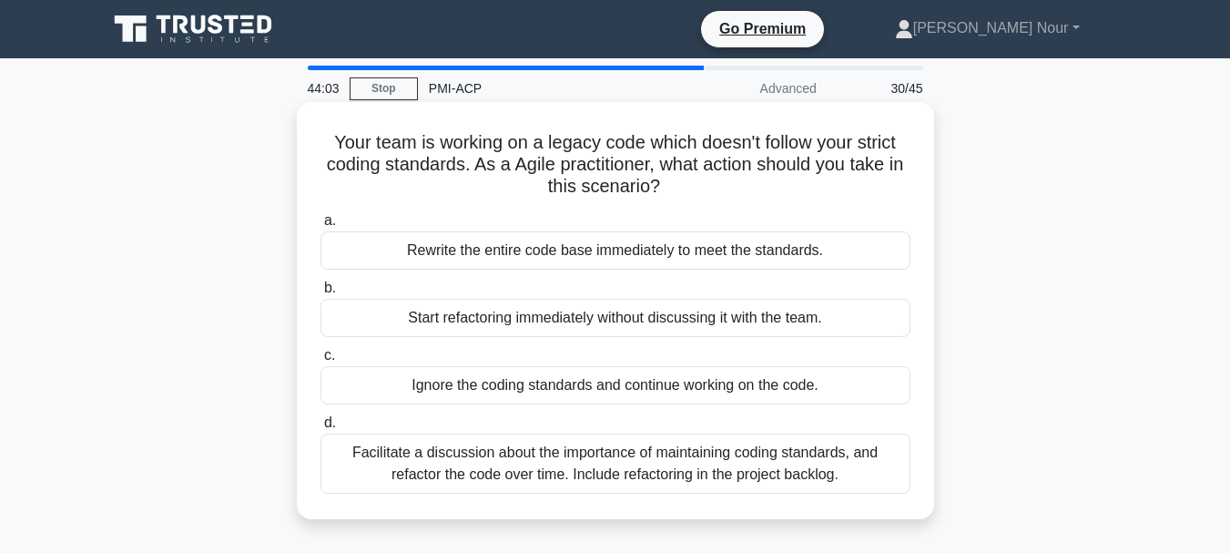
click at [598, 464] on div "Facilitate a discussion about the importance of maintaining coding standards, a…" at bounding box center [616, 464] width 590 height 60
click at [321, 429] on input "d. Facilitate a discussion about the importance of maintaining coding standards…" at bounding box center [321, 423] width 0 height 12
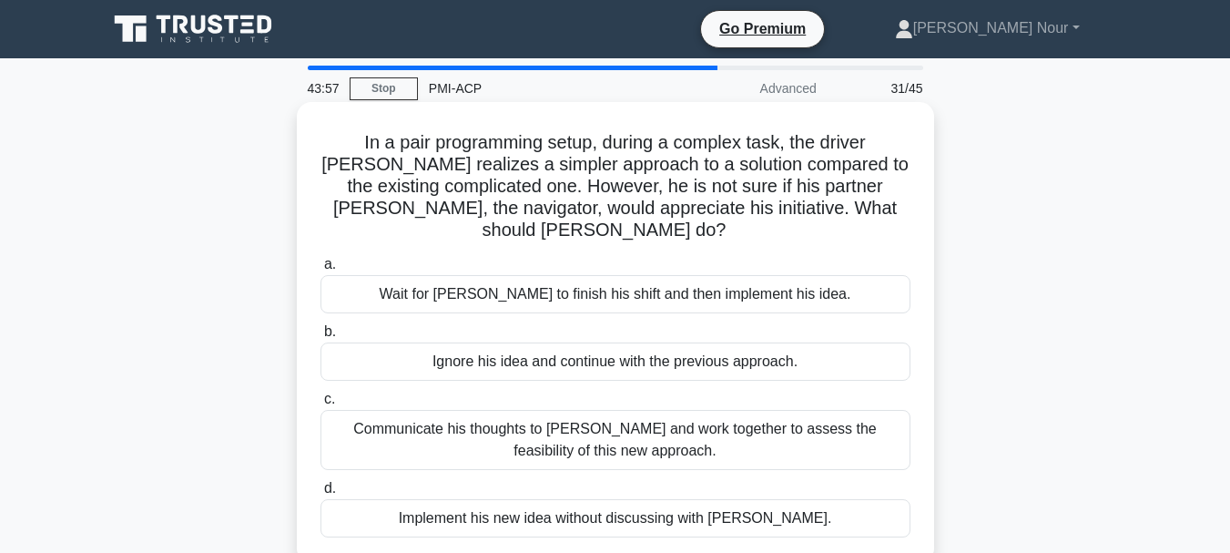
click at [652, 422] on div "Communicate his thoughts to Jake and work together to assess the feasibility of…" at bounding box center [616, 440] width 590 height 60
click at [321, 405] on input "c. Communicate his thoughts to Jake and work together to assess the feasibility…" at bounding box center [321, 399] width 0 height 12
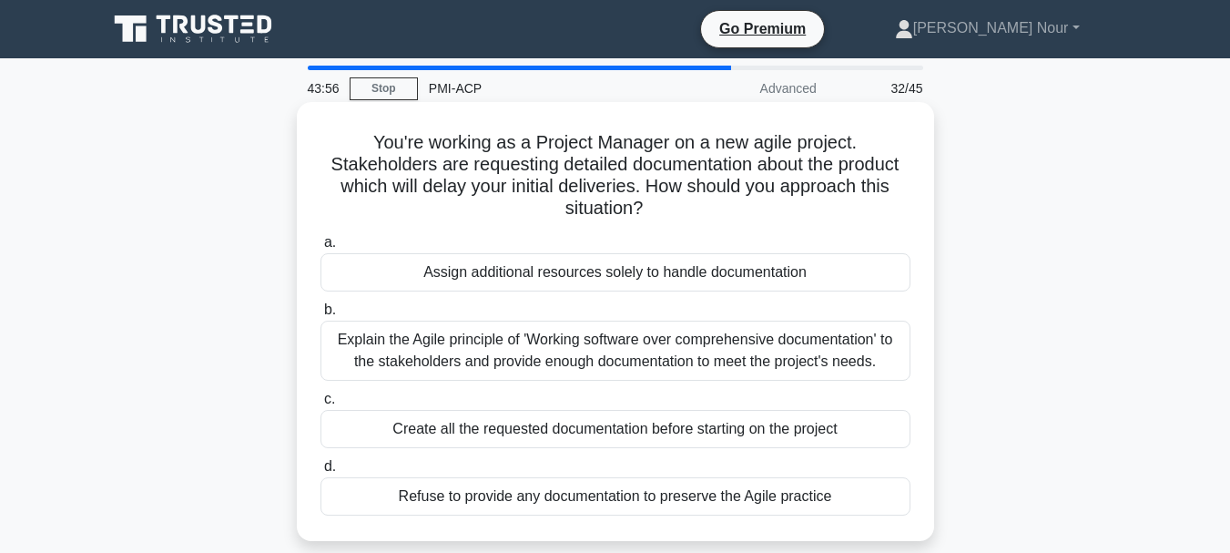
click at [722, 342] on div "Explain the Agile principle of 'Working software over comprehensive documentati…" at bounding box center [616, 351] width 590 height 60
click at [321, 316] on input "b. Explain the Agile principle of 'Working software over comprehensive document…" at bounding box center [321, 310] width 0 height 12
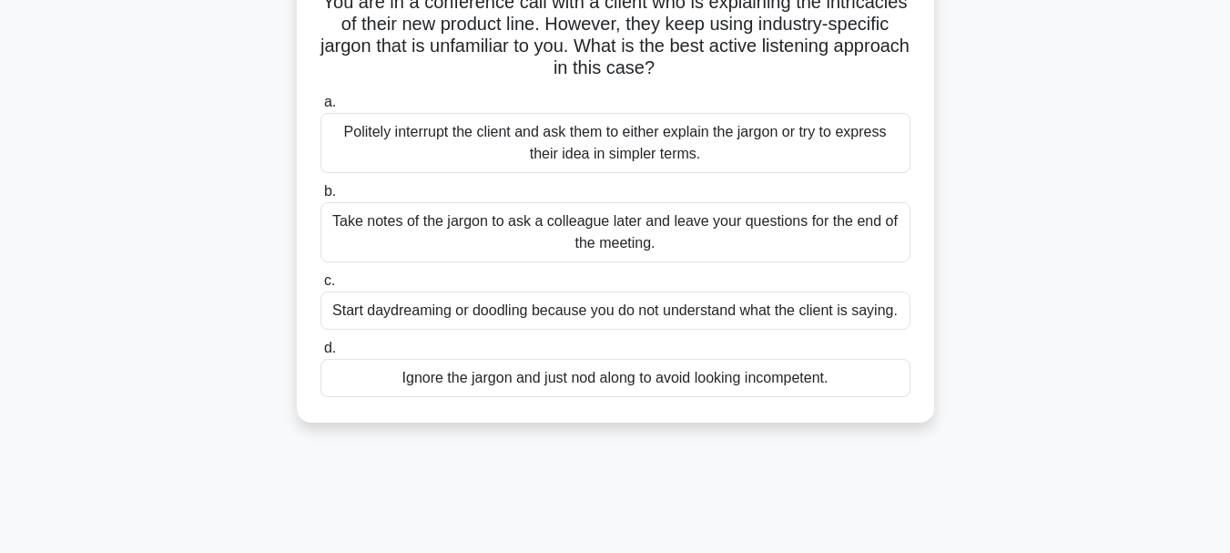
scroll to position [176, 0]
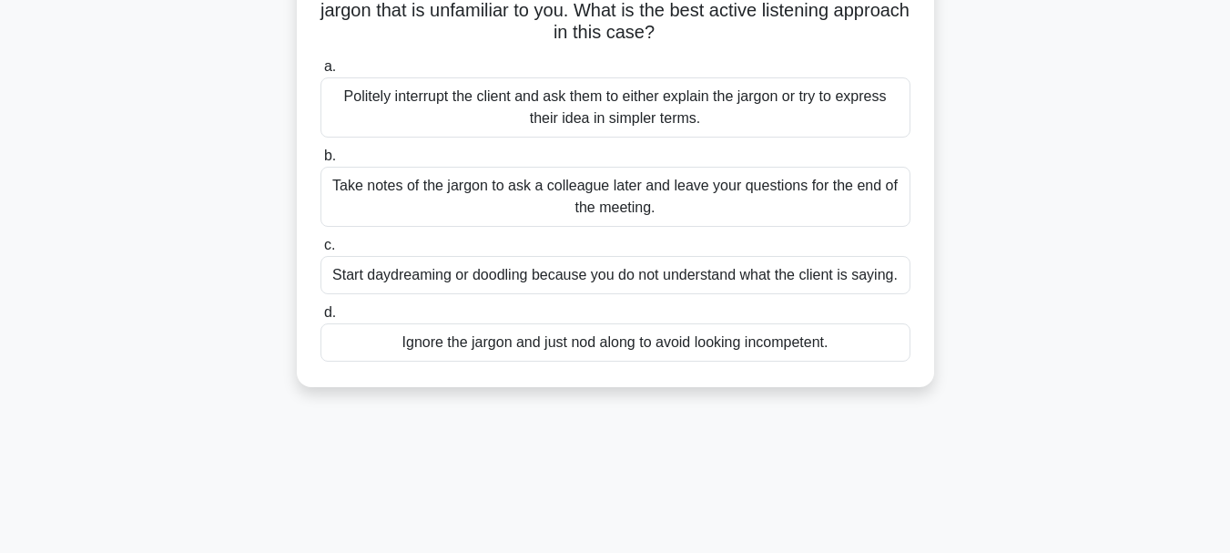
click at [662, 110] on div "Politely interrupt the client and ask them to either explain the jargon or try …" at bounding box center [616, 107] width 590 height 60
click at [321, 73] on input "a. Politely interrupt the client and ask them to either explain the jargon or t…" at bounding box center [321, 67] width 0 height 12
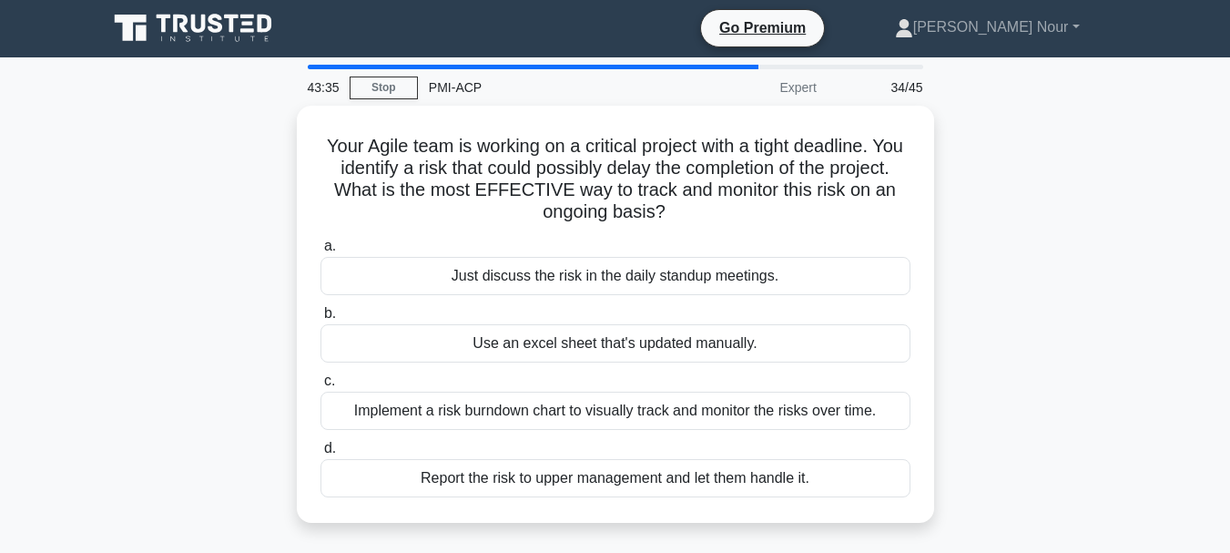
scroll to position [0, 0]
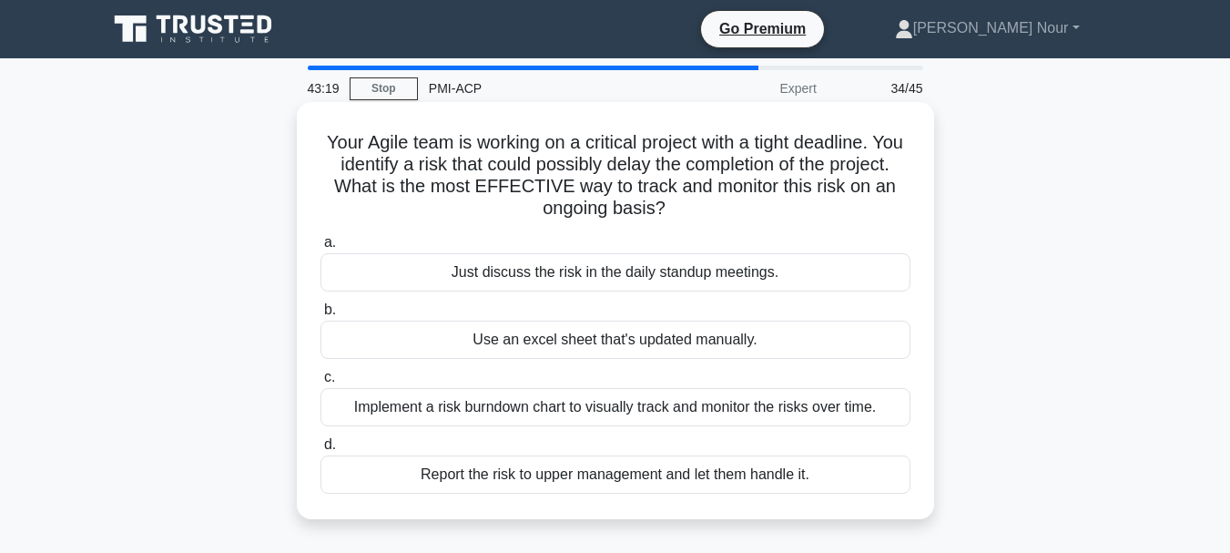
click at [571, 481] on div "Report the risk to upper management and let them handle it." at bounding box center [616, 474] width 590 height 38
click at [321, 451] on input "d. Report the risk to upper management and let them handle it." at bounding box center [321, 445] width 0 height 12
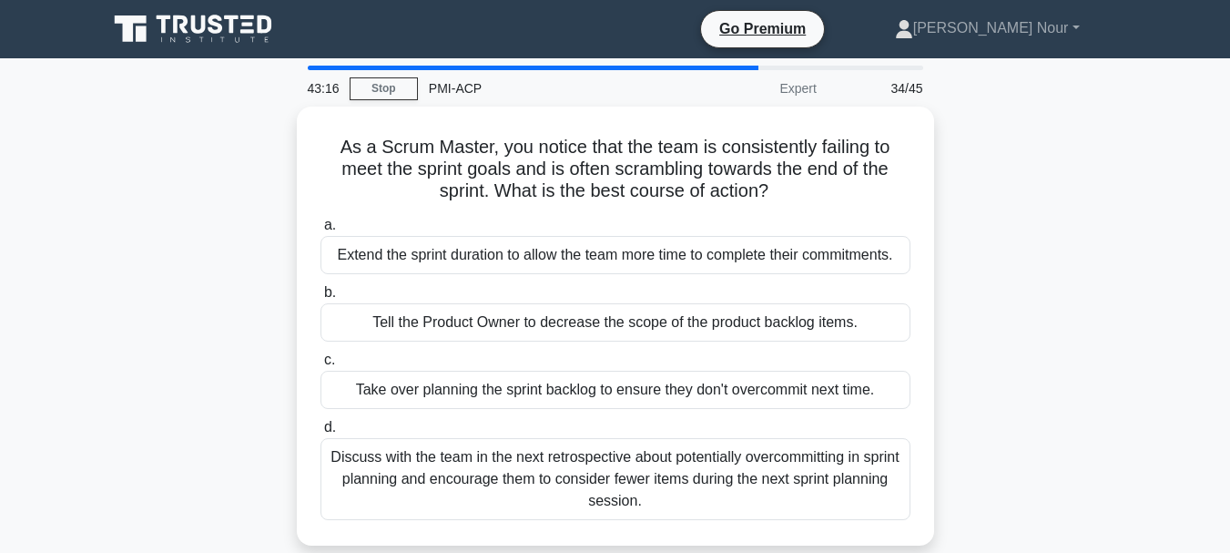
click at [571, 481] on div "Discuss with the team in the next retrospective about potentially overcommittin…" at bounding box center [616, 479] width 590 height 82
click at [321, 434] on input "d. Discuss with the team in the next retrospective about potentially overcommit…" at bounding box center [321, 428] width 0 height 12
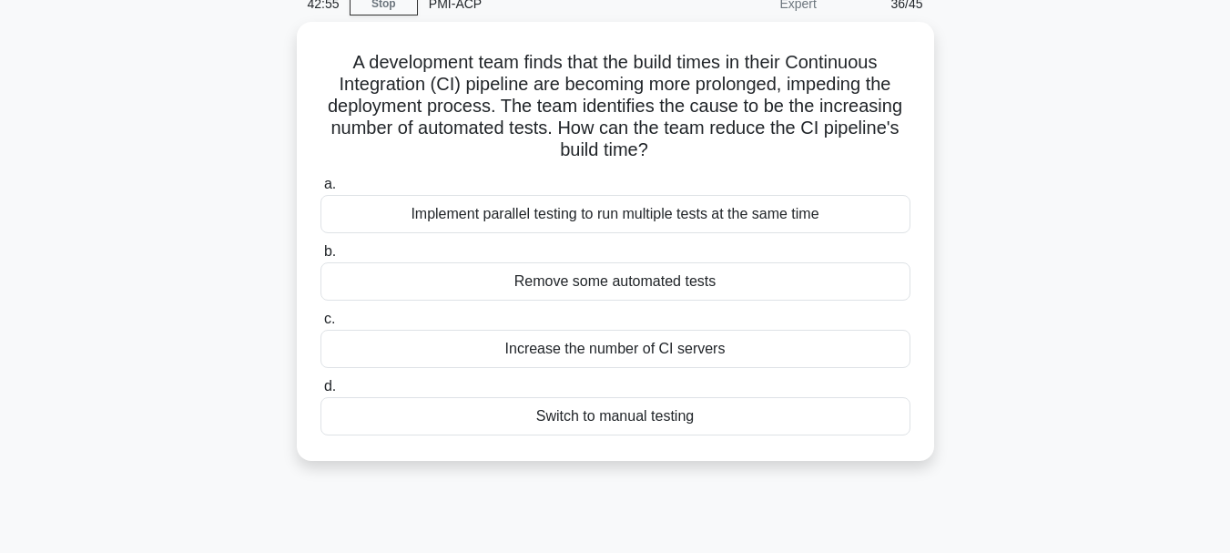
scroll to position [89, 0]
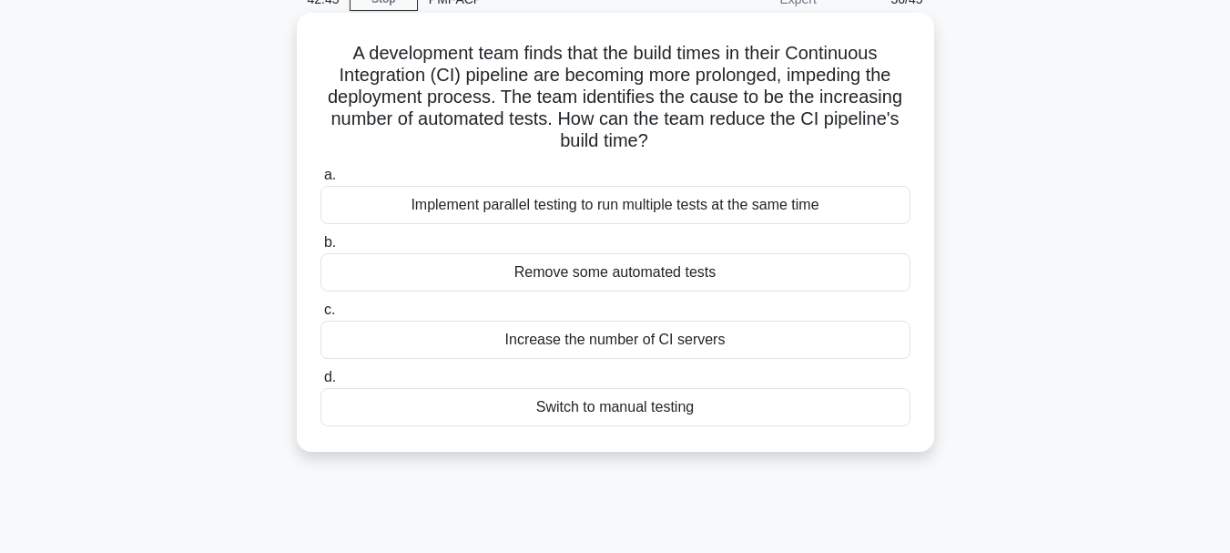
click at [680, 210] on div "Implement parallel testing to run multiple tests at the same time" at bounding box center [616, 205] width 590 height 38
click at [321, 181] on input "a. Implement parallel testing to run multiple tests at the same time" at bounding box center [321, 175] width 0 height 12
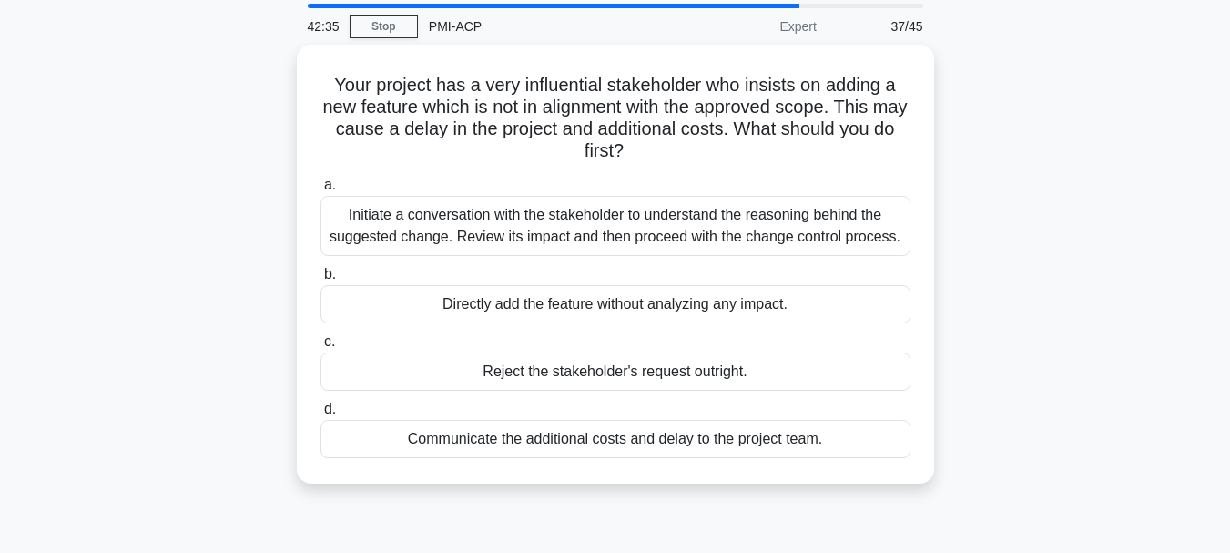
scroll to position [77, 0]
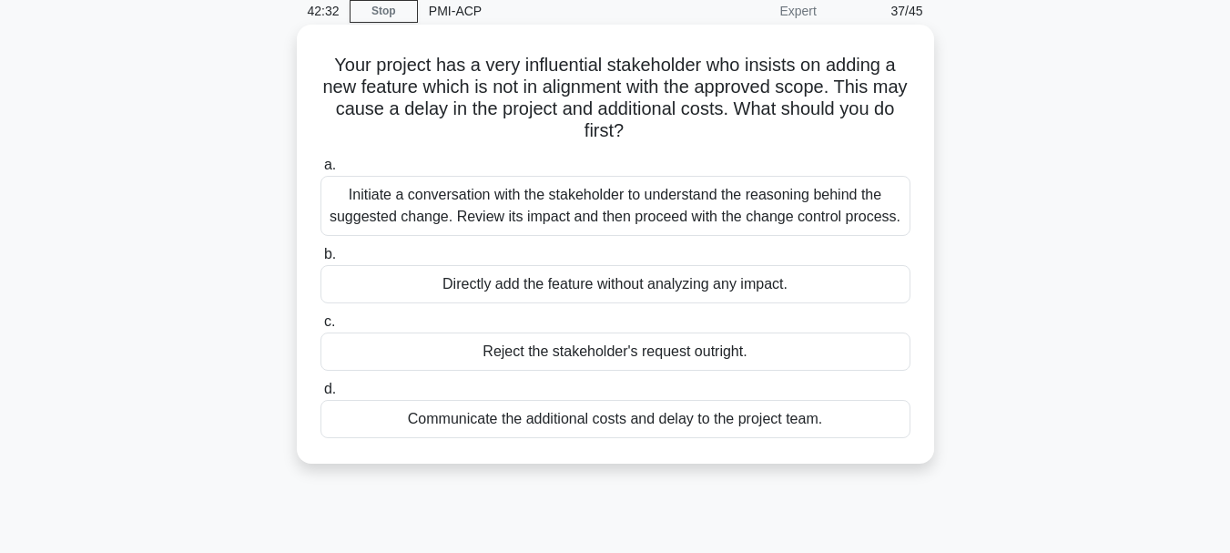
click at [642, 227] on div "Initiate a conversation with the stakeholder to understand the reasoning behind…" at bounding box center [616, 206] width 590 height 60
click at [321, 171] on input "a. Initiate a conversation with the stakeholder to understand the reasoning beh…" at bounding box center [321, 165] width 0 height 12
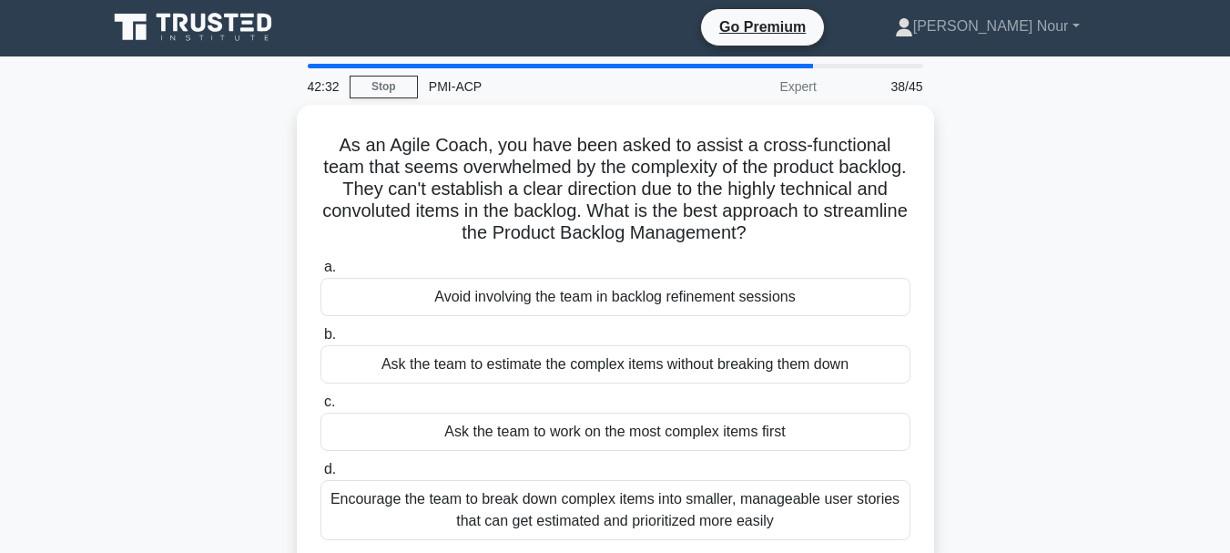
scroll to position [0, 0]
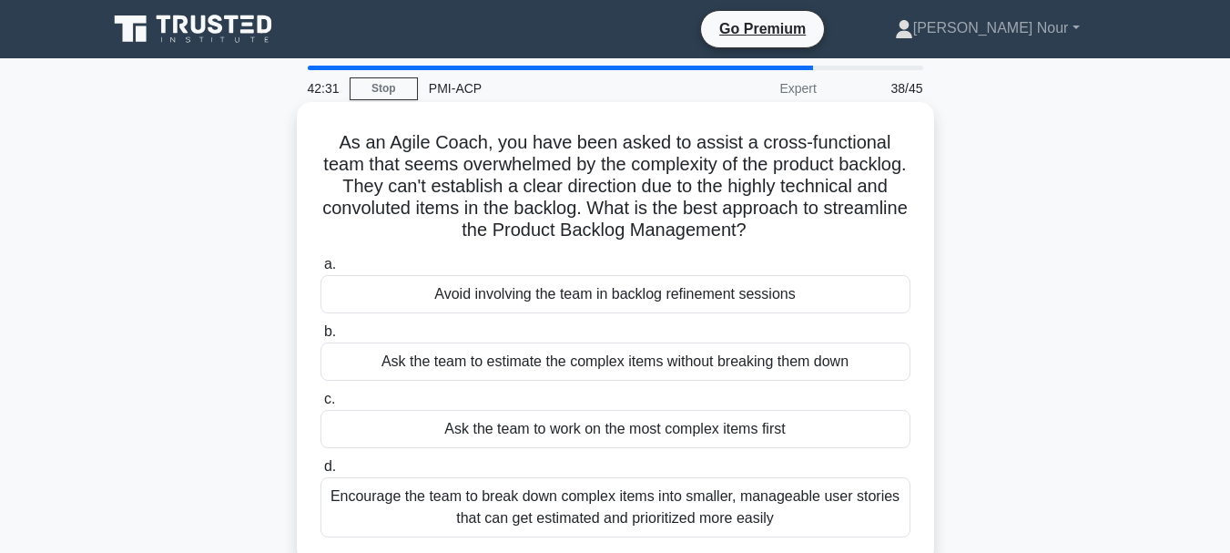
click at [578, 504] on div "Encourage the team to break down complex items into smaller, manageable user st…" at bounding box center [616, 507] width 590 height 60
click at [321, 473] on input "d. Encourage the team to break down complex items into smaller, manageable user…" at bounding box center [321, 467] width 0 height 12
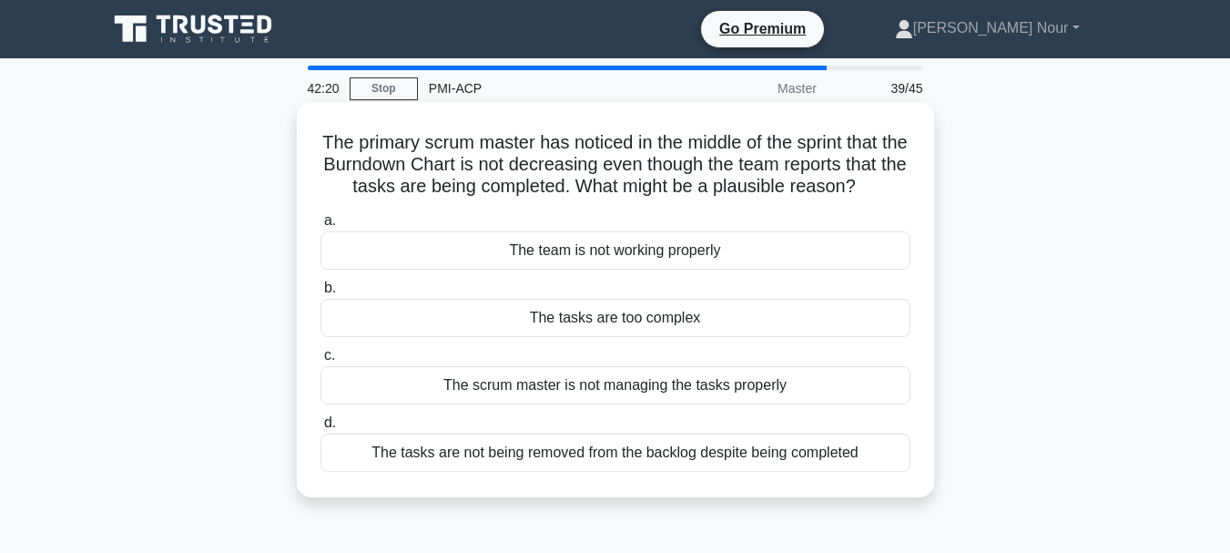
click at [658, 472] on div "The tasks are not being removed from the backlog despite being completed" at bounding box center [616, 453] width 590 height 38
click at [321, 429] on input "d. The tasks are not being removed from the backlog despite being completed" at bounding box center [321, 423] width 0 height 12
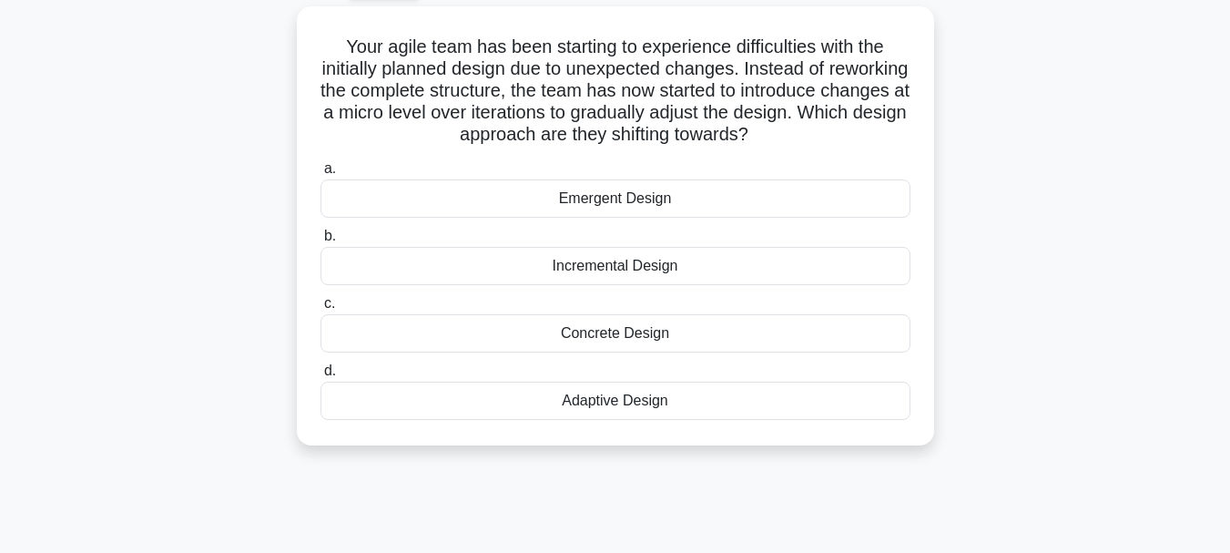
scroll to position [98, 0]
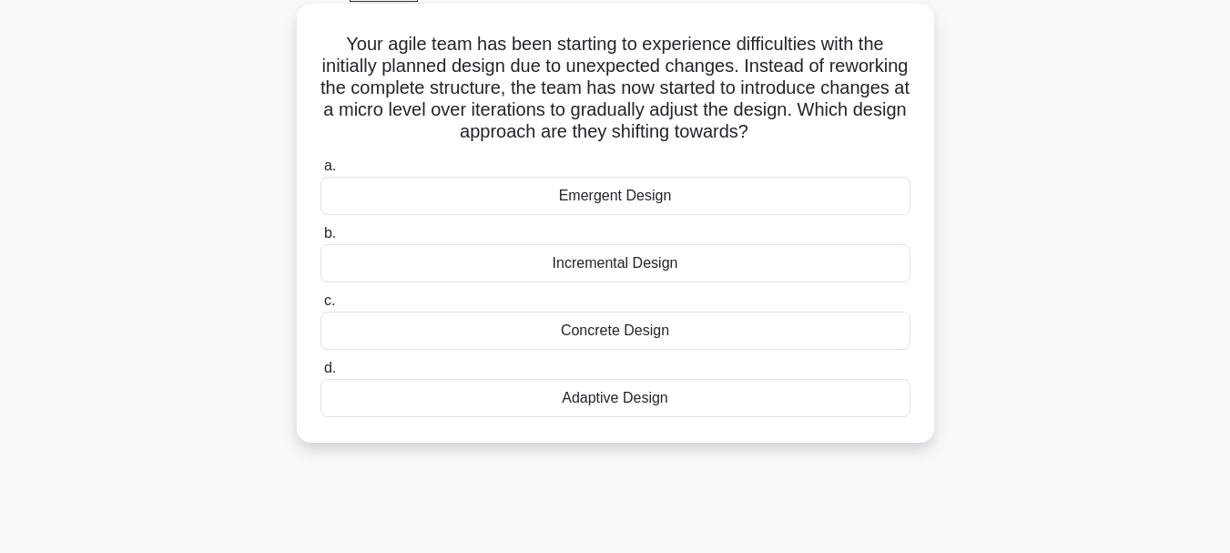
click at [687, 255] on div "Incremental Design" at bounding box center [616, 263] width 590 height 38
click at [321, 240] on input "b. Incremental Design" at bounding box center [321, 234] width 0 height 12
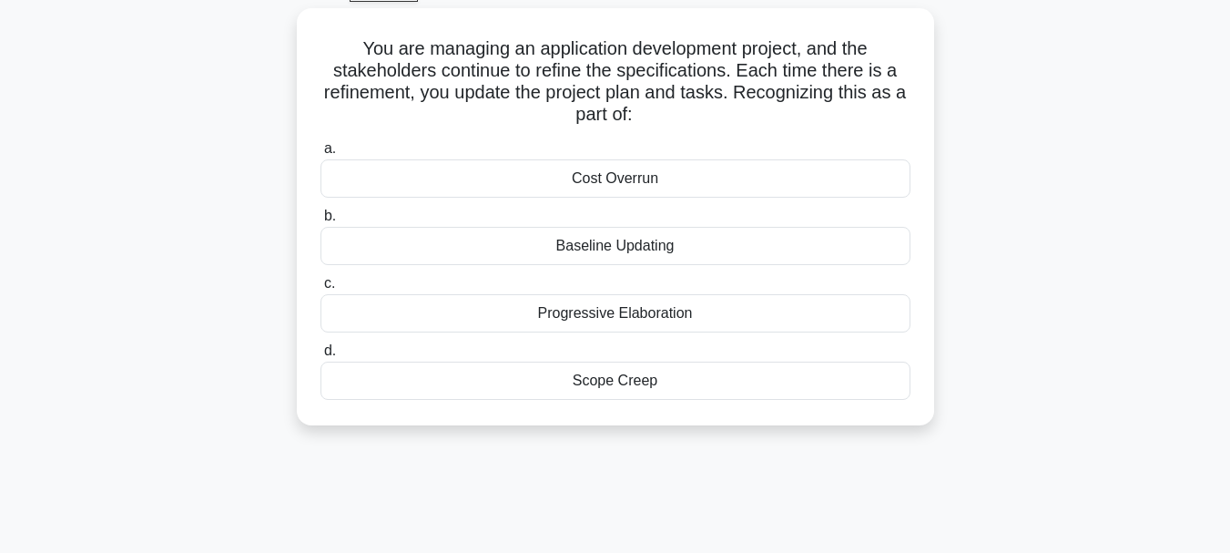
scroll to position [0, 0]
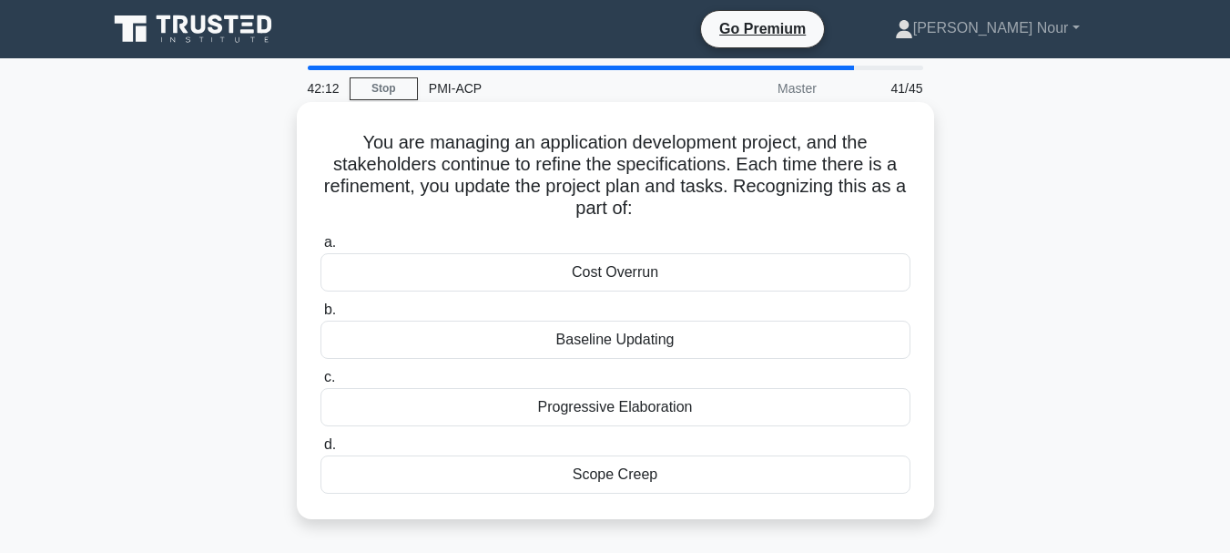
click at [621, 412] on div "Progressive Elaboration" at bounding box center [616, 407] width 590 height 38
click at [321, 383] on input "c. Progressive Elaboration" at bounding box center [321, 378] width 0 height 12
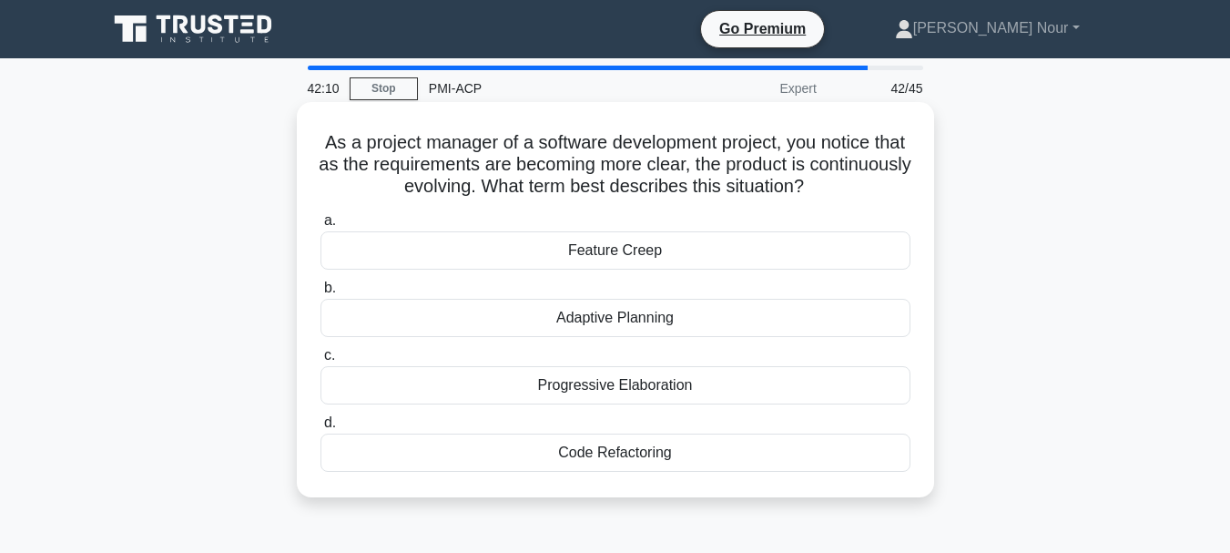
click at [660, 316] on div "Adaptive Planning" at bounding box center [616, 318] width 590 height 38
click at [321, 294] on input "b. Adaptive Planning" at bounding box center [321, 288] width 0 height 12
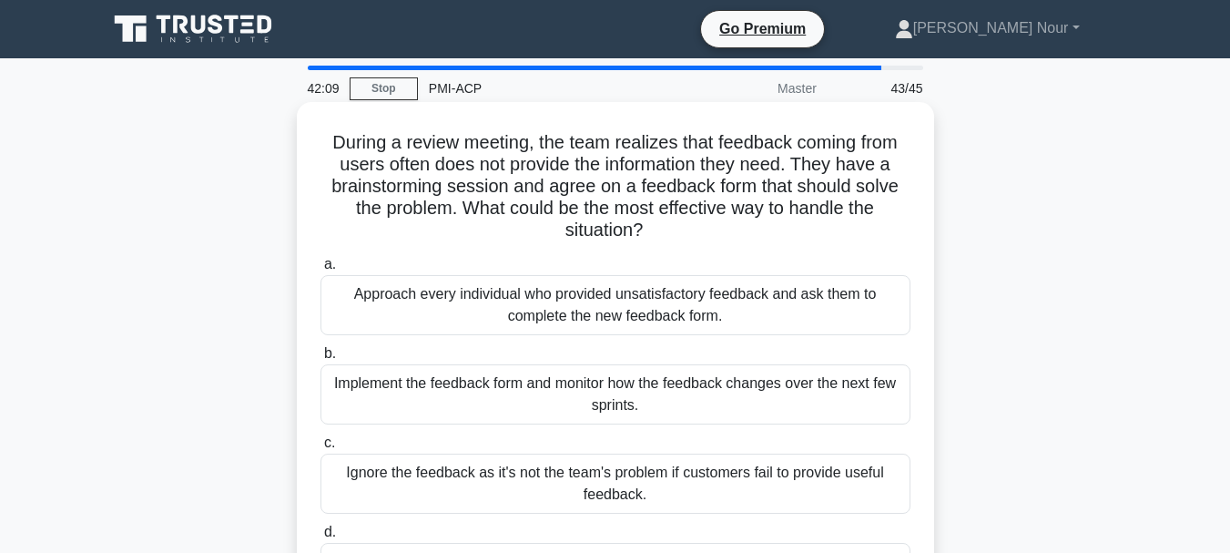
click at [616, 497] on div "Ignore the feedback as it's not the team's problem if customers fail to provide…" at bounding box center [616, 484] width 590 height 60
click at [321, 449] on input "c. Ignore the feedback as it's not the team's problem if customers fail to prov…" at bounding box center [321, 443] width 0 height 12
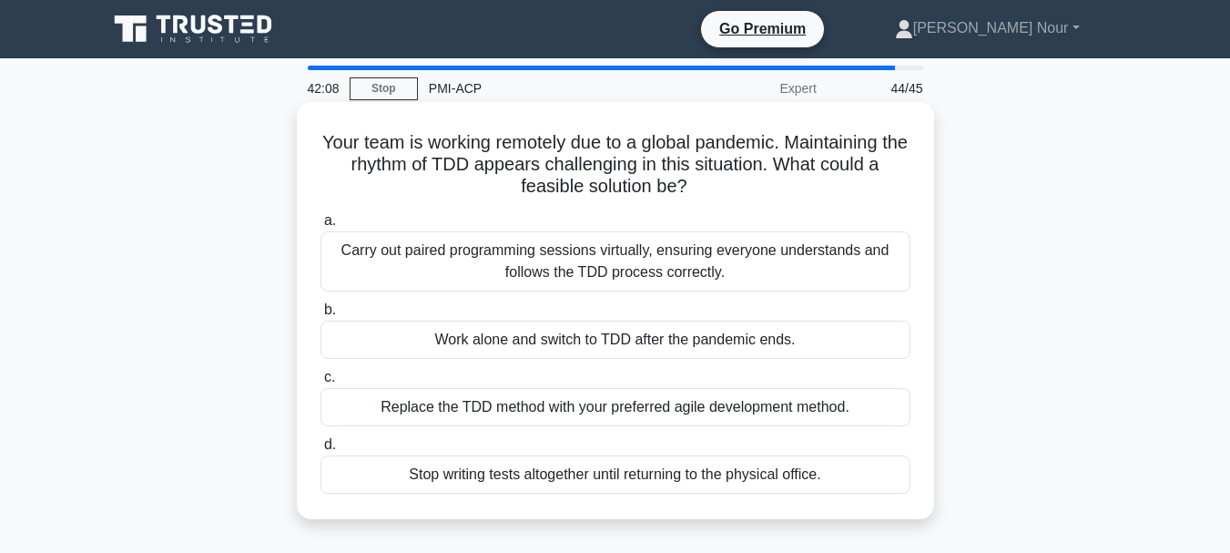
click at [684, 299] on div "a. Carry out paired programming sessions virtually, ensuring everyone understan…" at bounding box center [616, 351] width 612 height 291
click at [670, 289] on div "Carry out paired programming sessions virtually, ensuring everyone understands …" at bounding box center [616, 261] width 590 height 60
click at [321, 227] on input "a. Carry out paired programming sessions virtually, ensuring everyone understan…" at bounding box center [321, 221] width 0 height 12
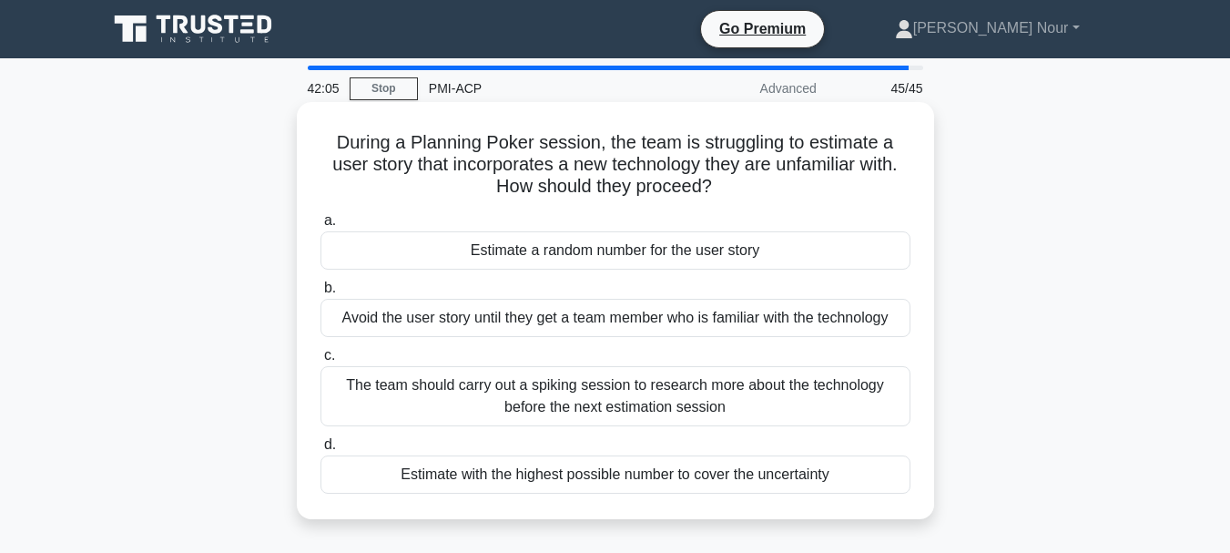
click at [627, 416] on div "The team should carry out a spiking session to research more about the technolo…" at bounding box center [616, 396] width 590 height 60
click at [321, 362] on input "c. The team should carry out a spiking session to research more about the techn…" at bounding box center [321, 356] width 0 height 12
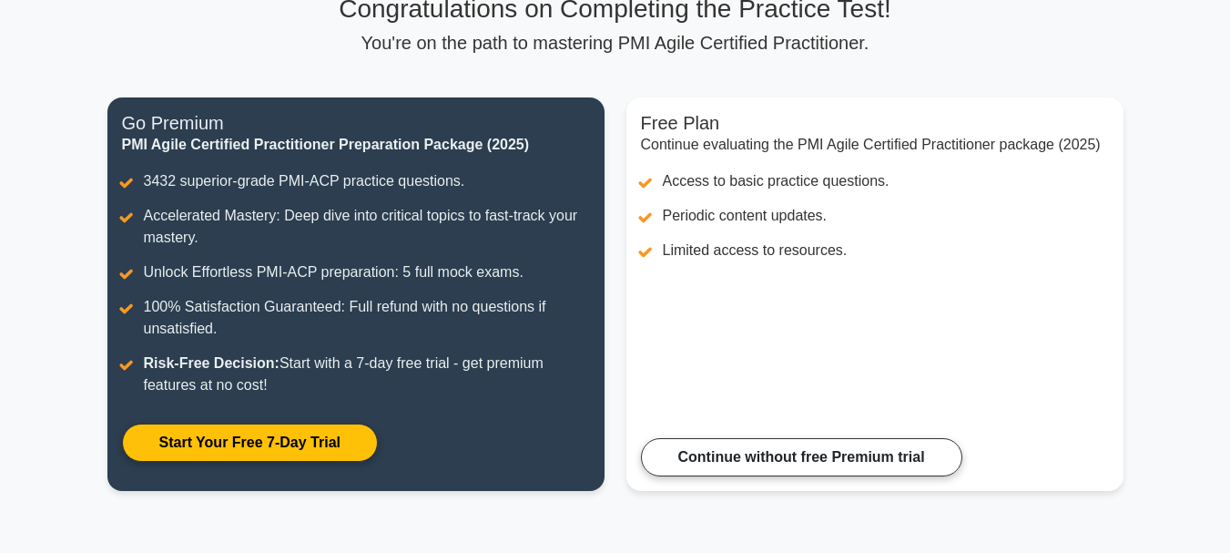
scroll to position [150, 0]
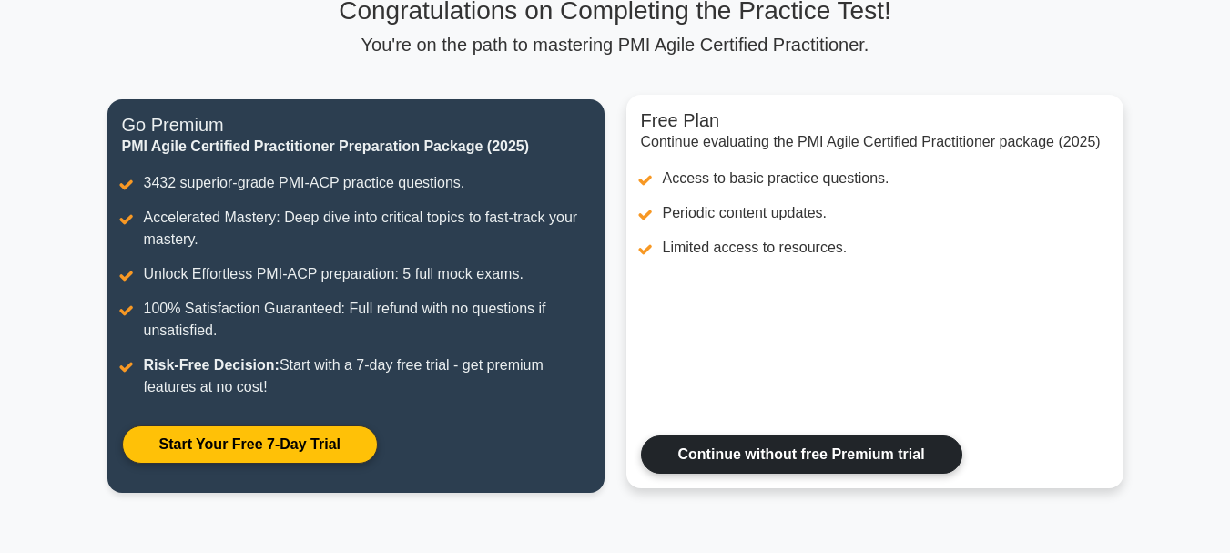
click at [789, 442] on link "Continue without free Premium trial" at bounding box center [801, 454] width 321 height 38
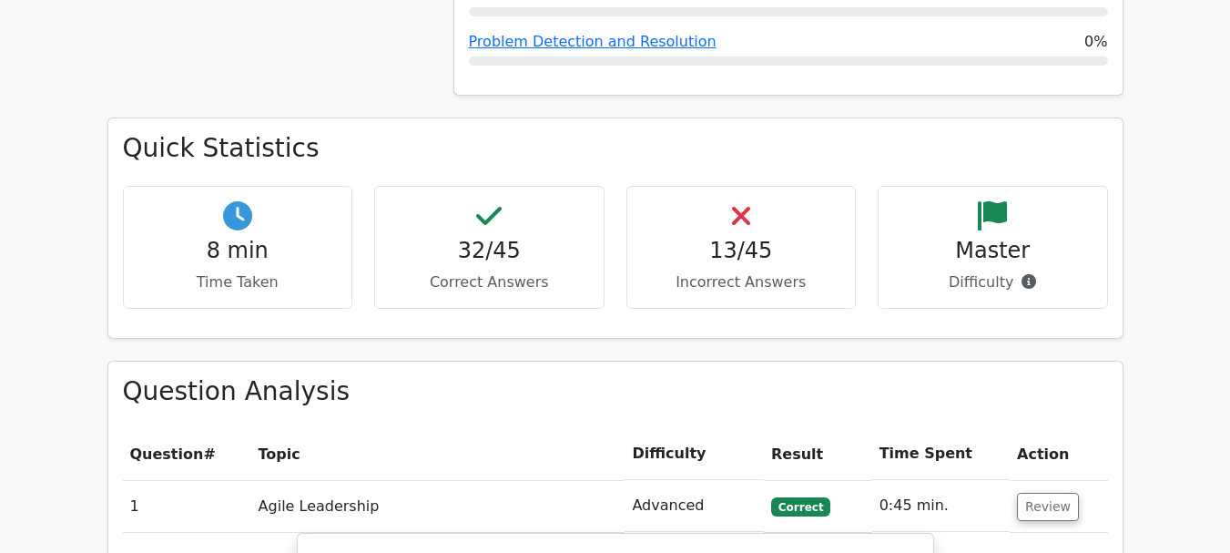
scroll to position [1823, 0]
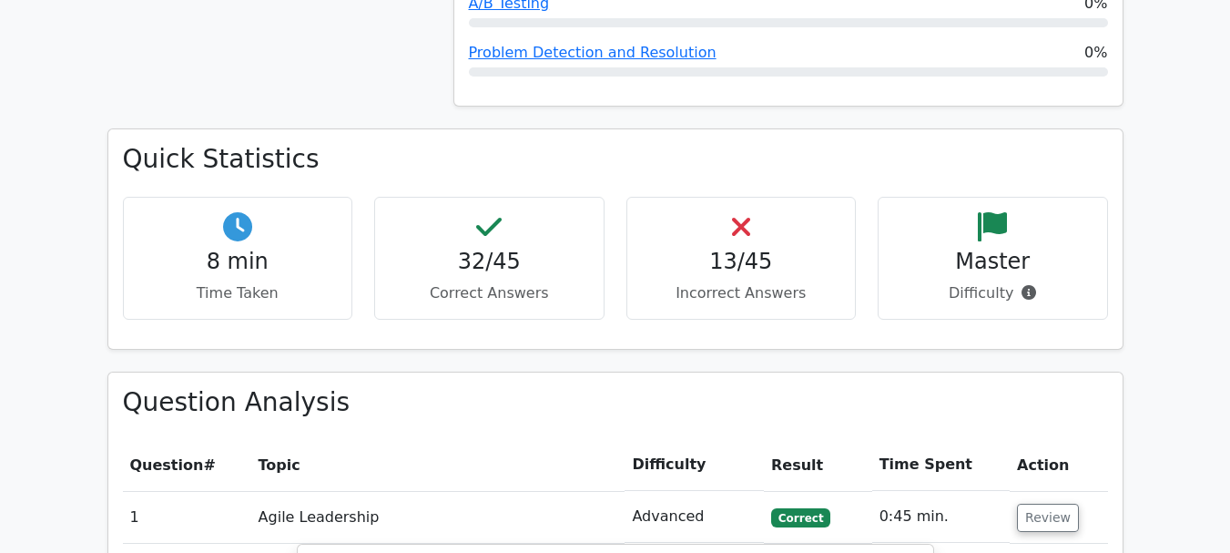
drag, startPoint x: 1240, startPoint y: 45, endPoint x: 1240, endPoint y: 195, distance: 150.3
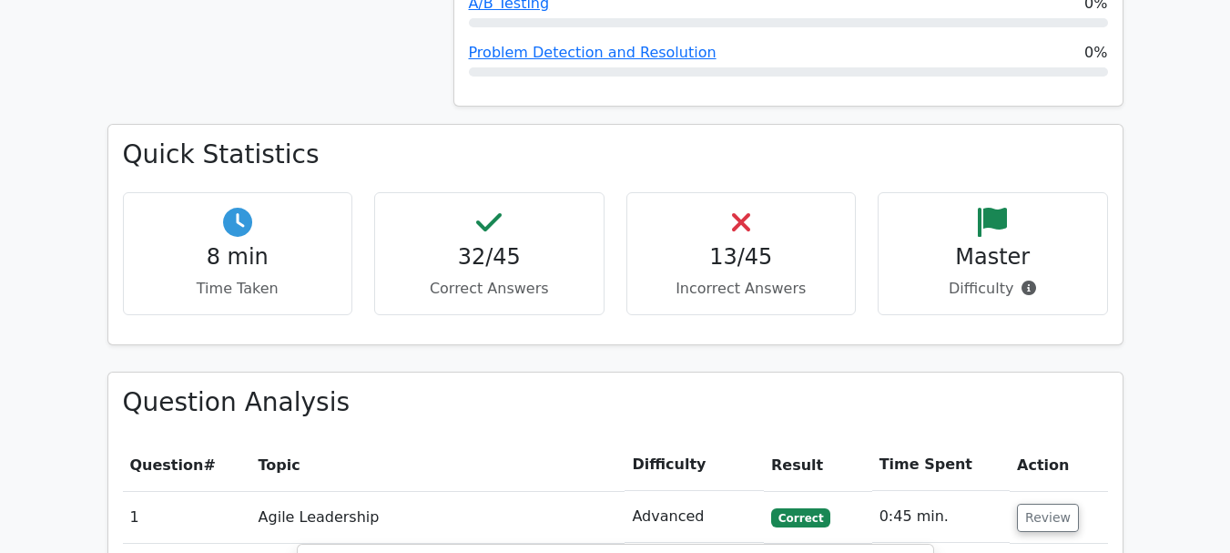
click at [1002, 278] on p "Difficulty" at bounding box center [992, 289] width 199 height 22
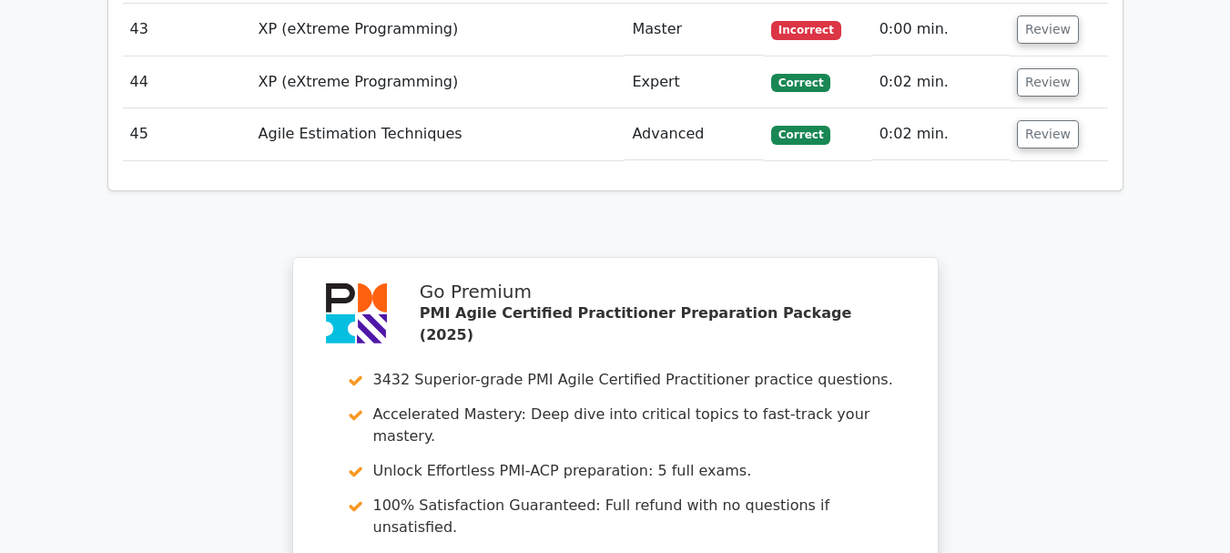
scroll to position [0, 0]
